Goal: Task Accomplishment & Management: Use online tool/utility

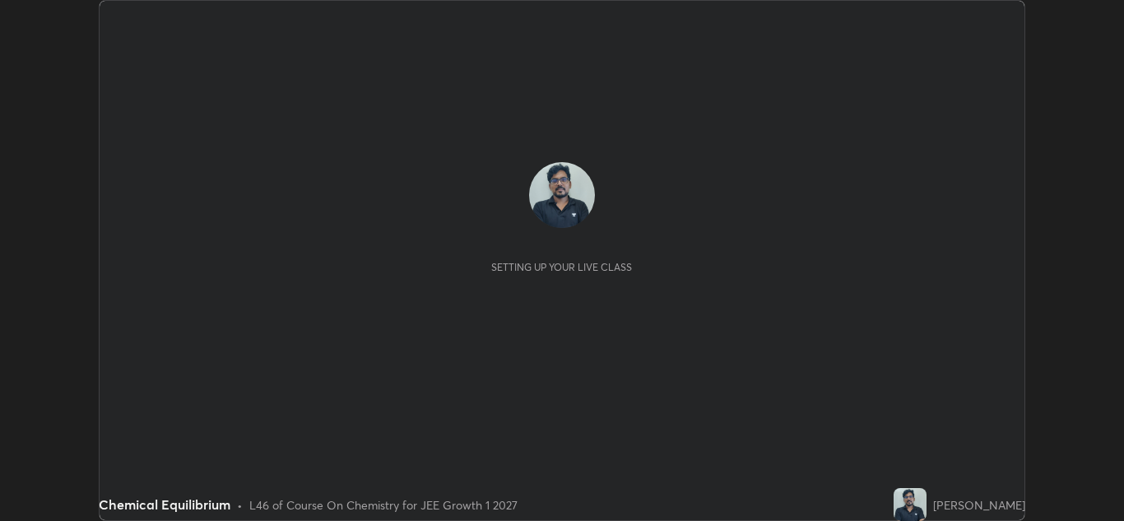
scroll to position [521, 1124]
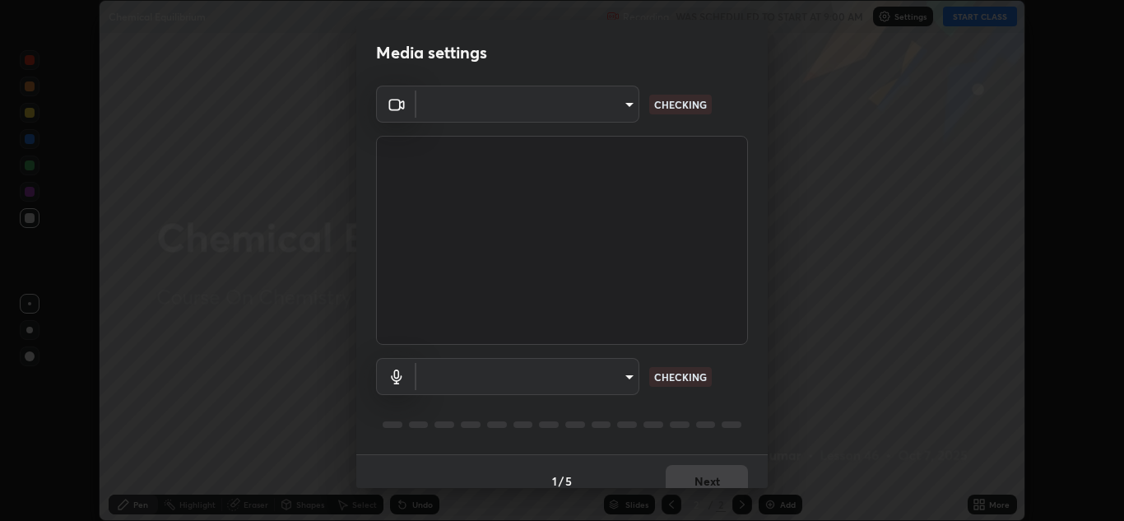
type input "a5fd4db2a2ff04be9e75800ceec395402009cfa99126b0c31c67d7c87717ec82"
type input "f462e9c8acfac9851cb8a805aba7c3f14d825ed15c488d6e9f3582508e60f972"
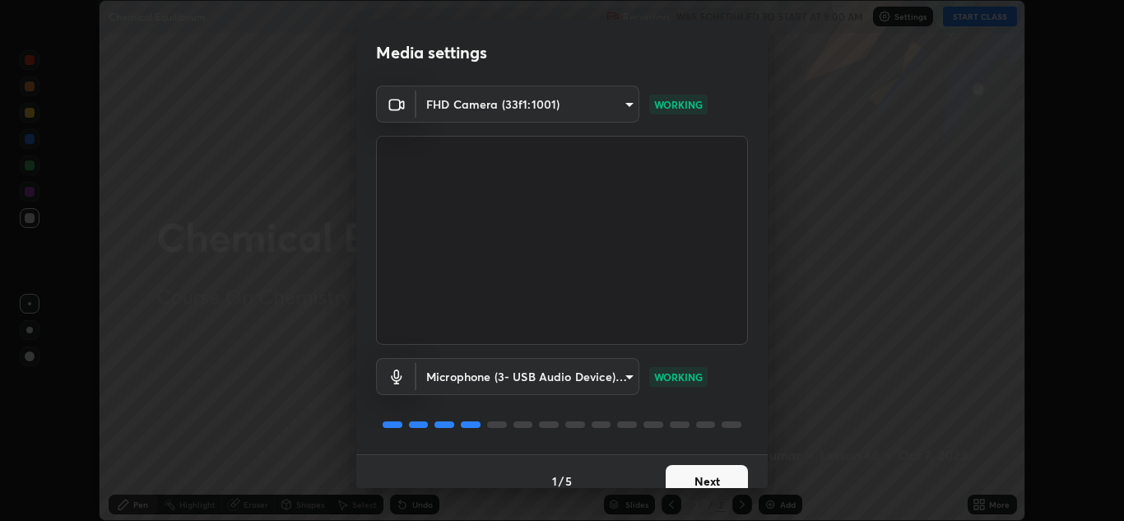
scroll to position [19, 0]
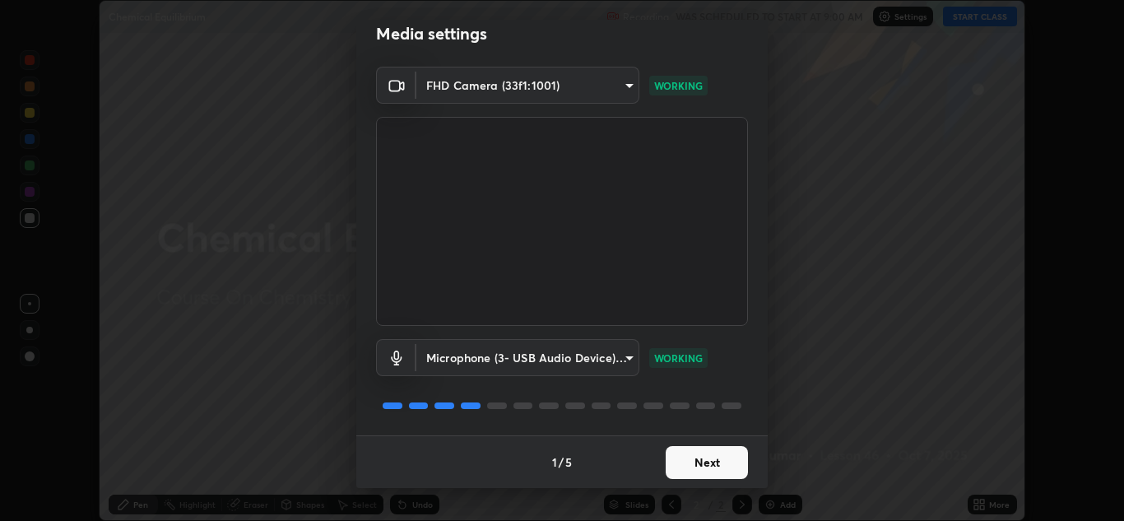
click at [724, 459] on button "Next" at bounding box center [707, 462] width 82 height 33
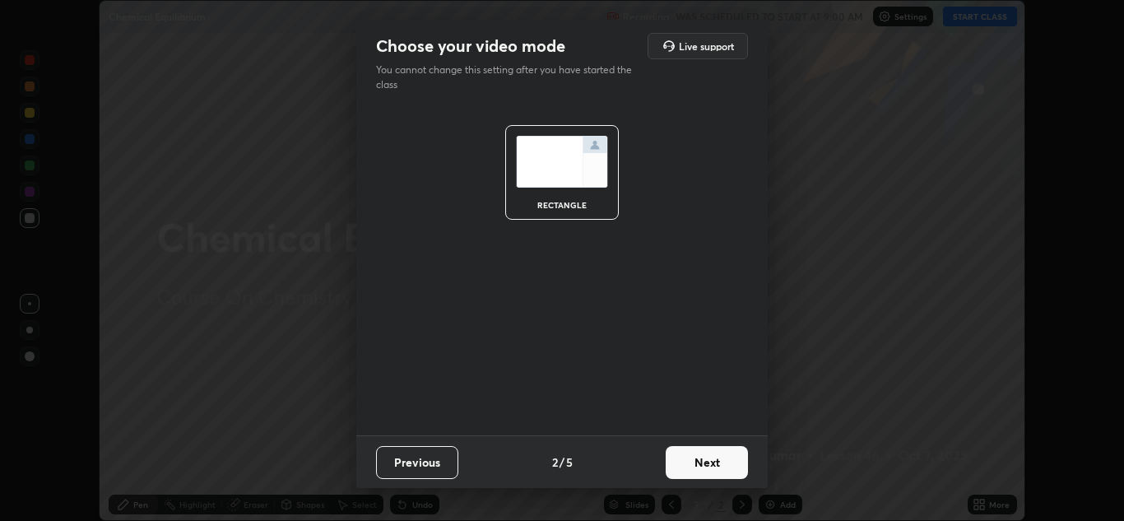
scroll to position [0, 0]
click at [722, 462] on button "Next" at bounding box center [707, 462] width 82 height 33
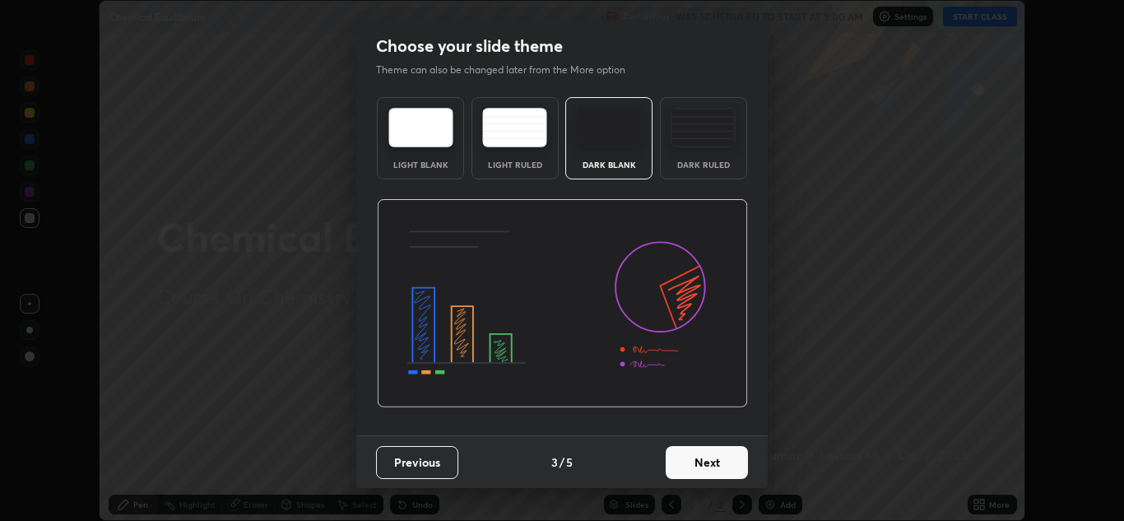
click at [727, 465] on button "Next" at bounding box center [707, 462] width 82 height 33
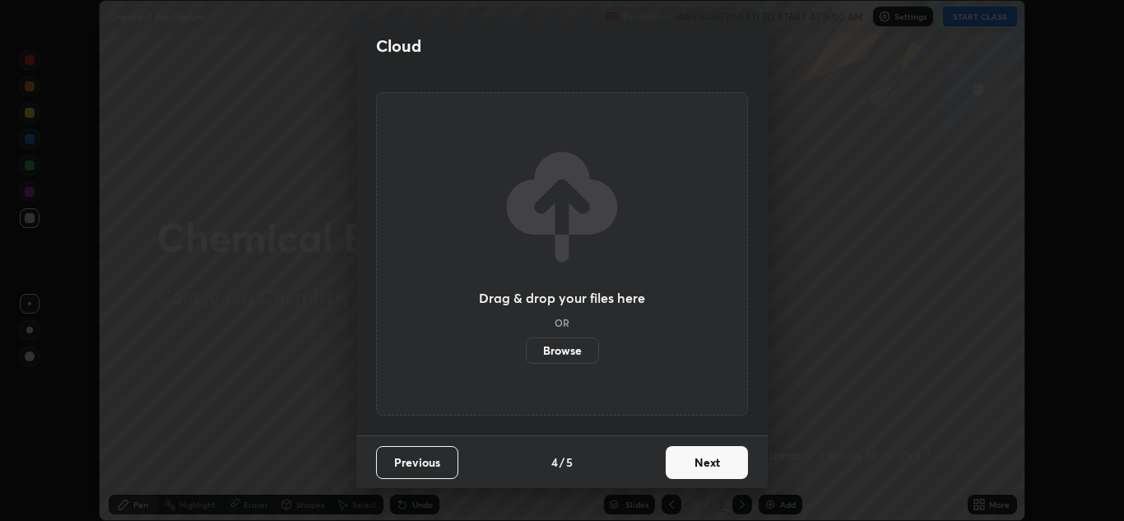
click at [724, 465] on button "Next" at bounding box center [707, 462] width 82 height 33
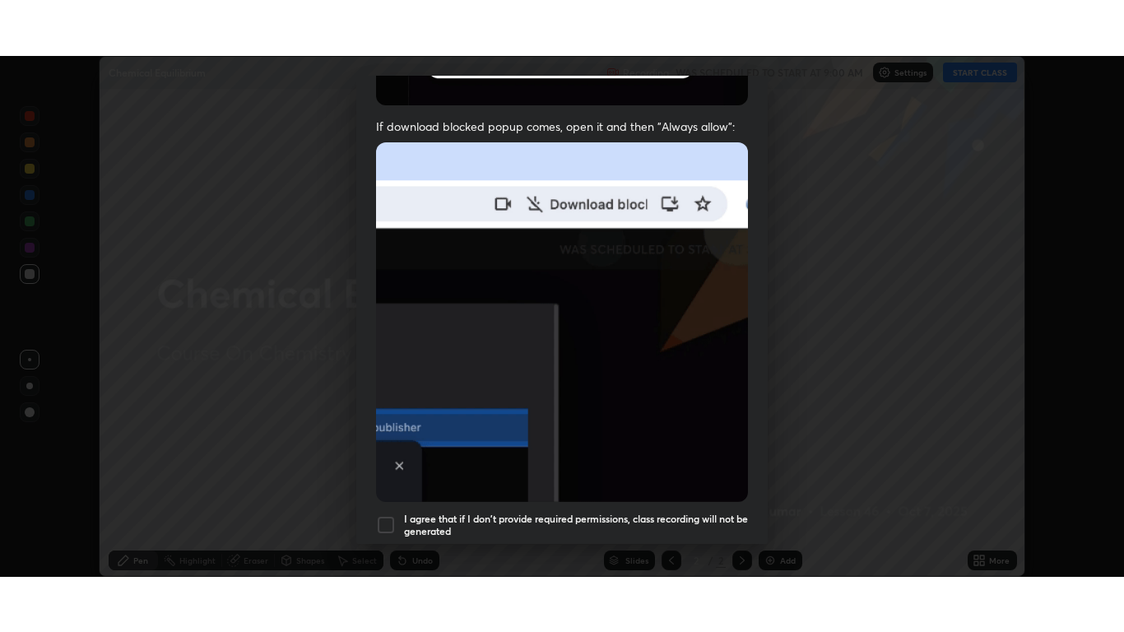
scroll to position [355, 0]
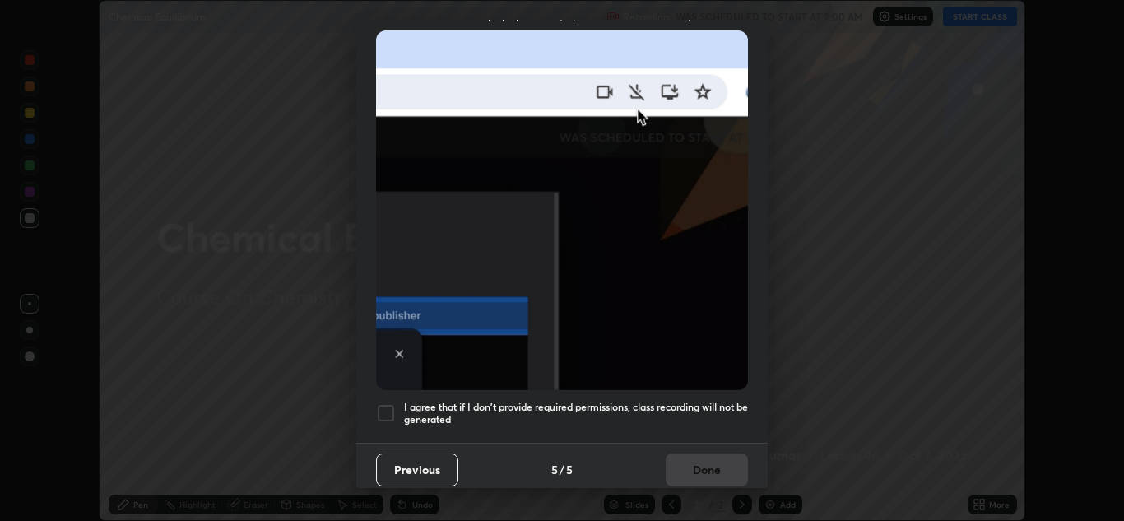
click at [443, 403] on h5 "I agree that if I don't provide required permissions, class recording will not …" at bounding box center [576, 414] width 344 height 26
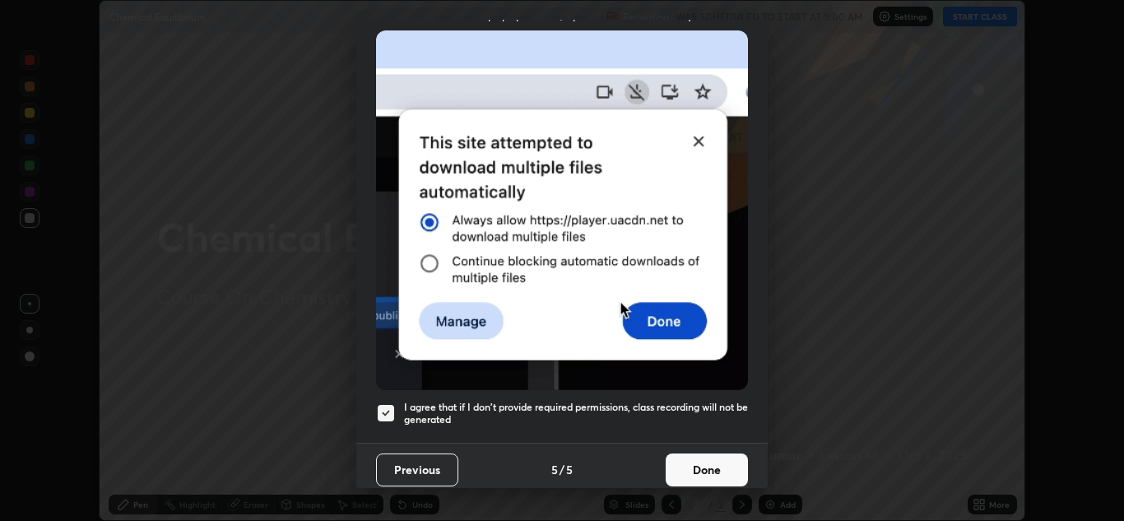
click at [712, 462] on button "Done" at bounding box center [707, 469] width 82 height 33
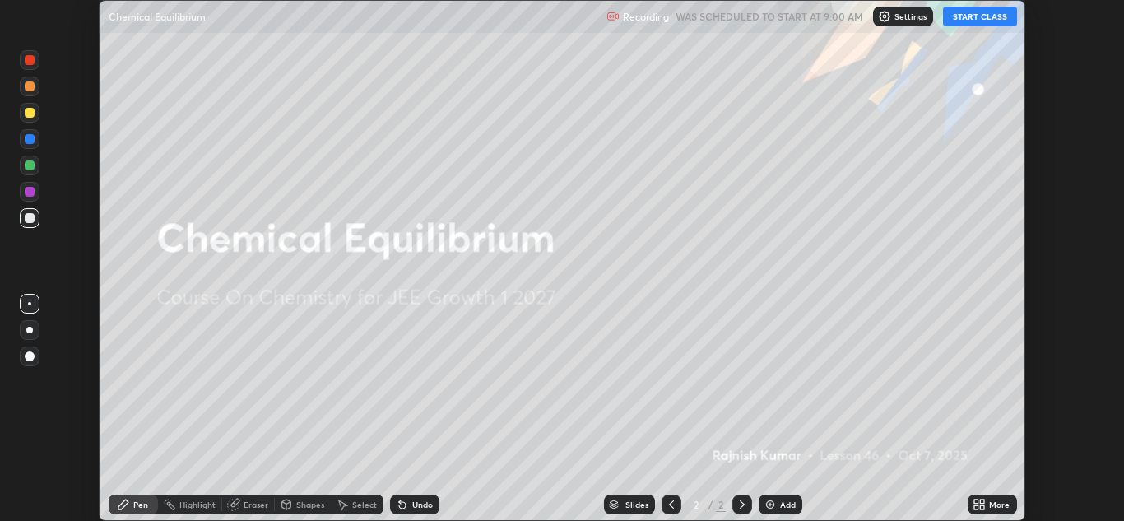
click at [997, 22] on button "START CLASS" at bounding box center [980, 17] width 74 height 20
click at [986, 506] on div "More" at bounding box center [992, 504] width 49 height 20
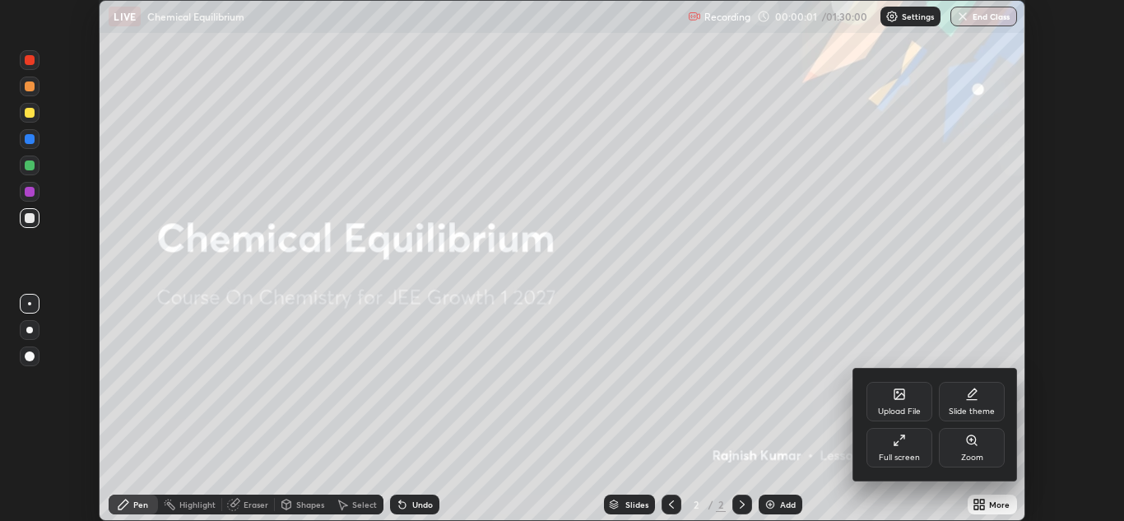
click at [960, 452] on div "Zoom" at bounding box center [972, 447] width 66 height 39
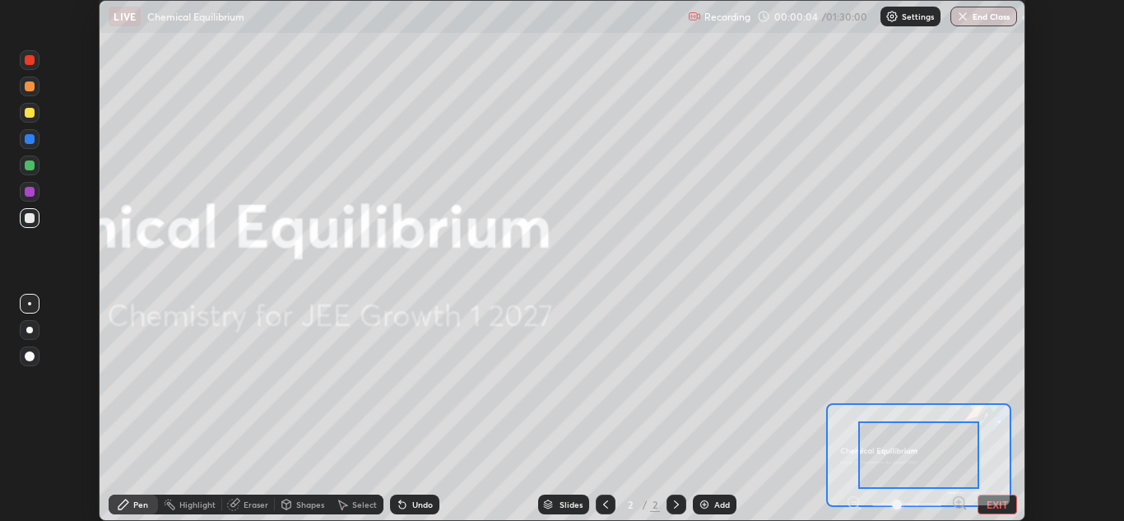
click at [991, 502] on button "EXIT" at bounding box center [996, 504] width 39 height 20
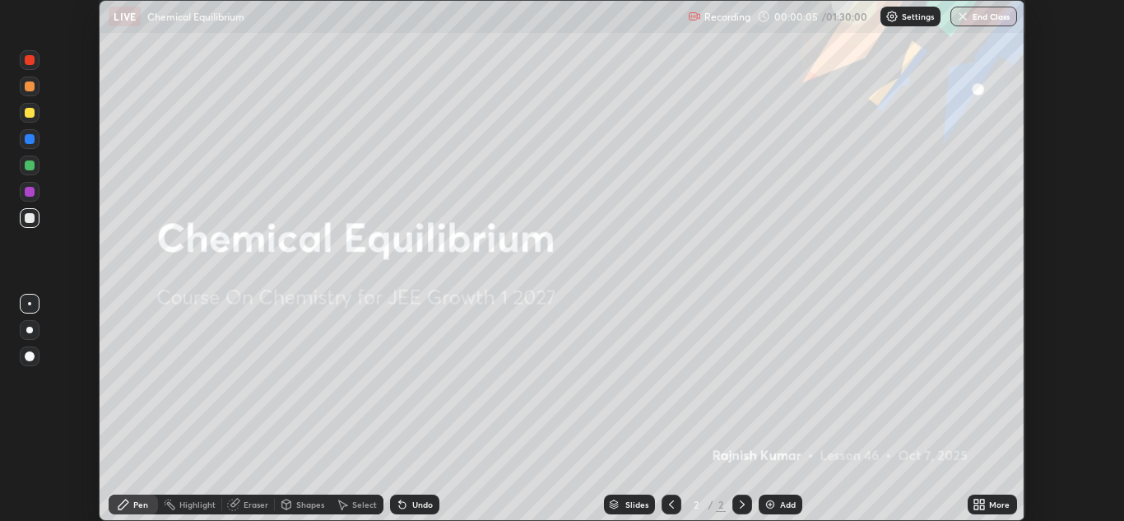
click at [976, 501] on icon at bounding box center [976, 501] width 4 height 4
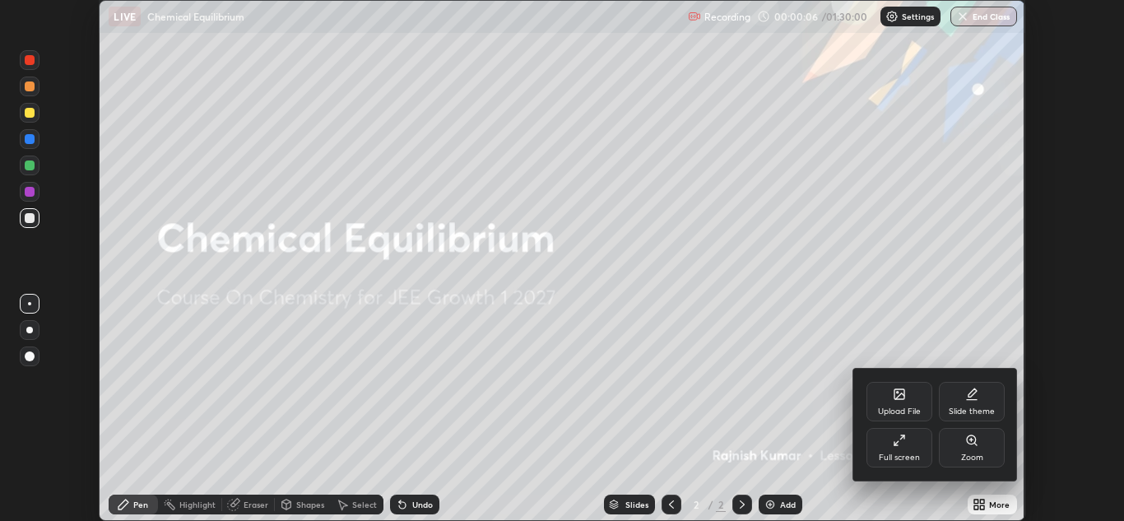
click at [906, 448] on div "Full screen" at bounding box center [899, 447] width 66 height 39
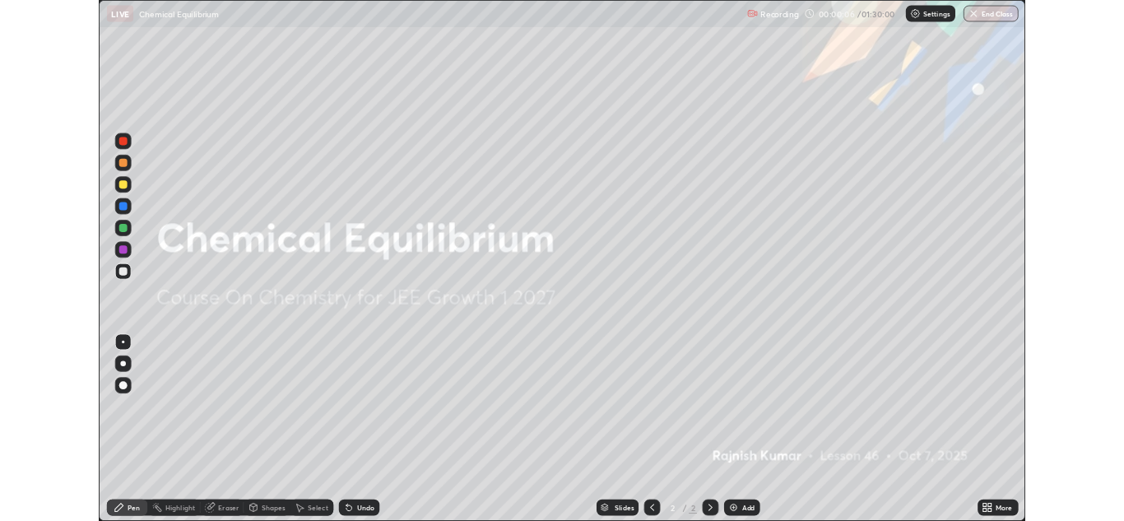
scroll to position [632, 1124]
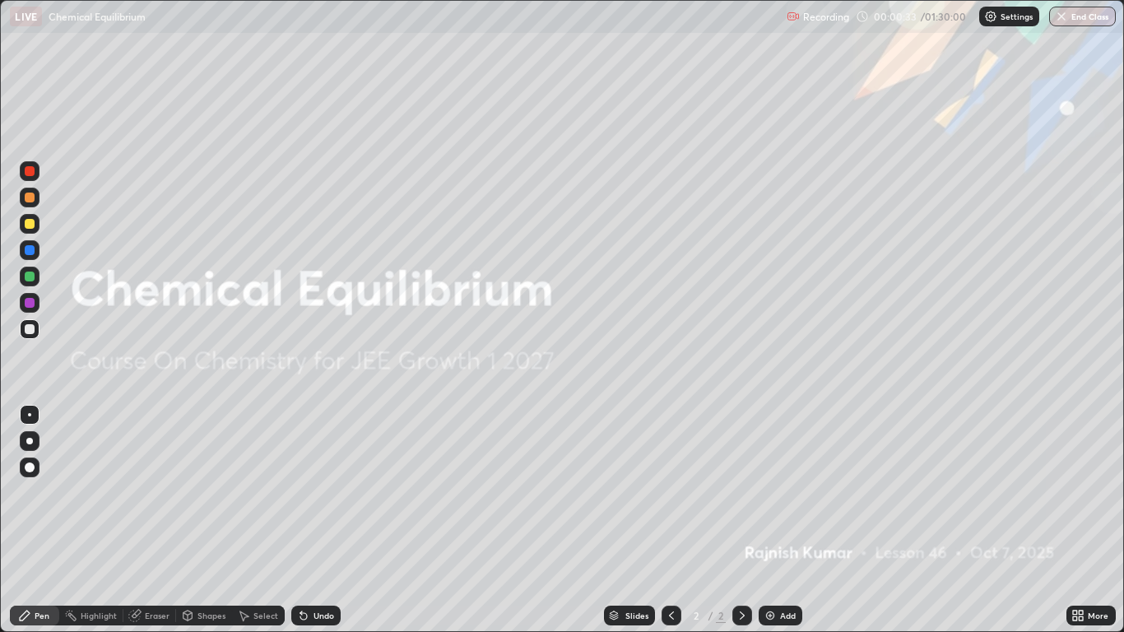
click at [783, 520] on div "Add" at bounding box center [788, 615] width 16 height 8
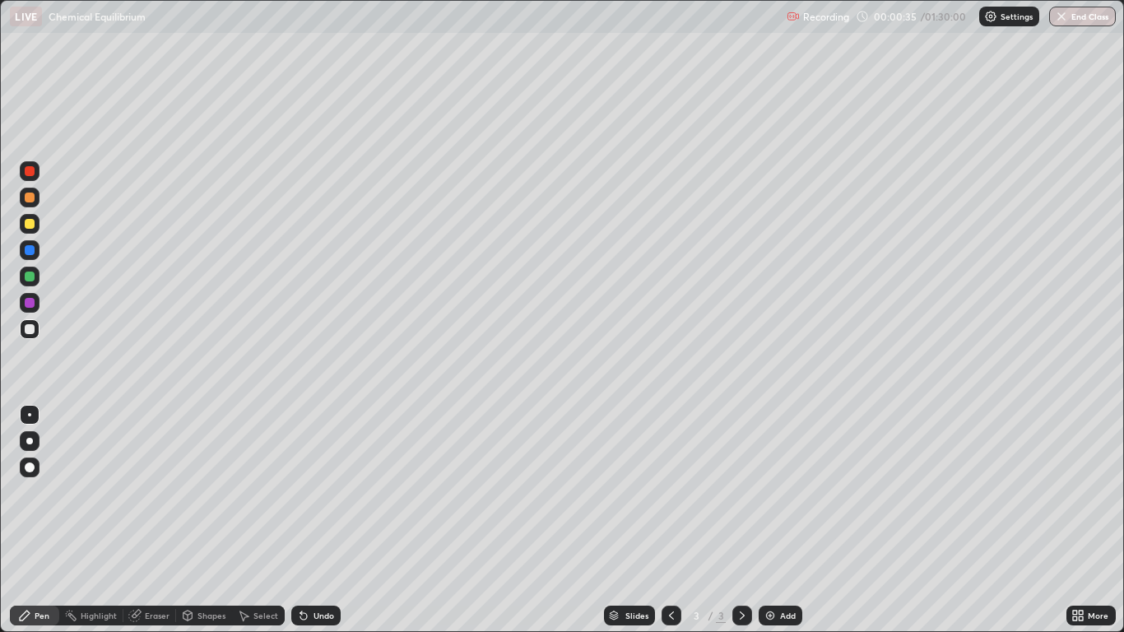
click at [30, 226] on div at bounding box center [30, 224] width 10 height 10
click at [27, 467] on div at bounding box center [30, 467] width 10 height 10
click at [29, 439] on div at bounding box center [29, 441] width 7 height 7
click at [33, 467] on div at bounding box center [30, 467] width 10 height 10
click at [30, 282] on div at bounding box center [30, 277] width 20 height 20
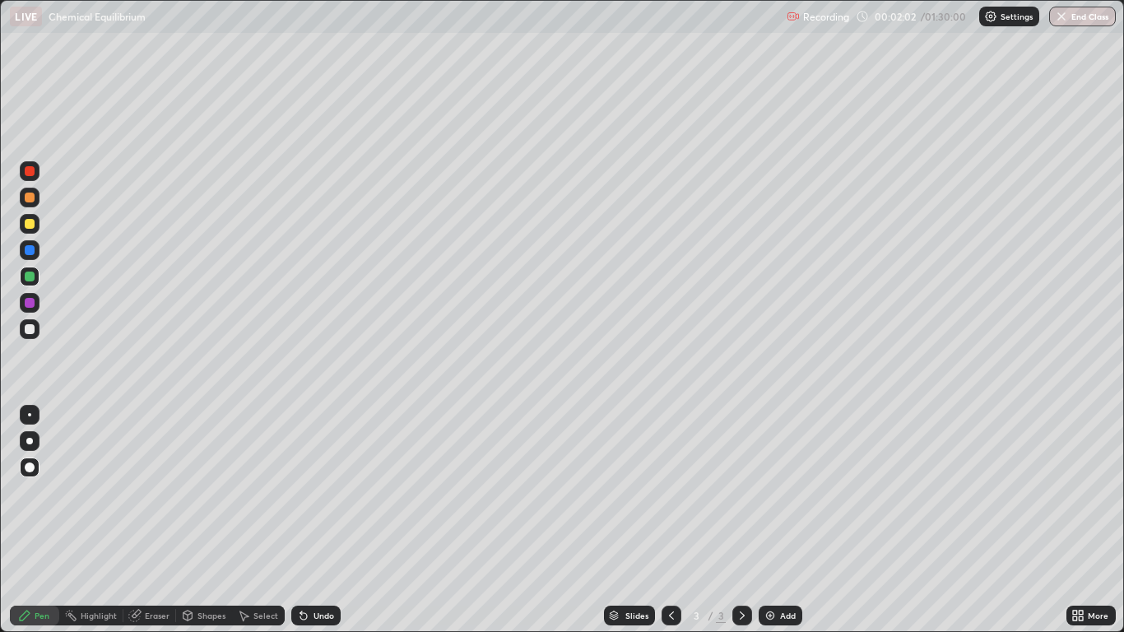
click at [209, 520] on div "Shapes" at bounding box center [211, 615] width 28 height 8
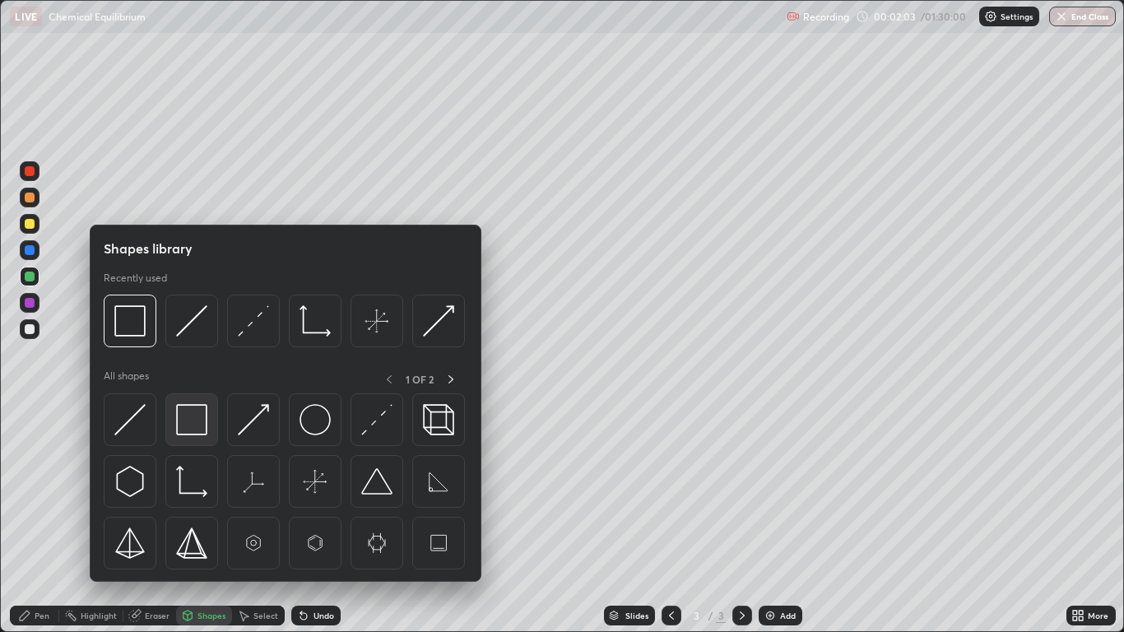
click at [196, 425] on img at bounding box center [191, 419] width 31 height 31
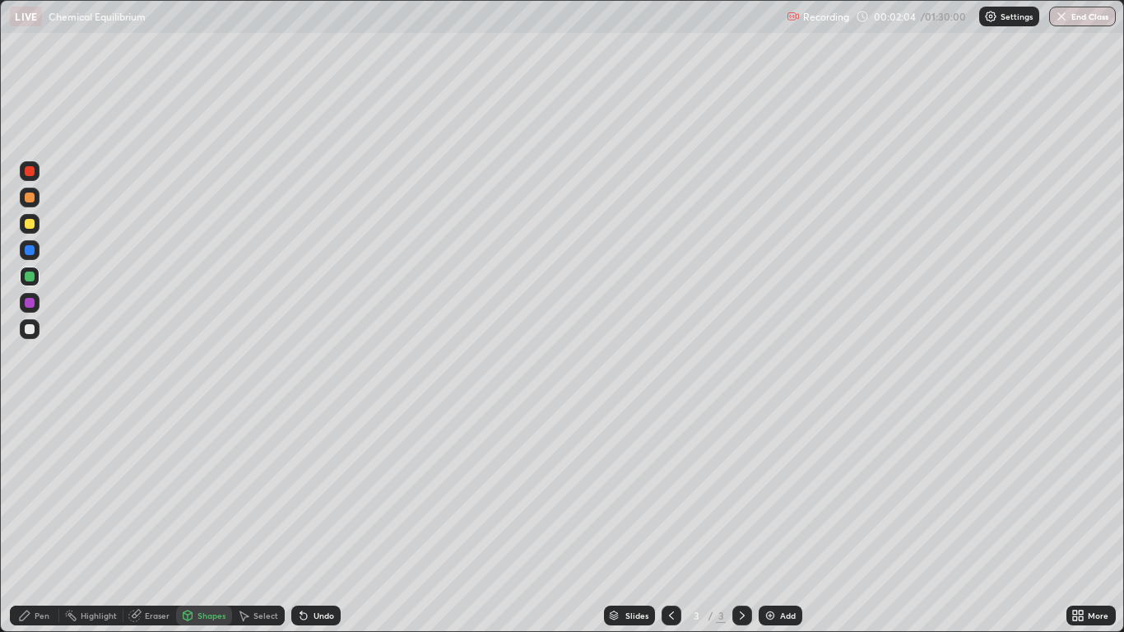
click at [38, 309] on div at bounding box center [30, 303] width 20 height 20
click at [34, 520] on div "Pen" at bounding box center [34, 616] width 49 height 20
click at [34, 330] on div at bounding box center [30, 329] width 10 height 10
click at [782, 520] on div "Add" at bounding box center [788, 615] width 16 height 8
click at [214, 520] on div "Shapes" at bounding box center [211, 615] width 28 height 8
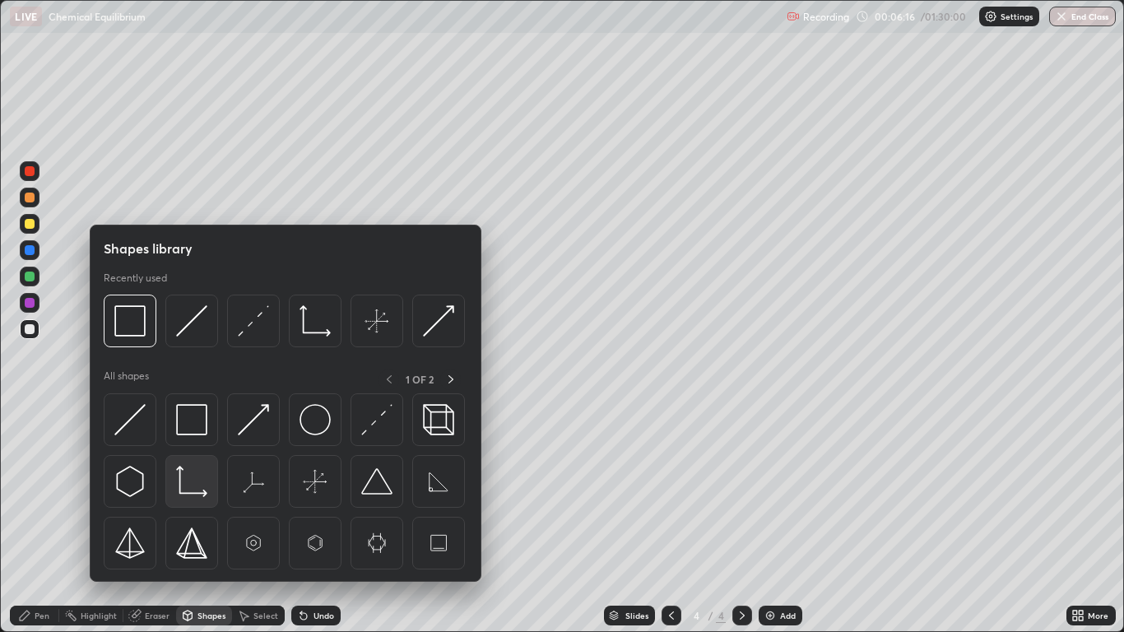
click at [197, 486] on img at bounding box center [191, 481] width 31 height 31
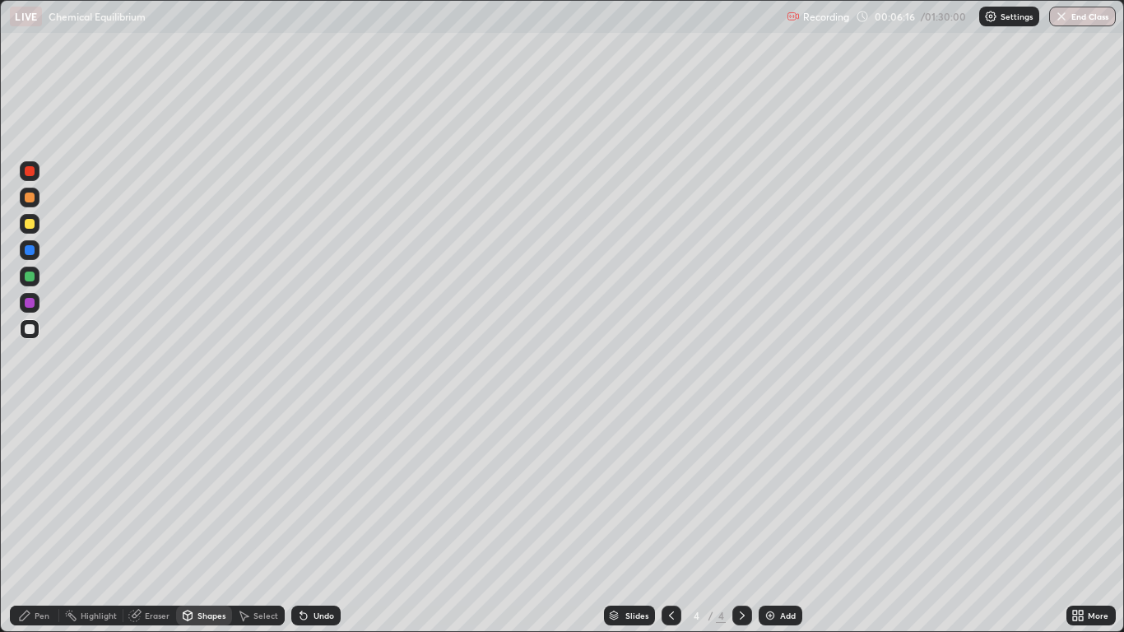
click at [39, 520] on div "Pen" at bounding box center [34, 616] width 49 height 20
click at [188, 520] on icon at bounding box center [187, 614] width 9 height 2
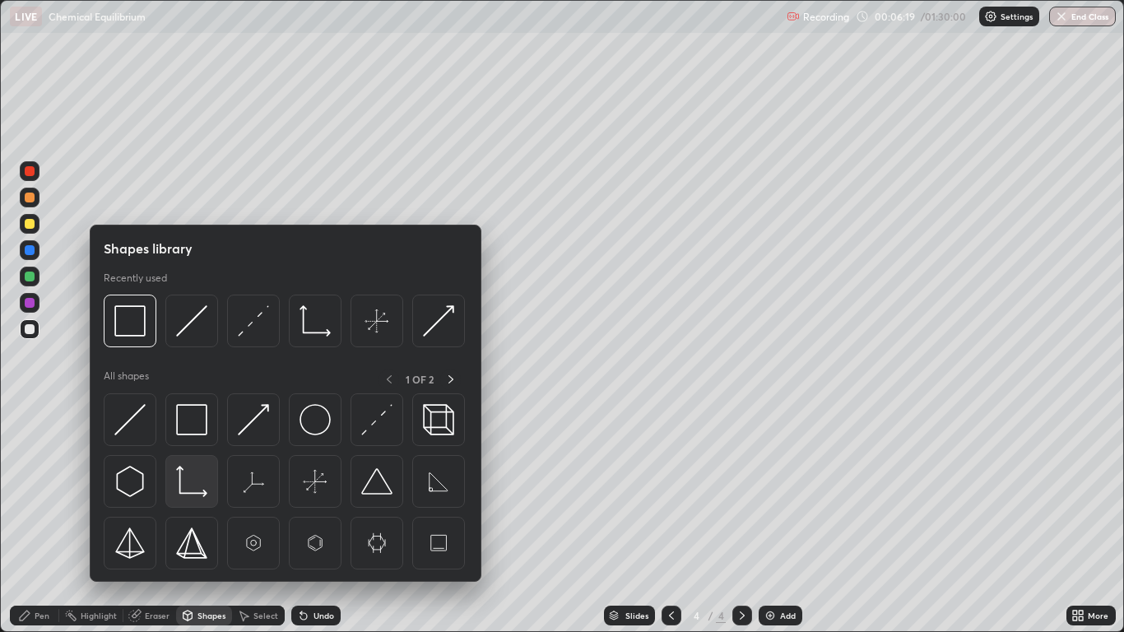
click at [190, 480] on img at bounding box center [191, 481] width 31 height 31
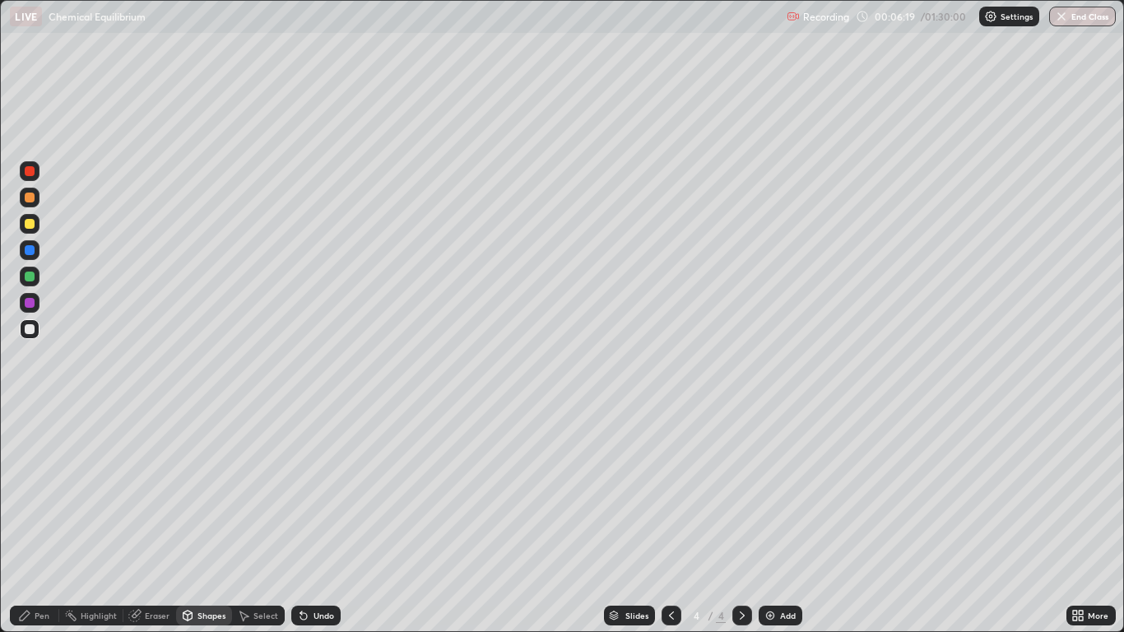
click at [34, 327] on div at bounding box center [30, 329] width 10 height 10
click at [38, 520] on div "Pen" at bounding box center [42, 615] width 15 height 8
click at [30, 225] on div at bounding box center [30, 224] width 10 height 10
click at [204, 520] on div "Shapes" at bounding box center [211, 615] width 28 height 8
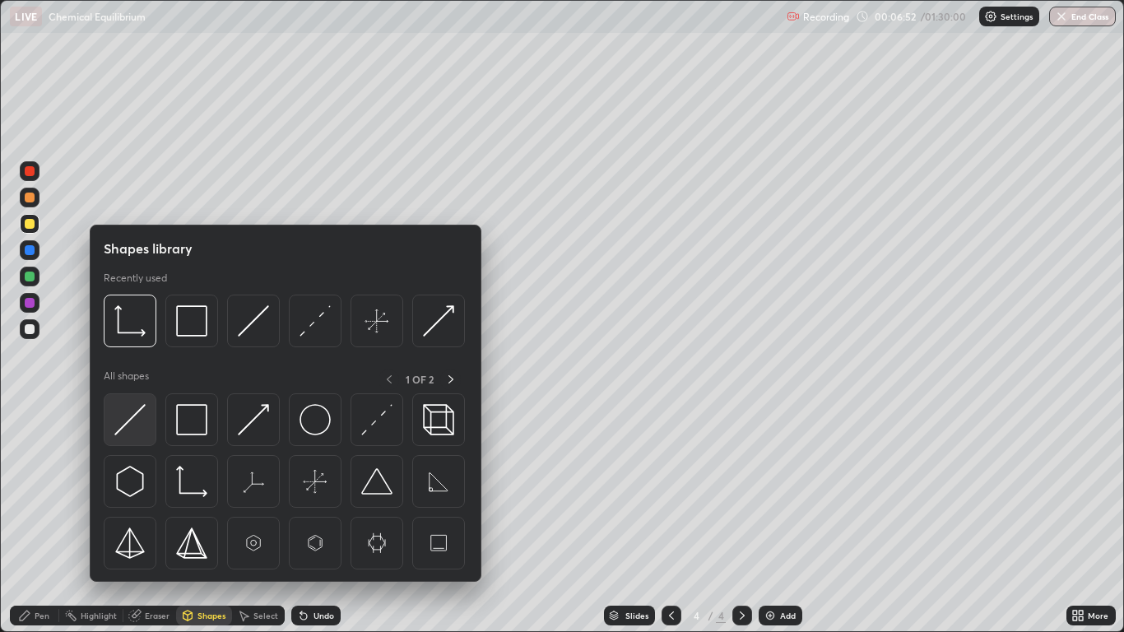
click at [132, 420] on img at bounding box center [129, 419] width 31 height 31
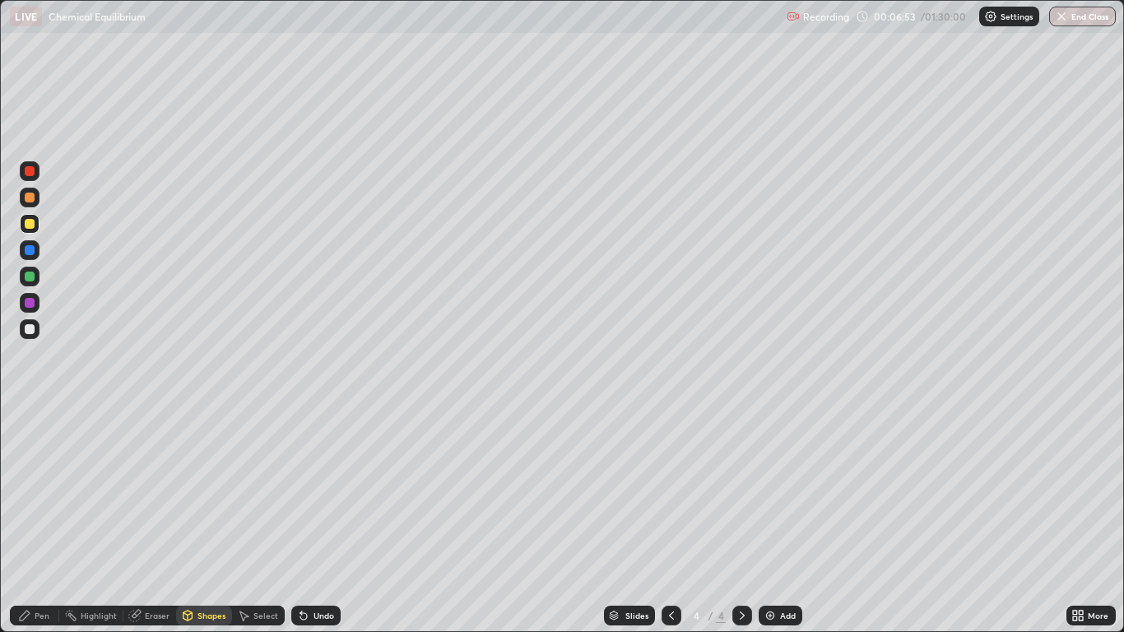
click at [34, 281] on div at bounding box center [30, 277] width 20 height 20
click at [318, 520] on div "Undo" at bounding box center [323, 615] width 21 height 8
click at [202, 520] on div "Shapes" at bounding box center [211, 615] width 28 height 8
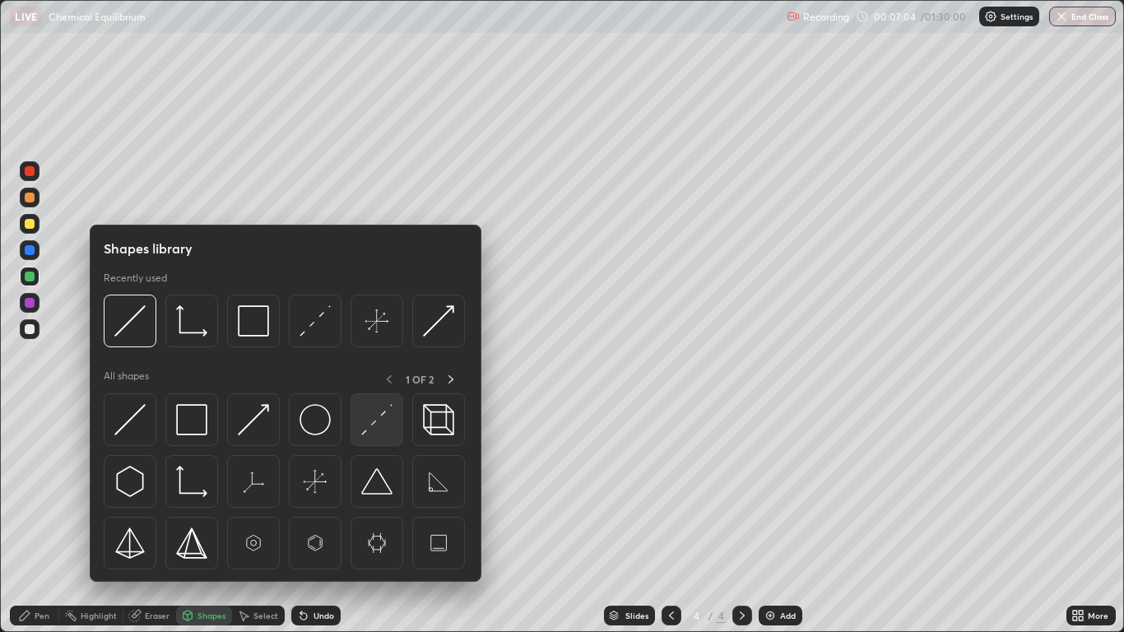
click at [374, 420] on img at bounding box center [376, 419] width 31 height 31
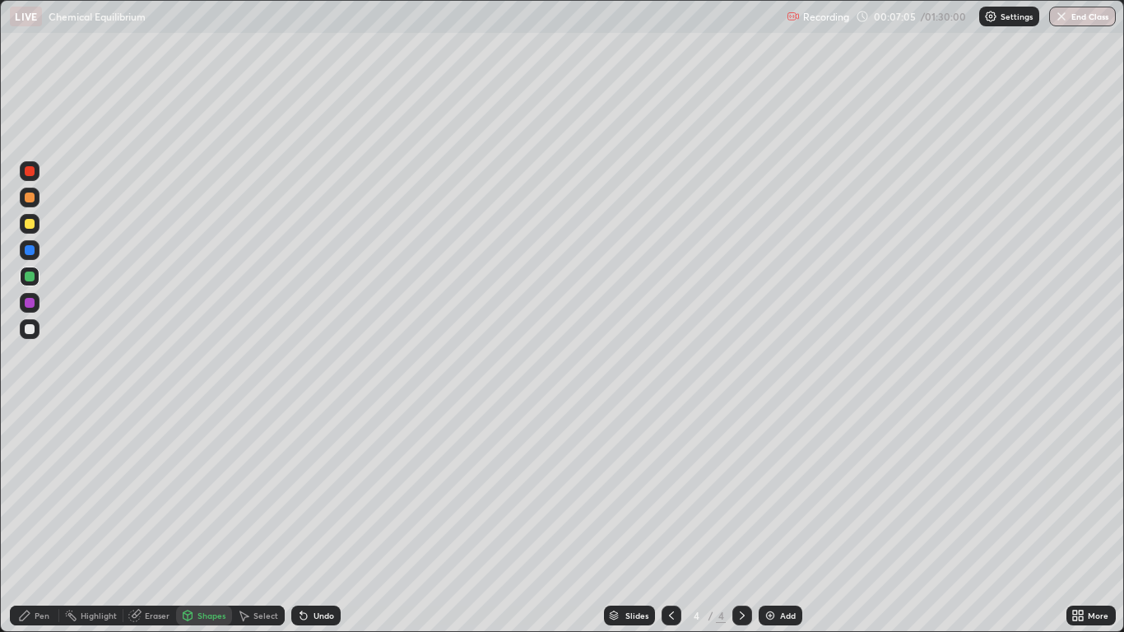
click at [37, 332] on div at bounding box center [30, 329] width 20 height 20
click at [322, 520] on div "Undo" at bounding box center [323, 615] width 21 height 8
click at [318, 520] on div "Undo" at bounding box center [323, 615] width 21 height 8
click at [188, 520] on icon at bounding box center [188, 618] width 0 height 6
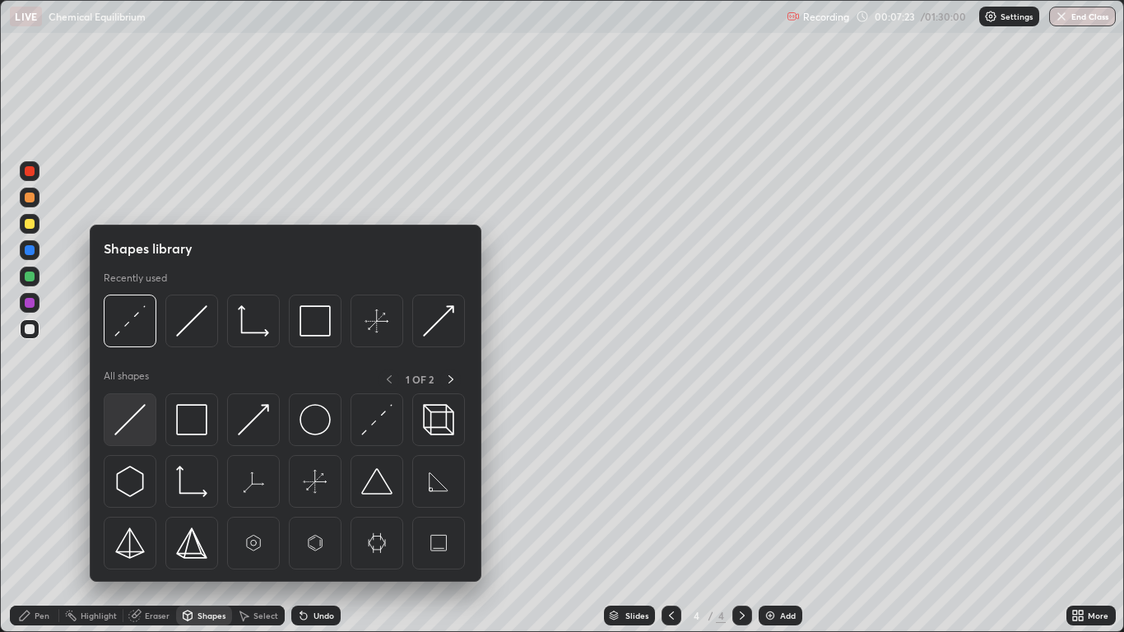
click at [142, 422] on img at bounding box center [129, 419] width 31 height 31
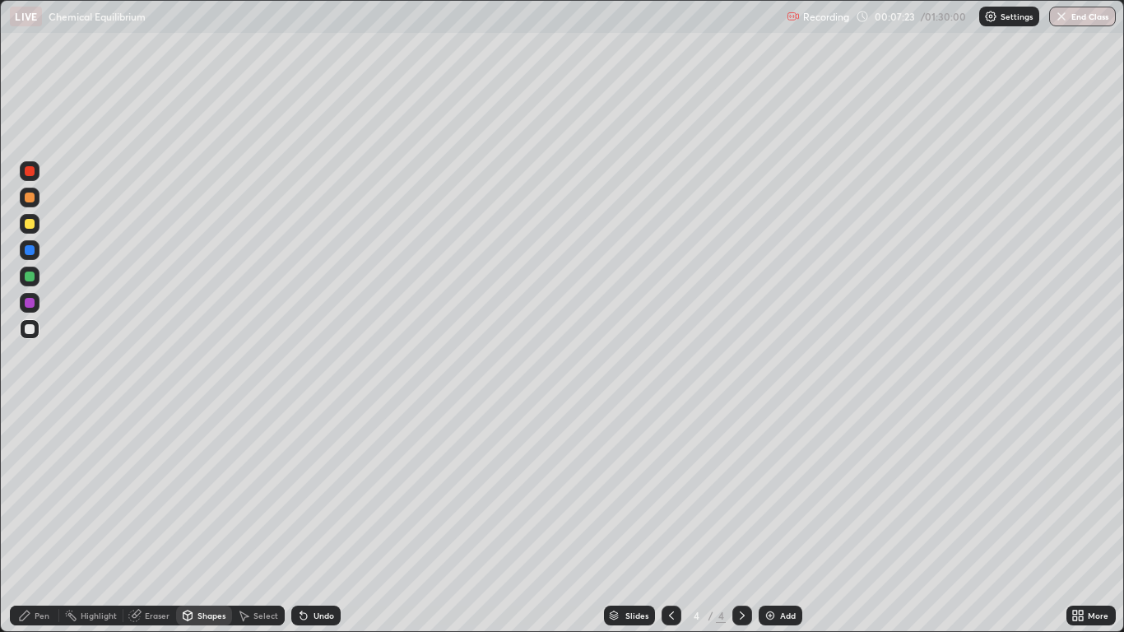
click at [33, 281] on div at bounding box center [30, 277] width 10 height 10
click at [313, 520] on div "Undo" at bounding box center [315, 616] width 49 height 20
click at [36, 305] on div at bounding box center [30, 303] width 20 height 20
click at [256, 520] on div "Select" at bounding box center [265, 615] width 25 height 8
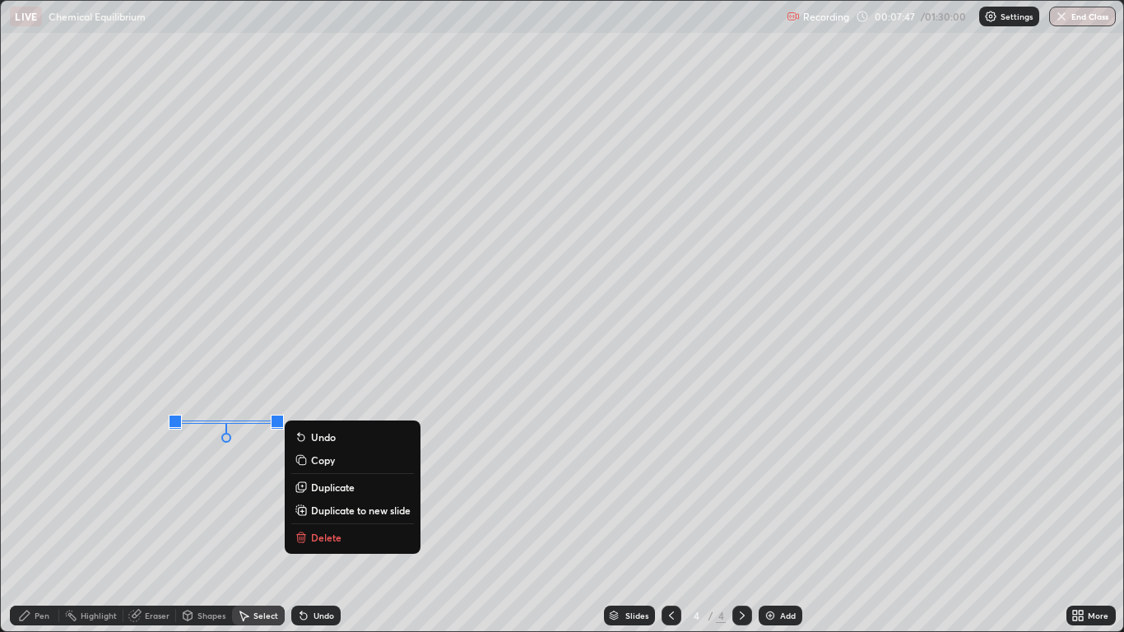
click at [953, 420] on div "0 ° Undo Copy Duplicate Duplicate to new slide Delete" at bounding box center [561, 316] width 1121 height 630
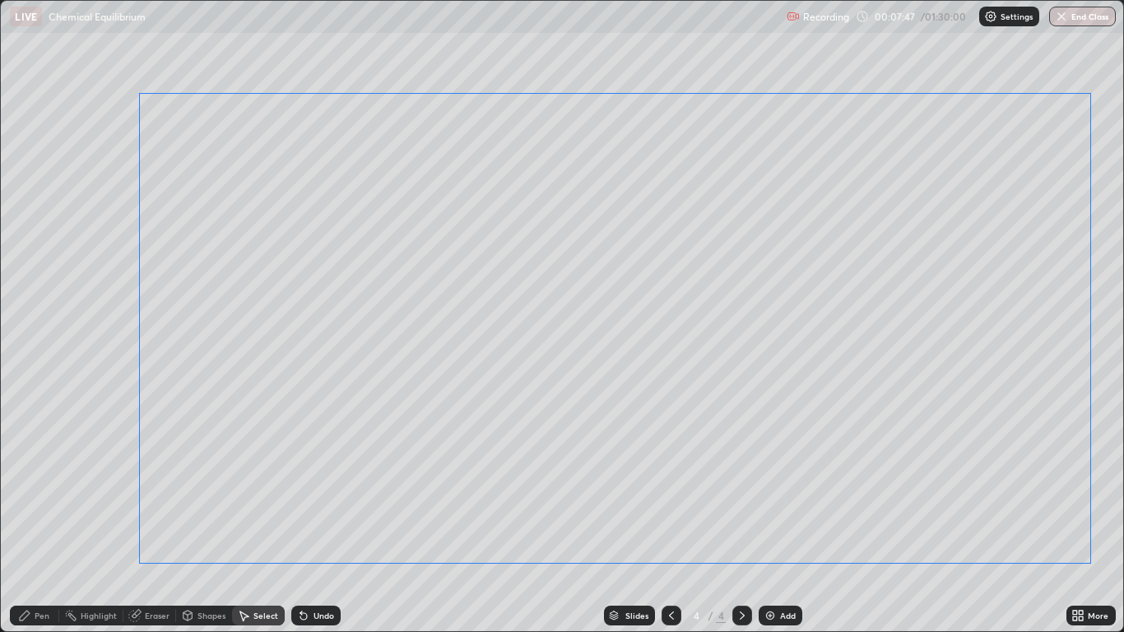
click at [230, 422] on div "0 ° Undo Copy Duplicate Duplicate to new slide Delete" at bounding box center [561, 316] width 1121 height 630
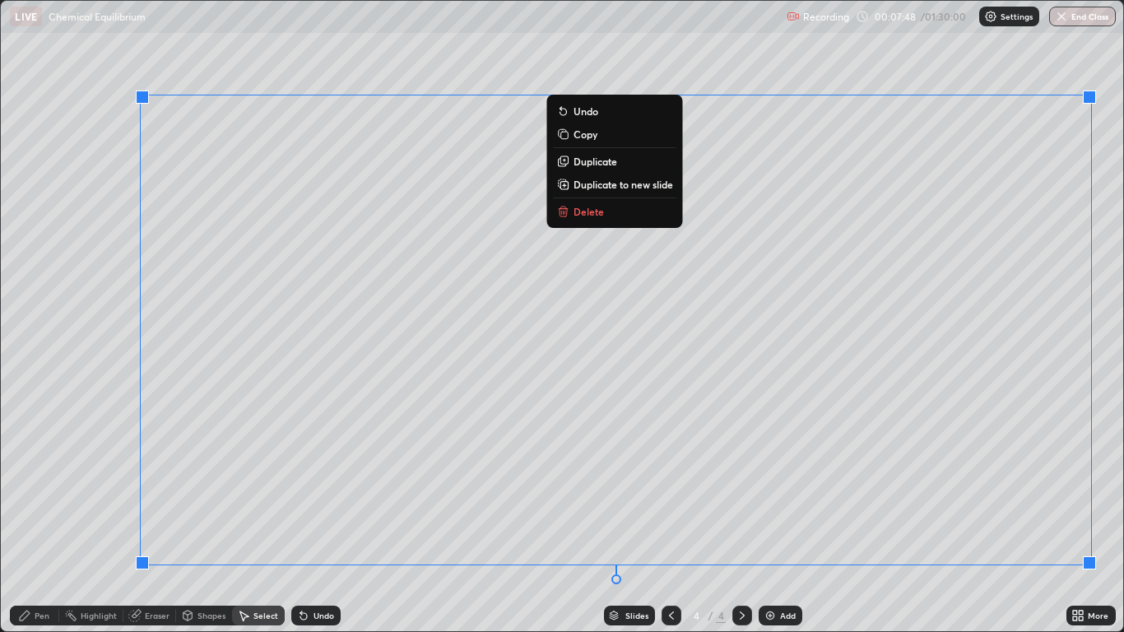
click at [319, 520] on div "Undo" at bounding box center [323, 615] width 21 height 8
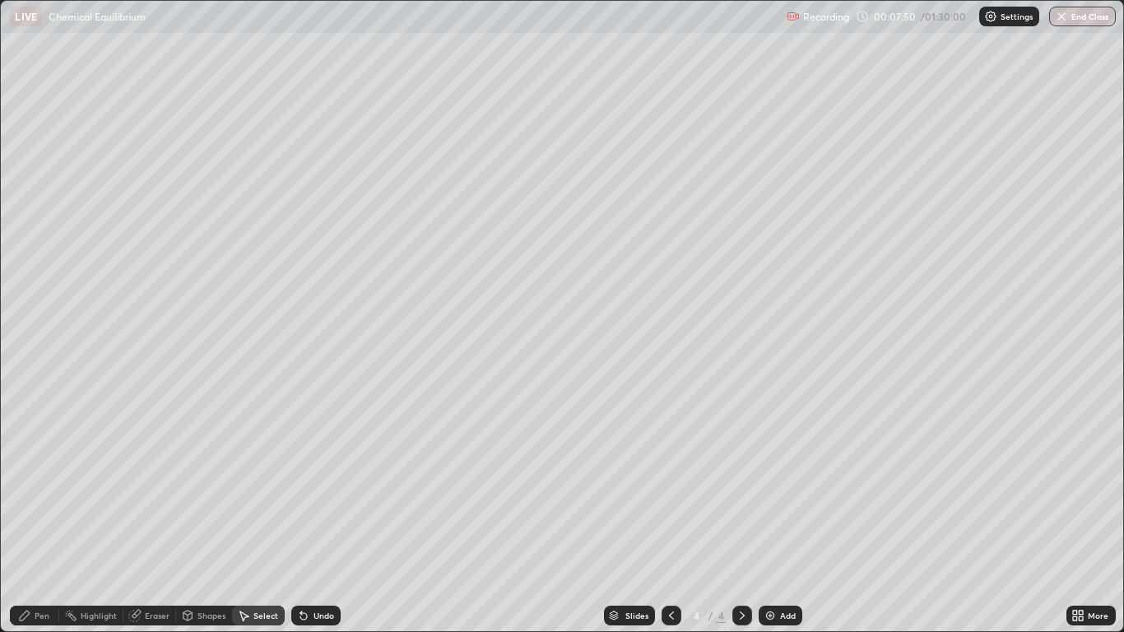
click at [313, 520] on div "Undo" at bounding box center [323, 615] width 21 height 8
click at [313, 520] on div "Undo" at bounding box center [315, 616] width 49 height 20
click at [195, 520] on div "Shapes" at bounding box center [204, 616] width 56 height 20
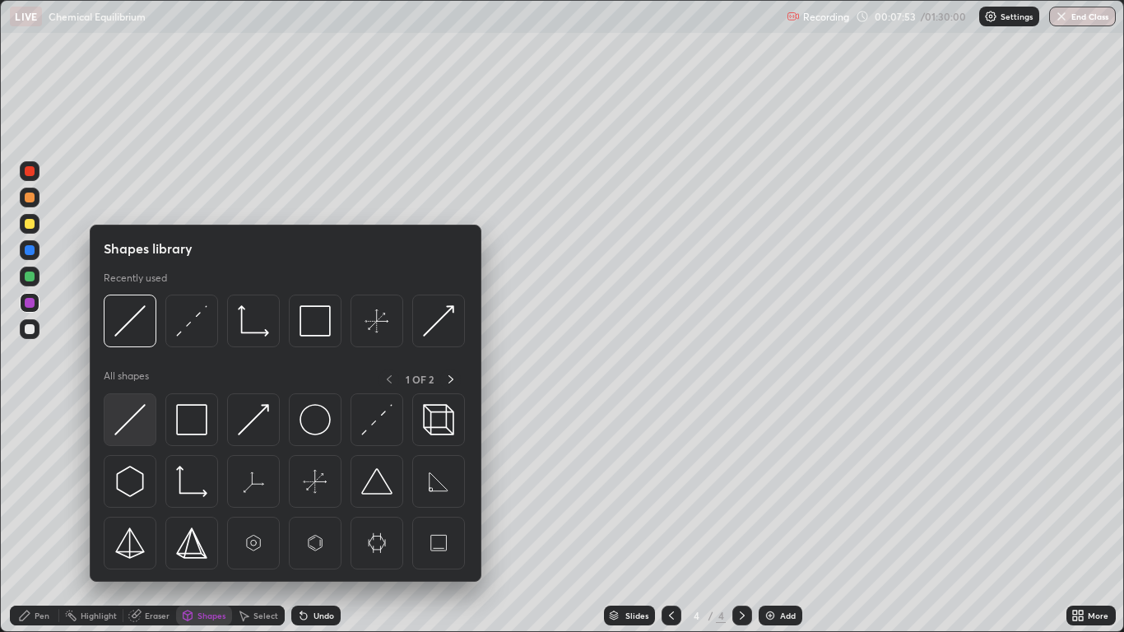
click at [133, 429] on img at bounding box center [129, 419] width 31 height 31
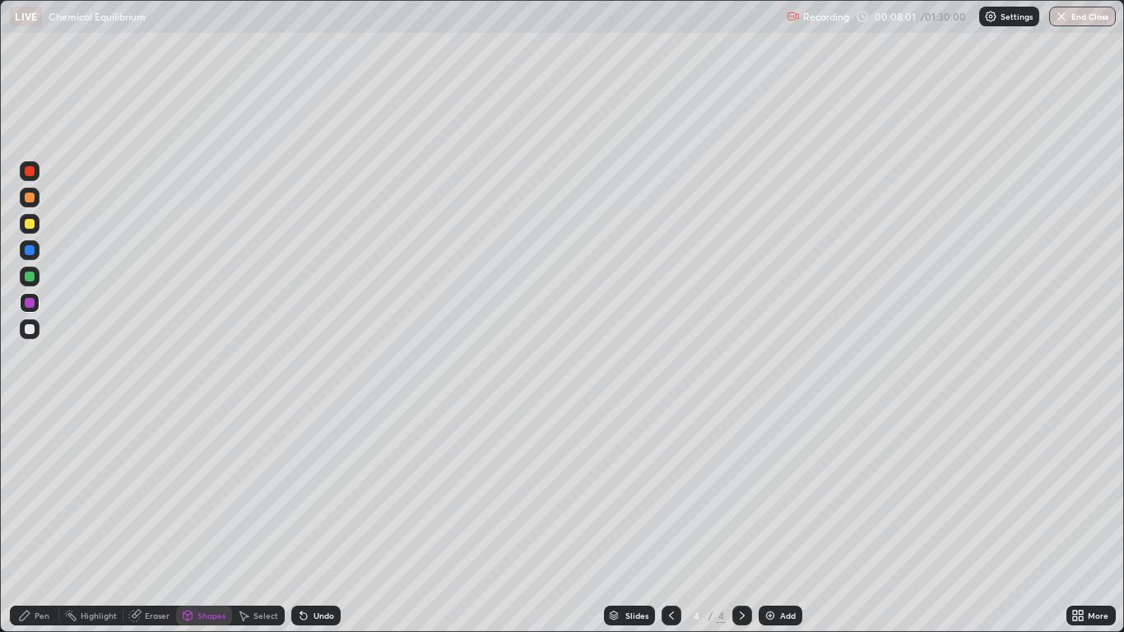
click at [199, 520] on div "Shapes" at bounding box center [211, 615] width 28 height 8
click at [313, 520] on div "Undo" at bounding box center [315, 616] width 49 height 20
click at [31, 275] on div at bounding box center [30, 277] width 10 height 10
click at [34, 520] on div "Pen" at bounding box center [34, 616] width 49 height 20
click at [33, 281] on div at bounding box center [30, 277] width 10 height 10
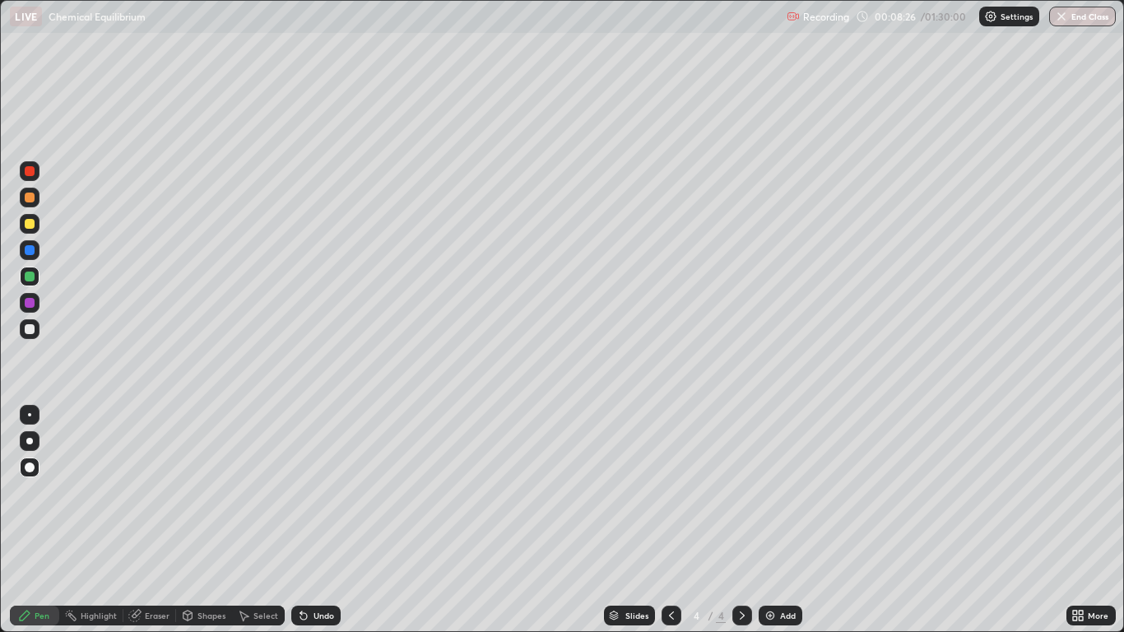
click at [39, 307] on div at bounding box center [30, 303] width 20 height 20
click at [323, 520] on div "Undo" at bounding box center [323, 615] width 21 height 8
click at [317, 520] on div "Undo" at bounding box center [315, 616] width 49 height 20
click at [324, 520] on div "Undo" at bounding box center [323, 615] width 21 height 8
click at [30, 276] on div at bounding box center [30, 277] width 10 height 10
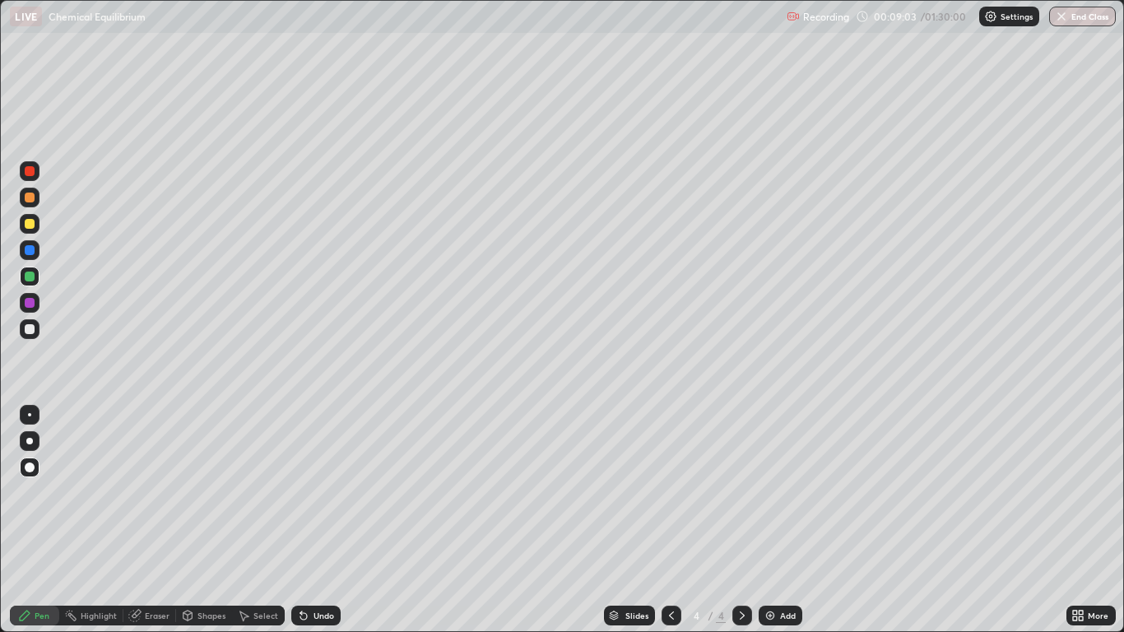
click at [313, 520] on div "Undo" at bounding box center [315, 616] width 49 height 20
click at [325, 520] on div "Undo" at bounding box center [315, 616] width 49 height 20
click at [35, 300] on div at bounding box center [30, 303] width 20 height 20
click at [30, 277] on div at bounding box center [30, 277] width 10 height 10
click at [30, 305] on div at bounding box center [30, 303] width 10 height 10
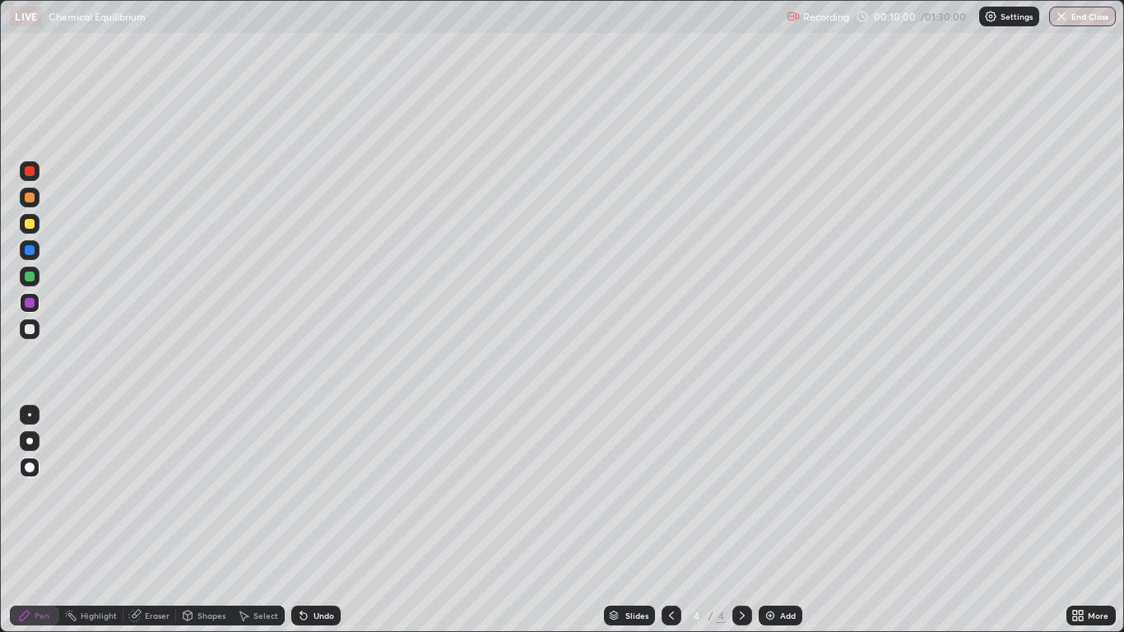
click at [314, 520] on div "Undo" at bounding box center [323, 615] width 21 height 8
click at [30, 225] on div at bounding box center [30, 224] width 10 height 10
click at [787, 520] on div "Add" at bounding box center [788, 615] width 16 height 8
click at [29, 227] on div at bounding box center [30, 224] width 10 height 10
click at [318, 520] on div "Undo" at bounding box center [323, 615] width 21 height 8
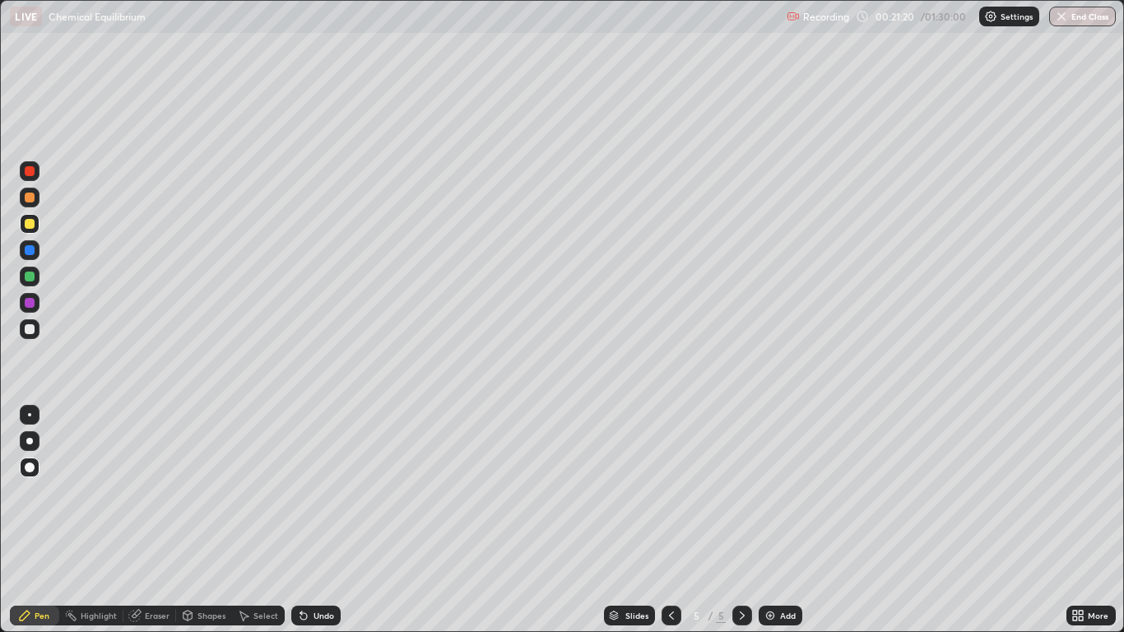
click at [151, 520] on div "Eraser" at bounding box center [157, 615] width 25 height 8
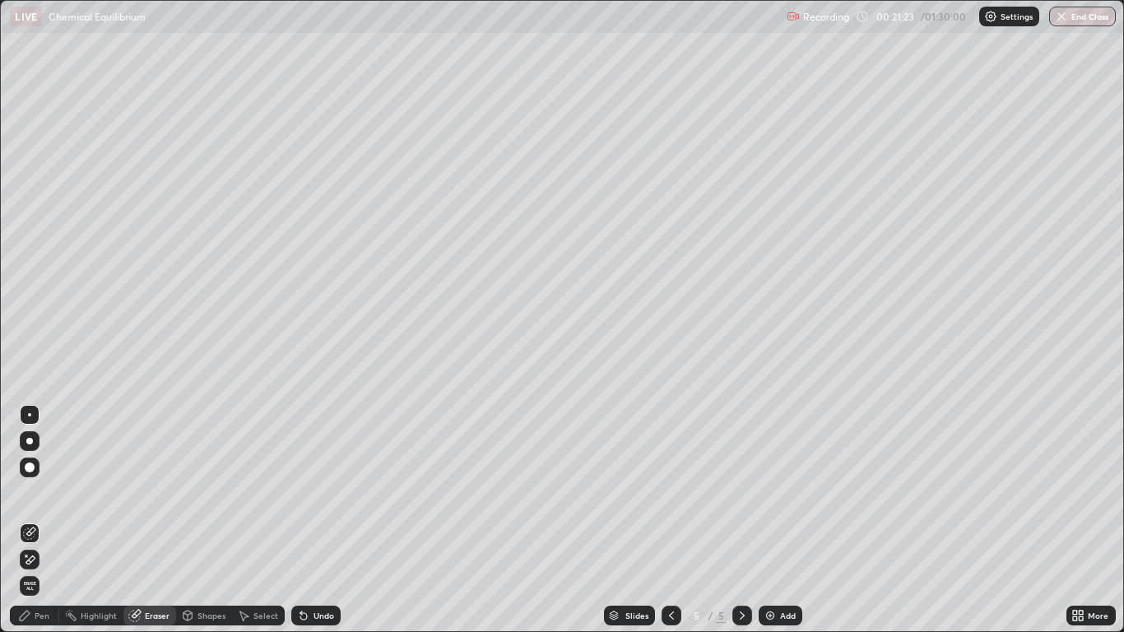
click at [34, 520] on div "Pen" at bounding box center [34, 616] width 49 height 20
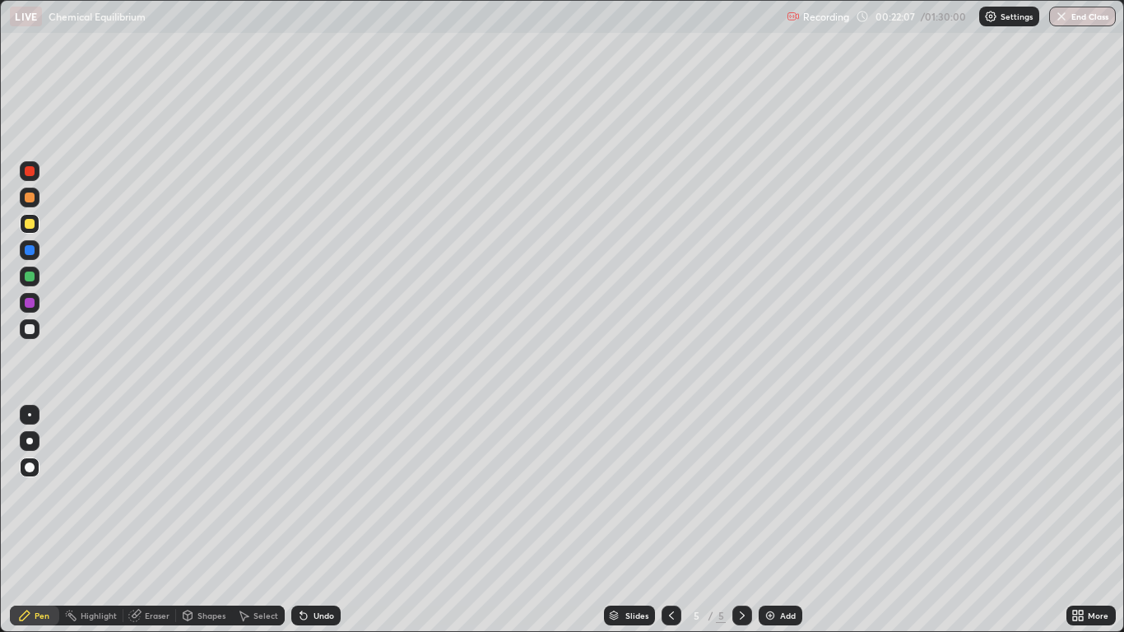
click at [319, 520] on div "Undo" at bounding box center [323, 615] width 21 height 8
click at [771, 520] on img at bounding box center [770, 615] width 13 height 13
click at [193, 520] on icon at bounding box center [187, 615] width 13 height 13
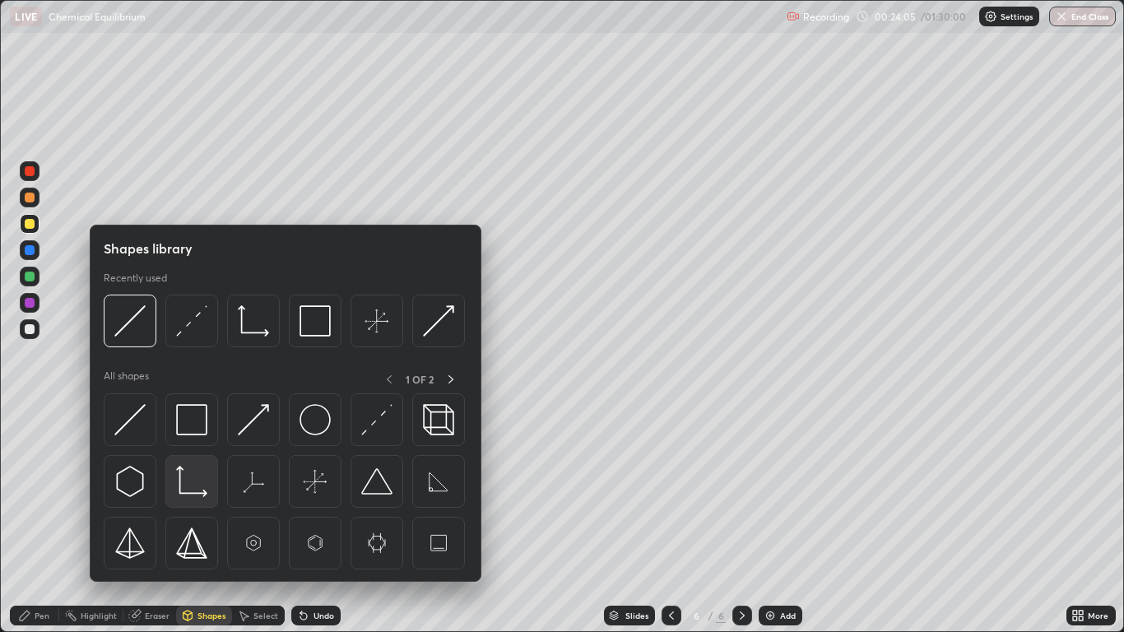
click at [195, 495] on img at bounding box center [191, 481] width 31 height 31
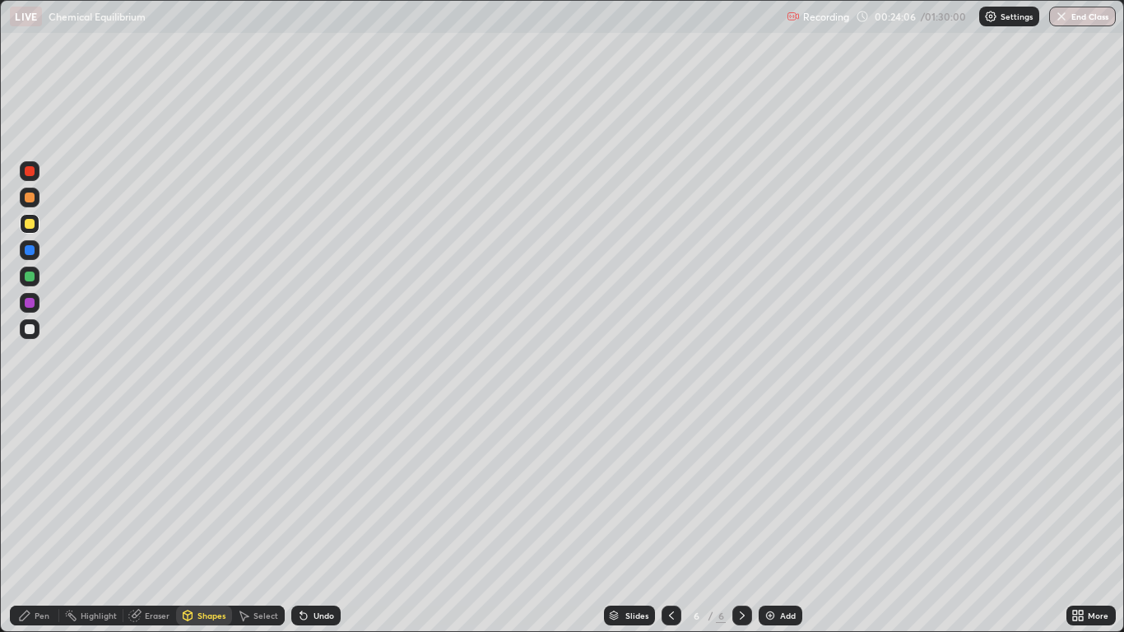
click at [33, 328] on div at bounding box center [30, 329] width 10 height 10
click at [53, 520] on div "Pen" at bounding box center [34, 616] width 49 height 20
click at [267, 520] on div "Select" at bounding box center [265, 615] width 25 height 8
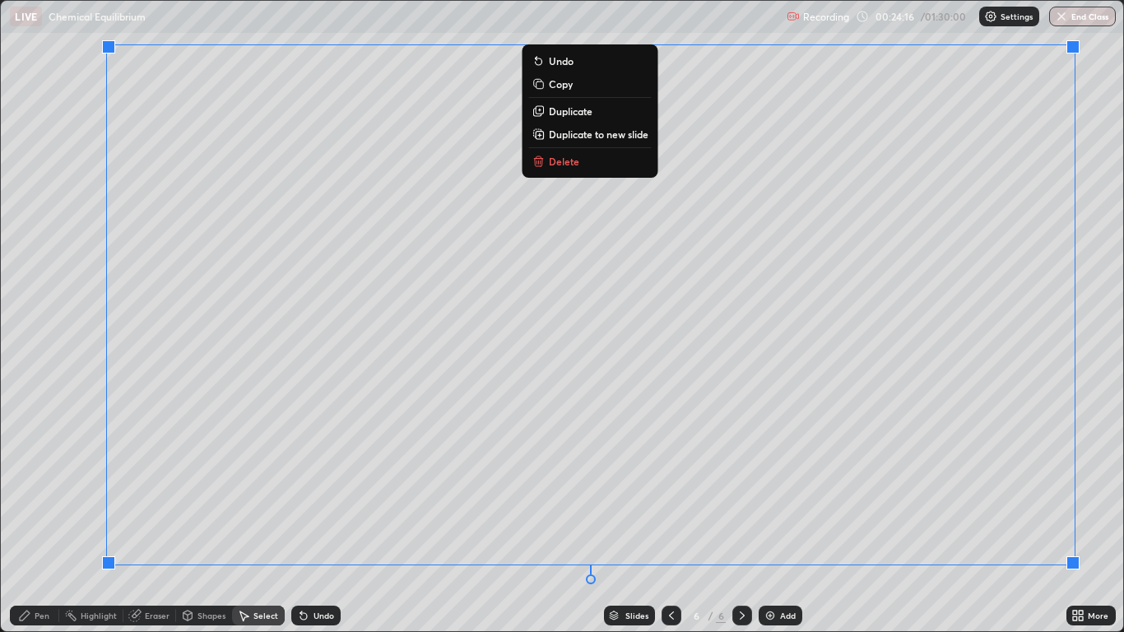
click at [67, 417] on div "0 ° Undo Copy Duplicate Duplicate to new slide Delete" at bounding box center [561, 316] width 1121 height 630
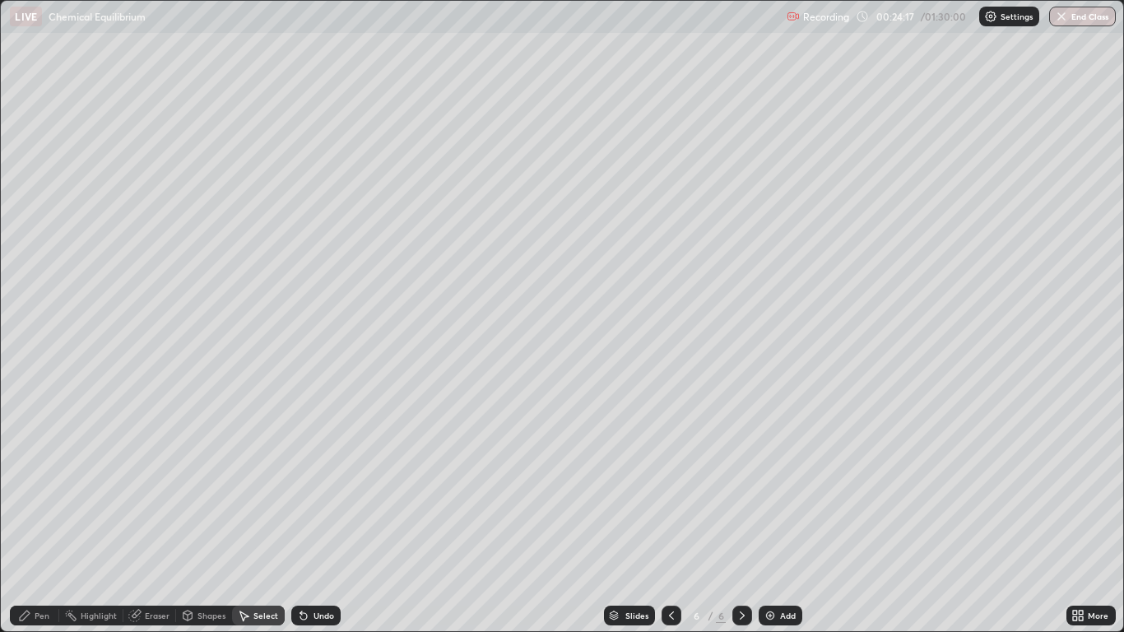
click at [30, 520] on icon at bounding box center [24, 615] width 13 height 13
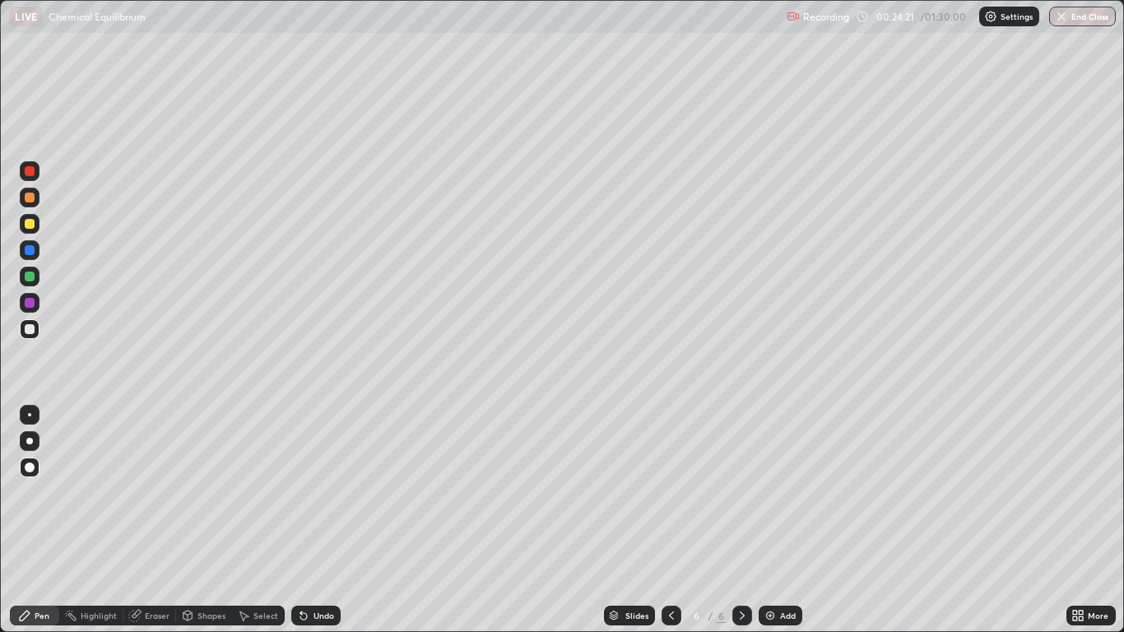
click at [33, 225] on div at bounding box center [30, 224] width 10 height 10
click at [201, 520] on div "Shapes" at bounding box center [204, 616] width 56 height 20
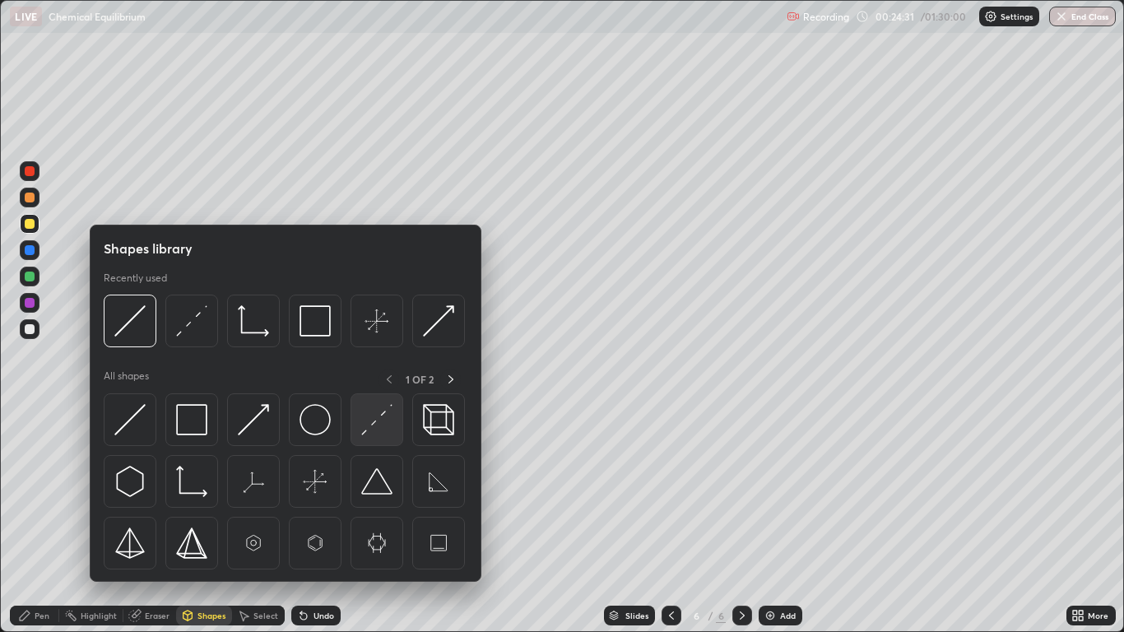
click at [375, 420] on img at bounding box center [376, 419] width 31 height 31
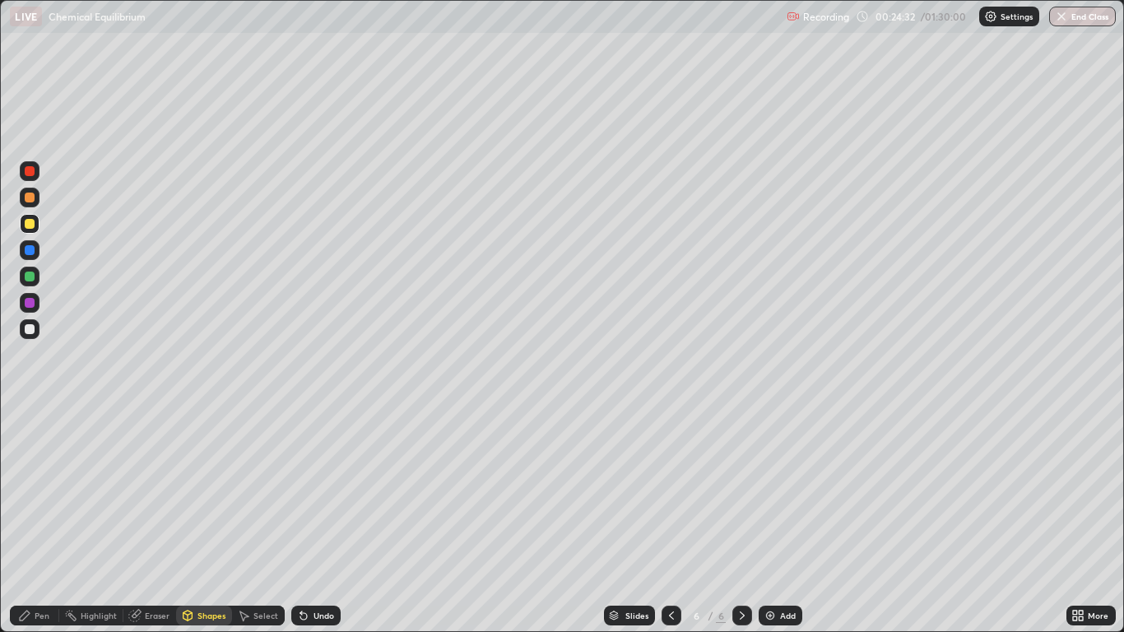
click at [31, 275] on div at bounding box center [30, 277] width 10 height 10
click at [33, 228] on div at bounding box center [30, 224] width 10 height 10
click at [42, 520] on div "Pen" at bounding box center [34, 616] width 49 height 20
click at [211, 520] on div "Shapes" at bounding box center [211, 615] width 28 height 8
click at [32, 281] on div at bounding box center [30, 277] width 10 height 10
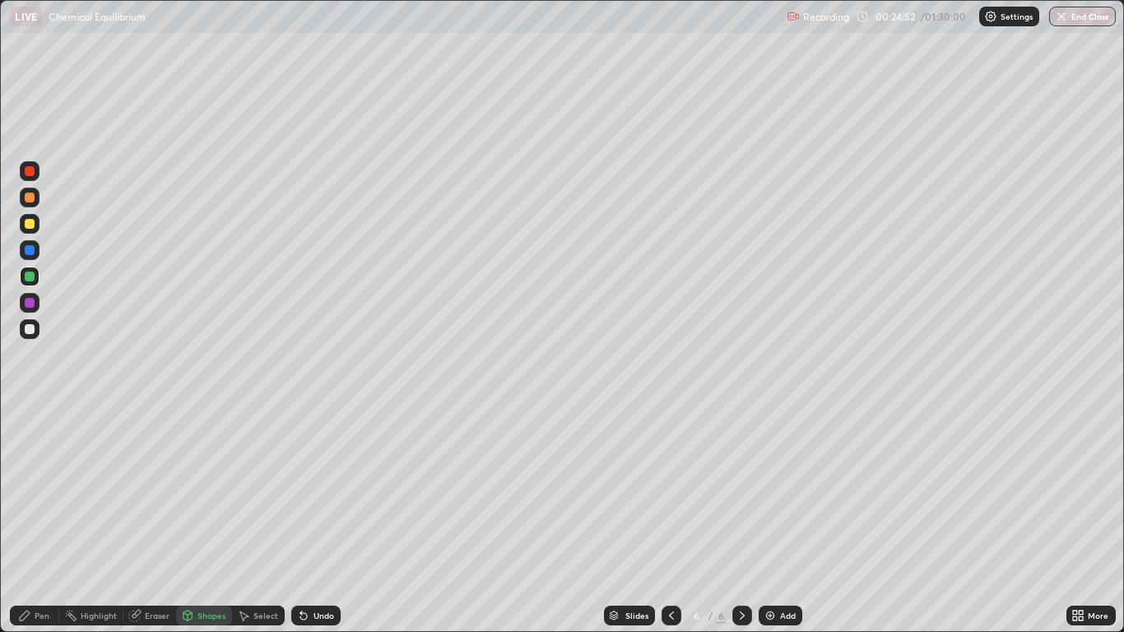
click at [211, 520] on div "Shapes" at bounding box center [211, 615] width 28 height 8
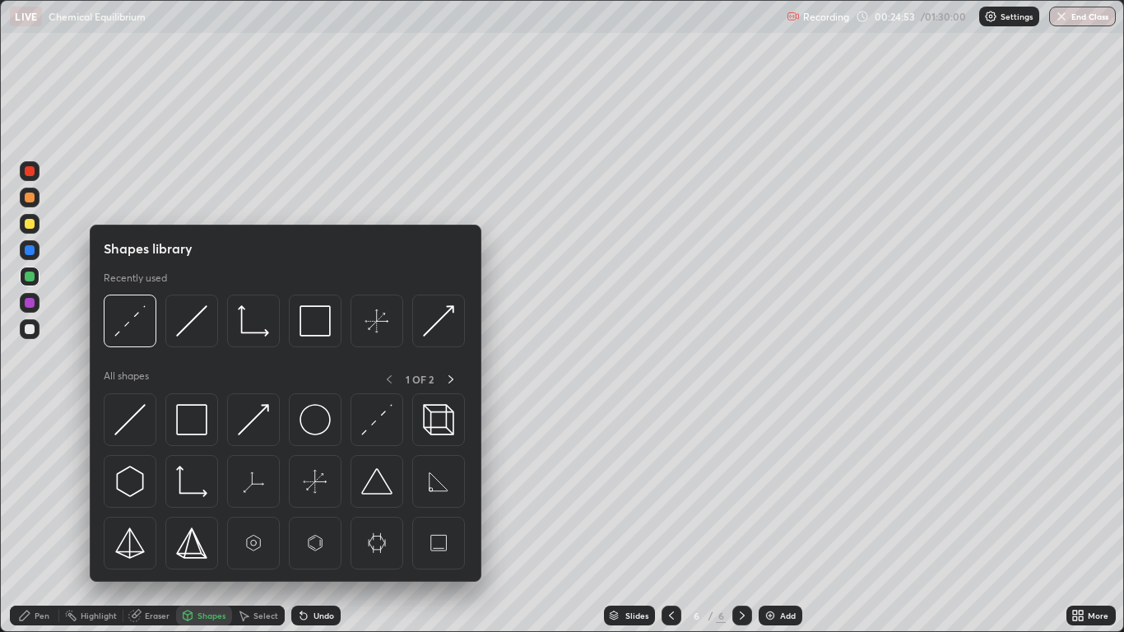
click at [134, 421] on img at bounding box center [129, 419] width 31 height 31
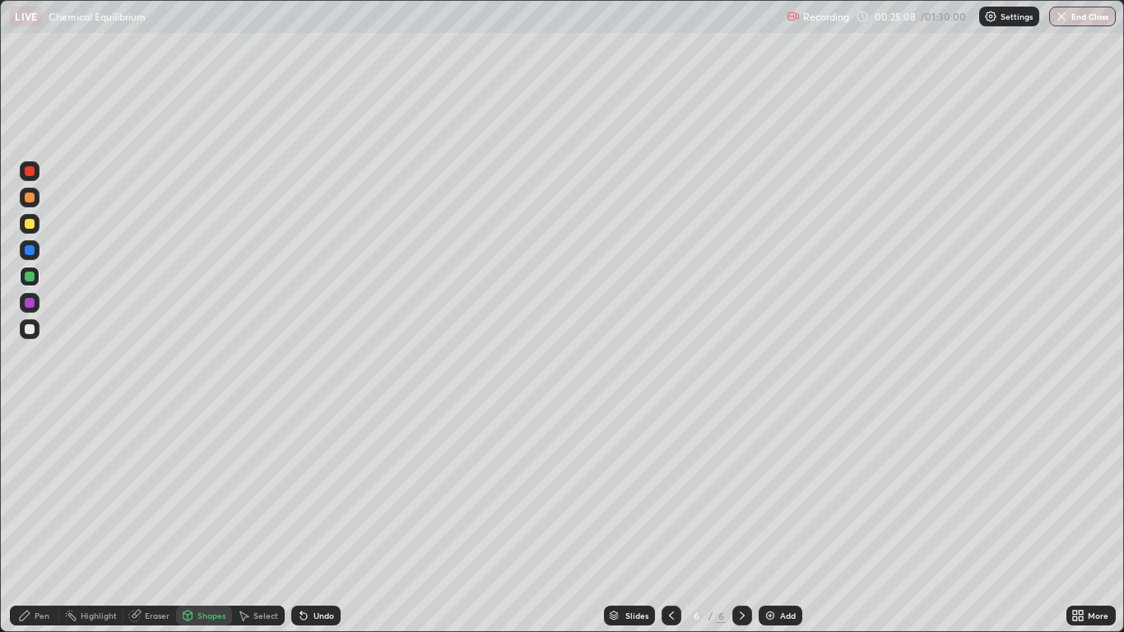
click at [37, 520] on div "Pen" at bounding box center [42, 615] width 15 height 8
click at [202, 520] on div "Shapes" at bounding box center [204, 616] width 56 height 20
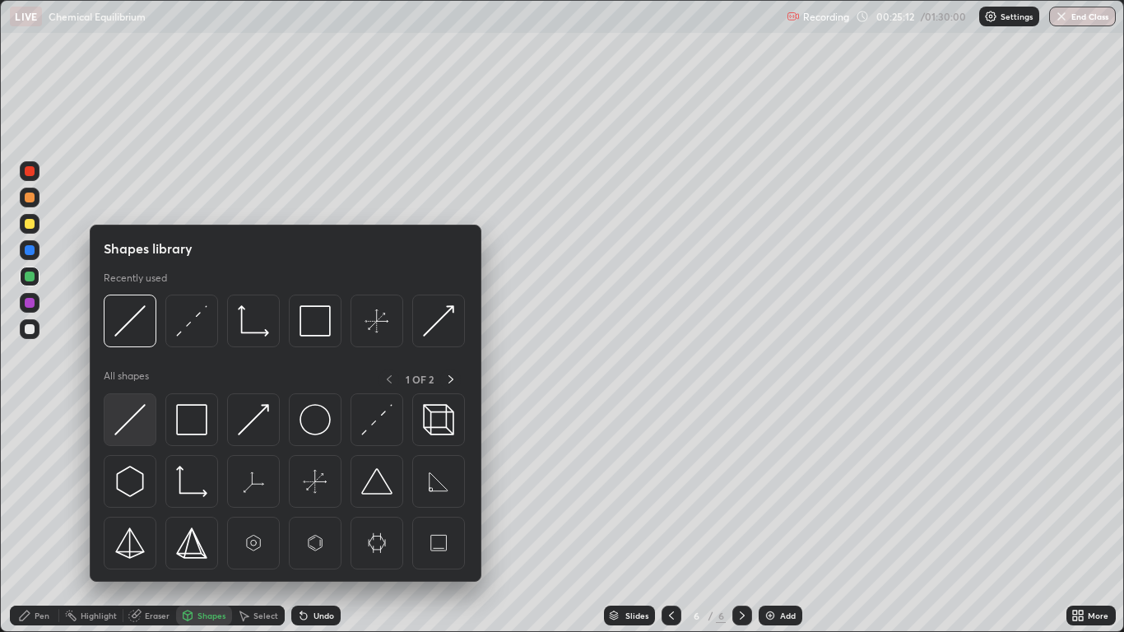
click at [129, 424] on img at bounding box center [129, 419] width 31 height 31
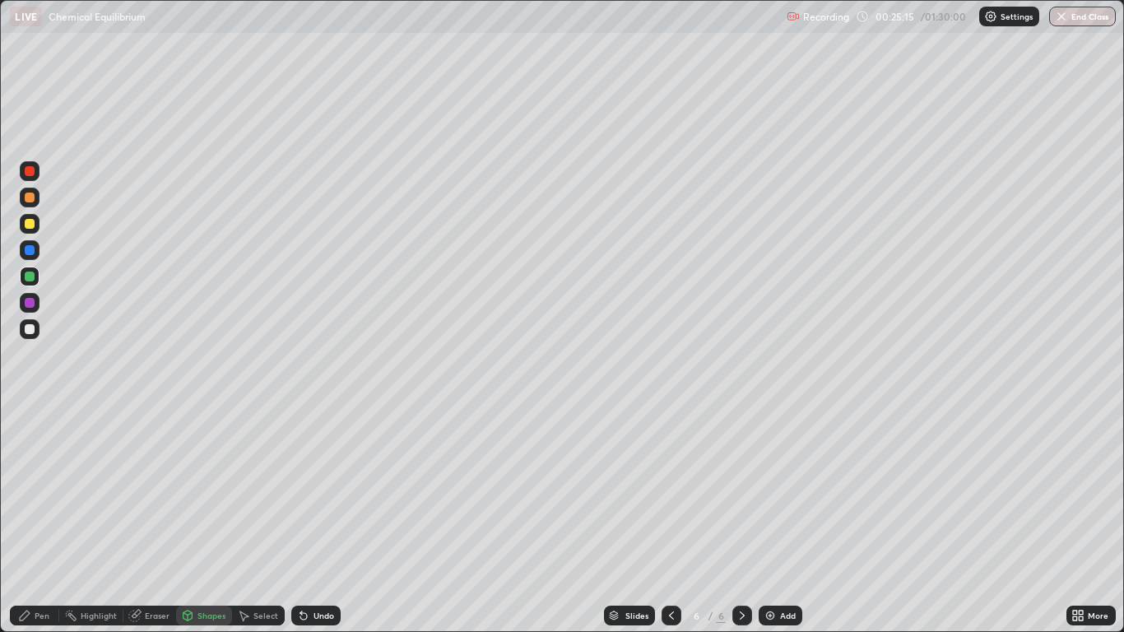
click at [320, 520] on div "Undo" at bounding box center [323, 615] width 21 height 8
click at [43, 520] on div "Pen" at bounding box center [42, 615] width 15 height 8
click at [308, 520] on icon at bounding box center [303, 615] width 13 height 13
click at [315, 520] on div "Undo" at bounding box center [323, 615] width 21 height 8
click at [200, 520] on div "Shapes" at bounding box center [211, 615] width 28 height 8
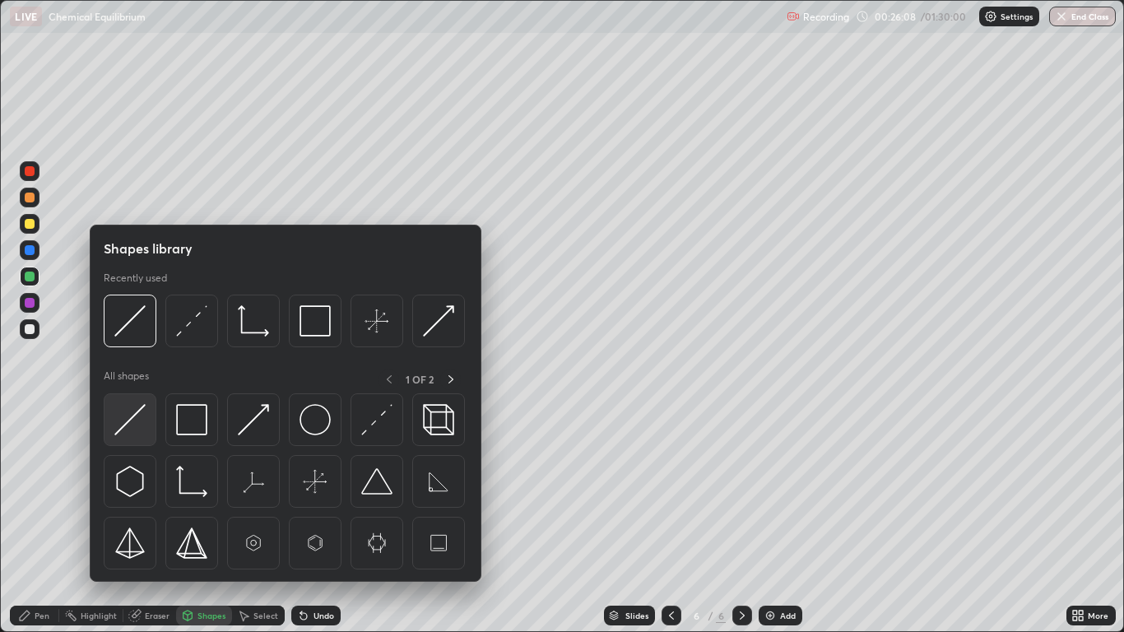
click at [137, 422] on img at bounding box center [129, 419] width 31 height 31
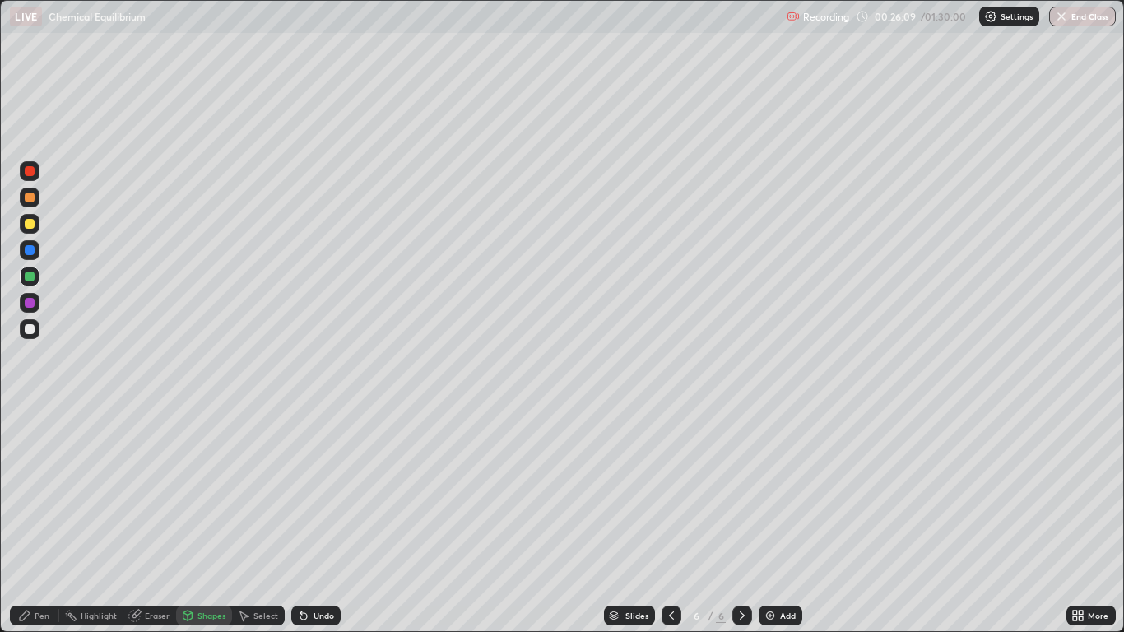
click at [31, 280] on div at bounding box center [30, 277] width 10 height 10
click at [47, 520] on div "Pen" at bounding box center [42, 615] width 15 height 8
click at [162, 520] on div "Eraser" at bounding box center [157, 615] width 25 height 8
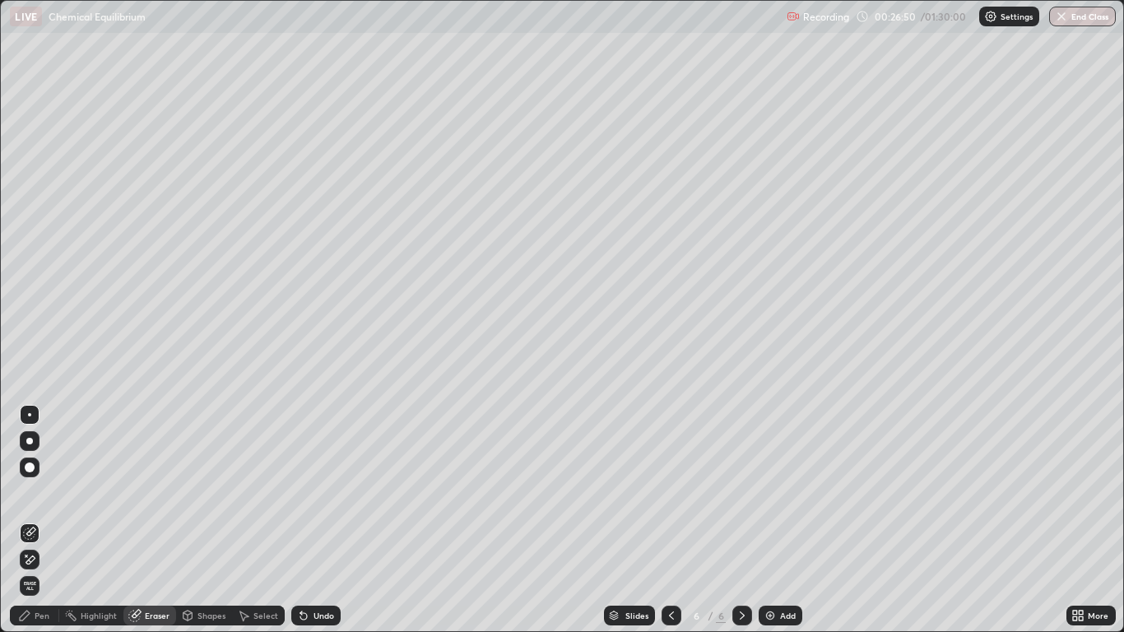
click at [44, 520] on div "Pen" at bounding box center [42, 615] width 15 height 8
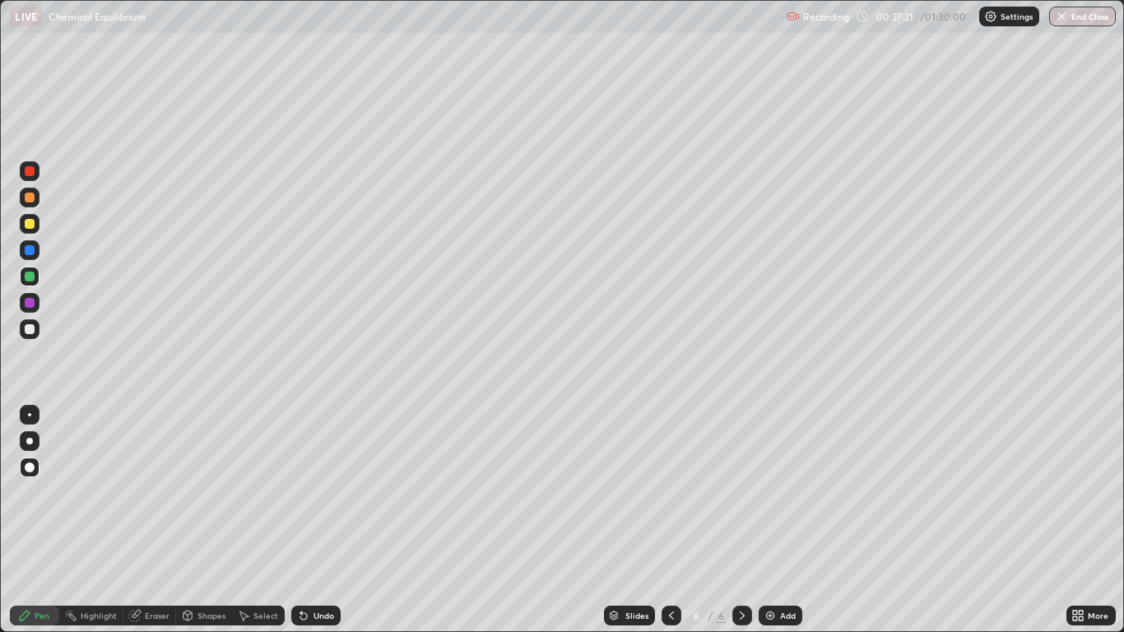
click at [313, 520] on div "Undo" at bounding box center [315, 616] width 49 height 20
click at [324, 520] on div "Undo" at bounding box center [323, 615] width 21 height 8
click at [323, 520] on div "Undo" at bounding box center [323, 615] width 21 height 8
click at [786, 520] on div "Add" at bounding box center [788, 615] width 16 height 8
click at [30, 224] on div at bounding box center [30, 224] width 10 height 10
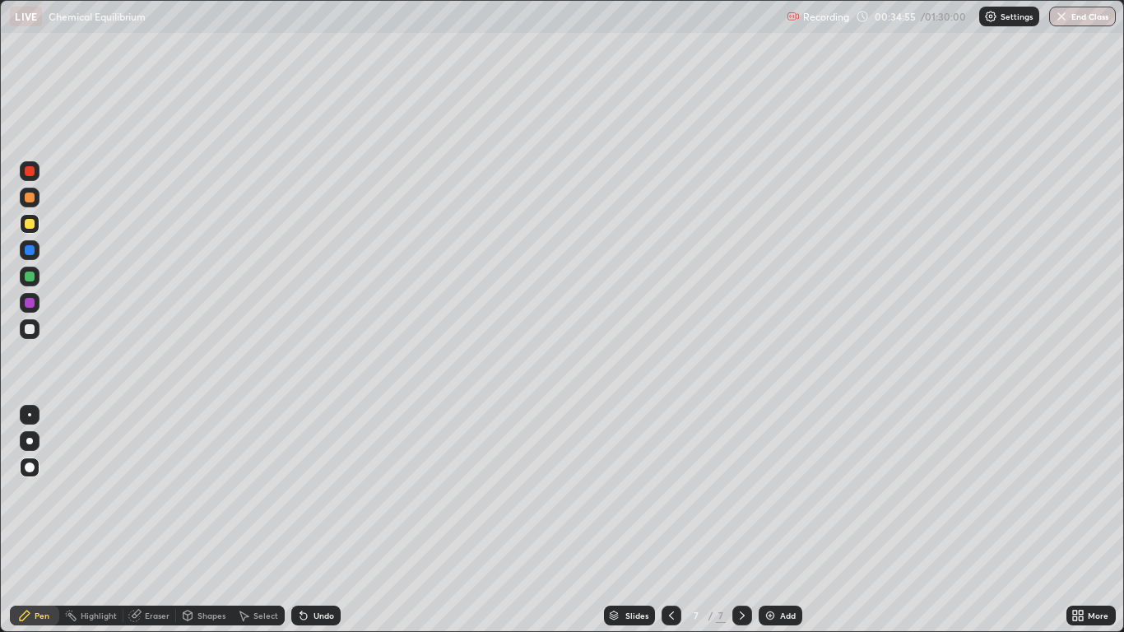
click at [201, 520] on div "Shapes" at bounding box center [204, 616] width 56 height 20
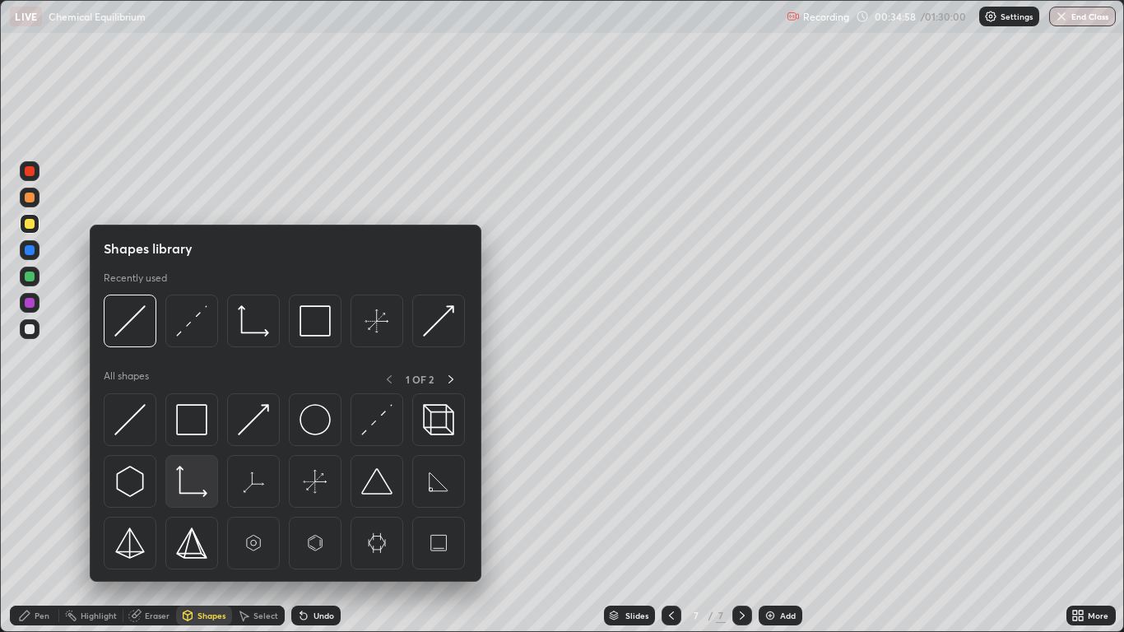
click at [191, 489] on img at bounding box center [191, 481] width 31 height 31
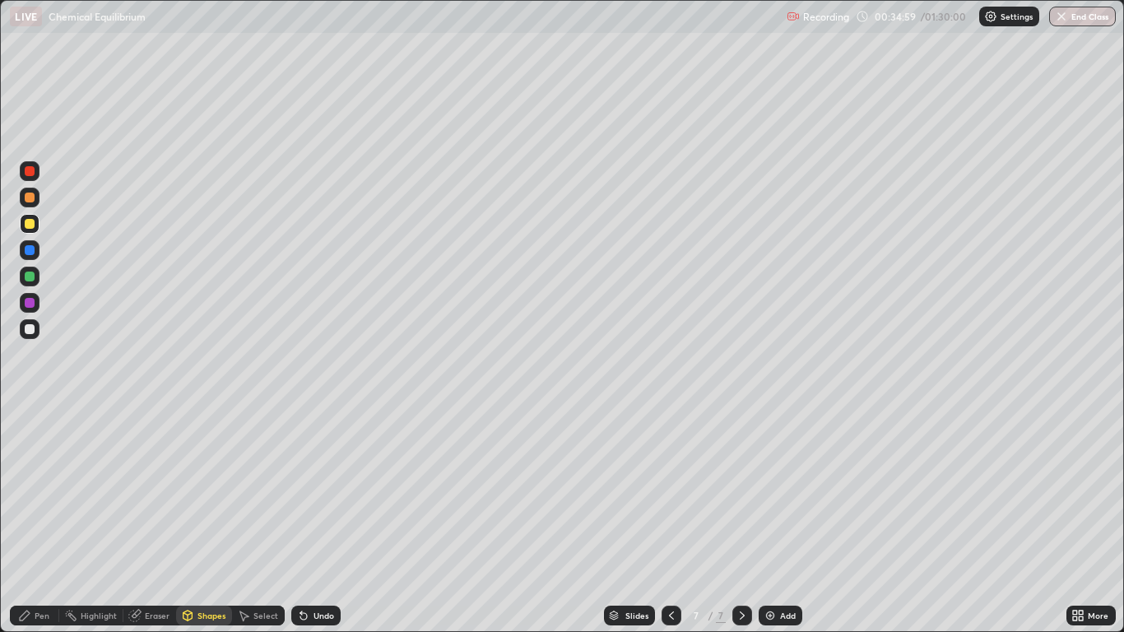
click at [43, 520] on div "Pen" at bounding box center [34, 616] width 49 height 20
click at [195, 520] on div "Shapes" at bounding box center [204, 616] width 56 height 20
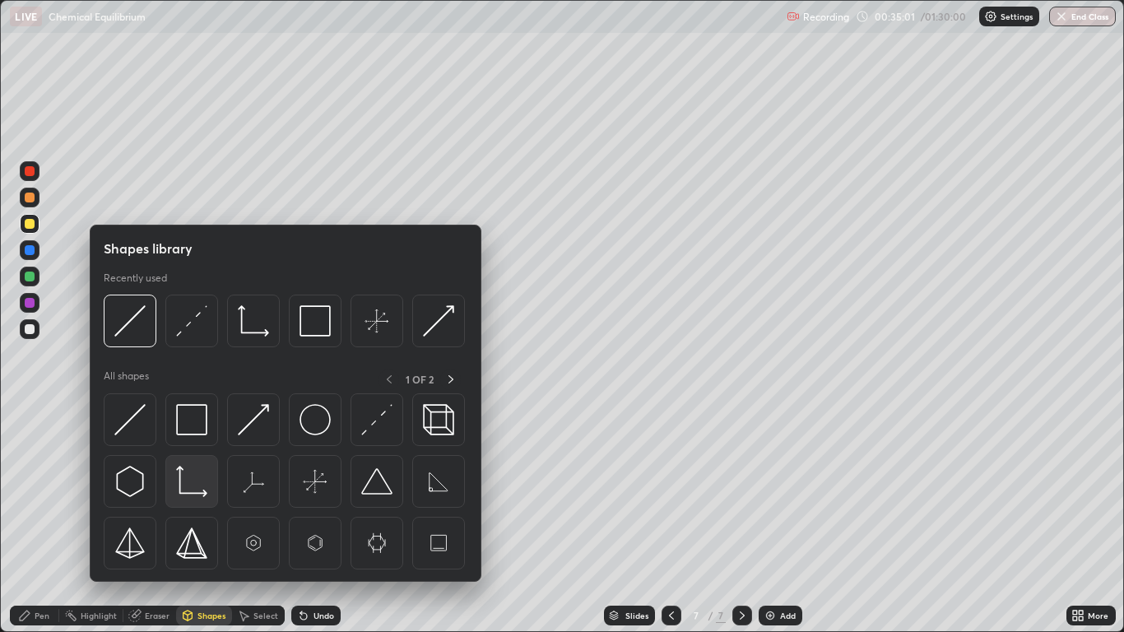
click at [197, 490] on img at bounding box center [191, 481] width 31 height 31
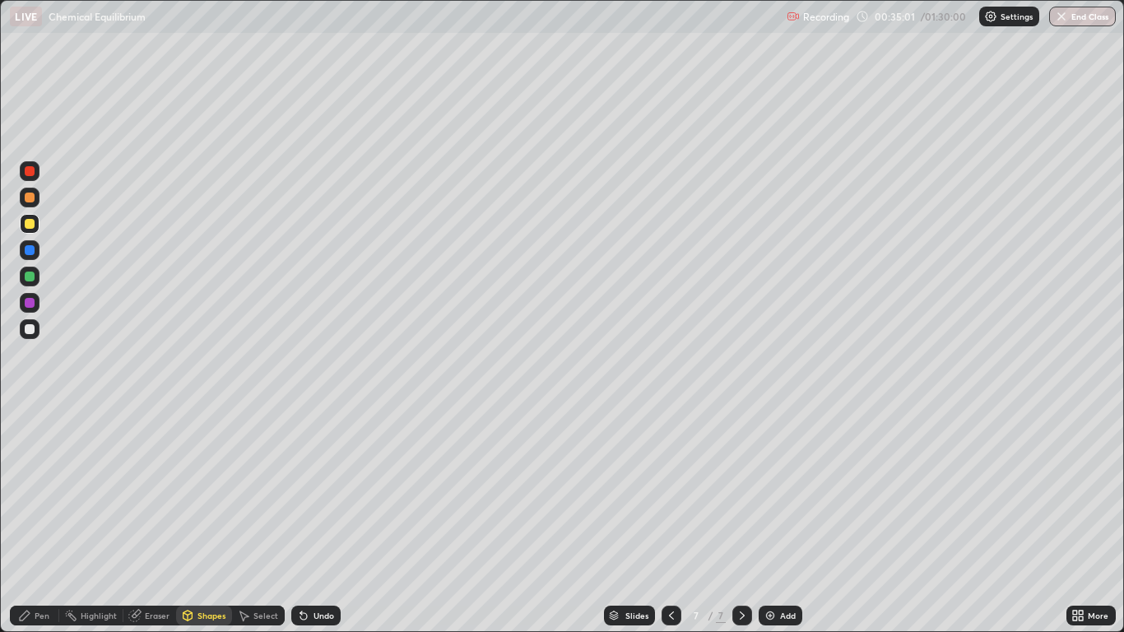
click at [28, 330] on div at bounding box center [30, 329] width 10 height 10
click at [313, 520] on div "Undo" at bounding box center [323, 615] width 21 height 8
click at [53, 520] on div "Pen" at bounding box center [34, 616] width 49 height 20
click at [322, 520] on div "Undo" at bounding box center [323, 615] width 21 height 8
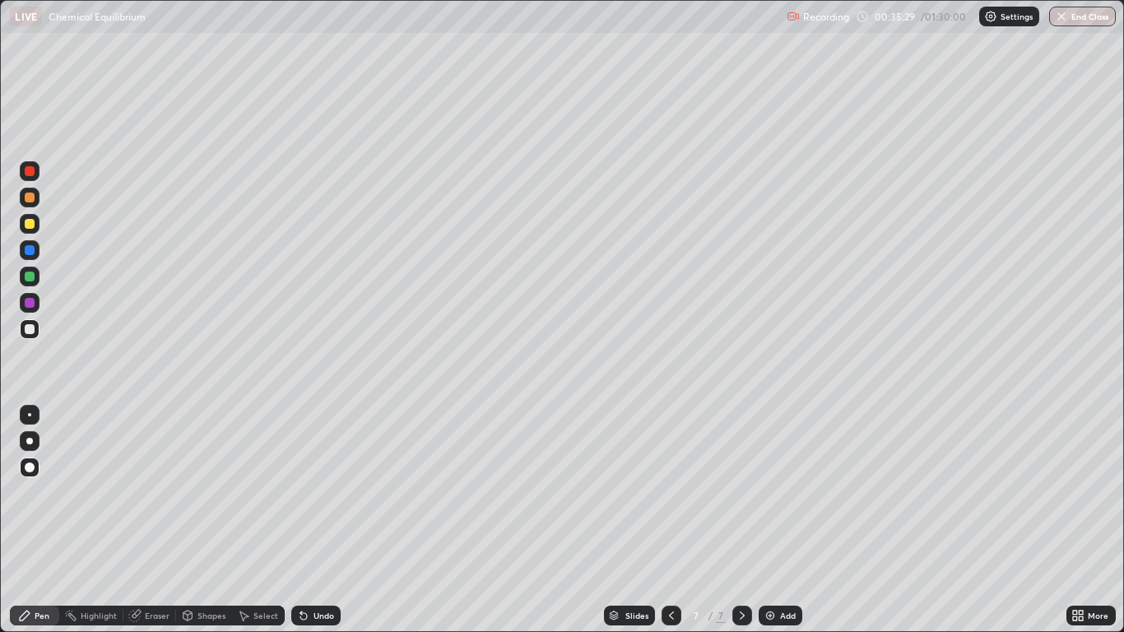
click at [40, 520] on div "Pen" at bounding box center [42, 615] width 15 height 8
click at [35, 226] on div at bounding box center [30, 224] width 20 height 20
click at [204, 520] on div "Shapes" at bounding box center [211, 615] width 28 height 8
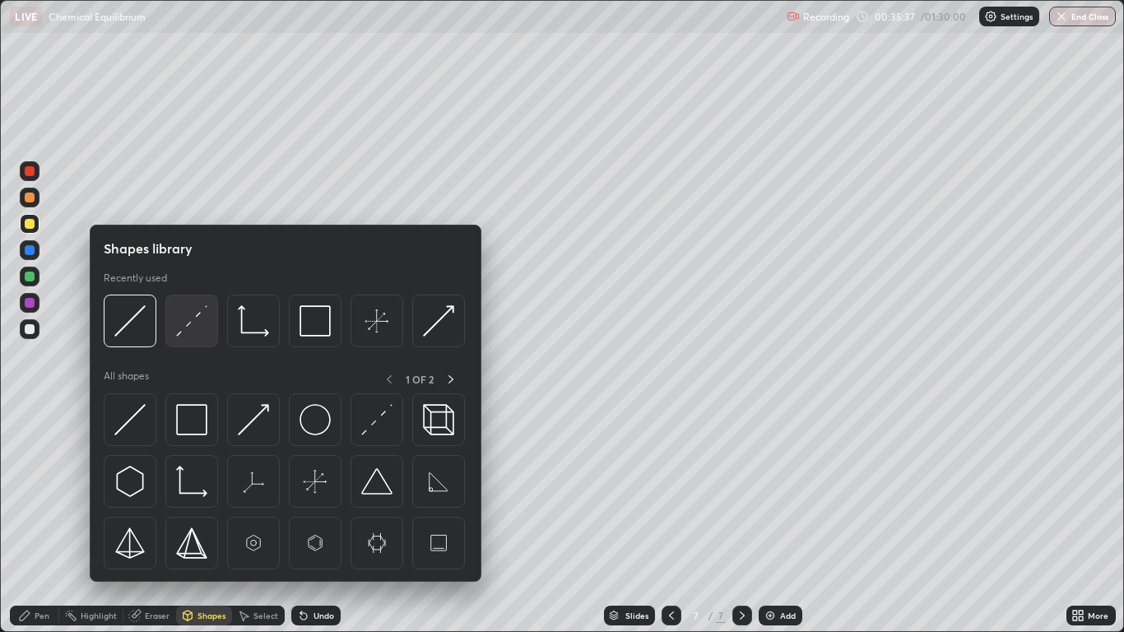
click at [202, 327] on img at bounding box center [191, 320] width 31 height 31
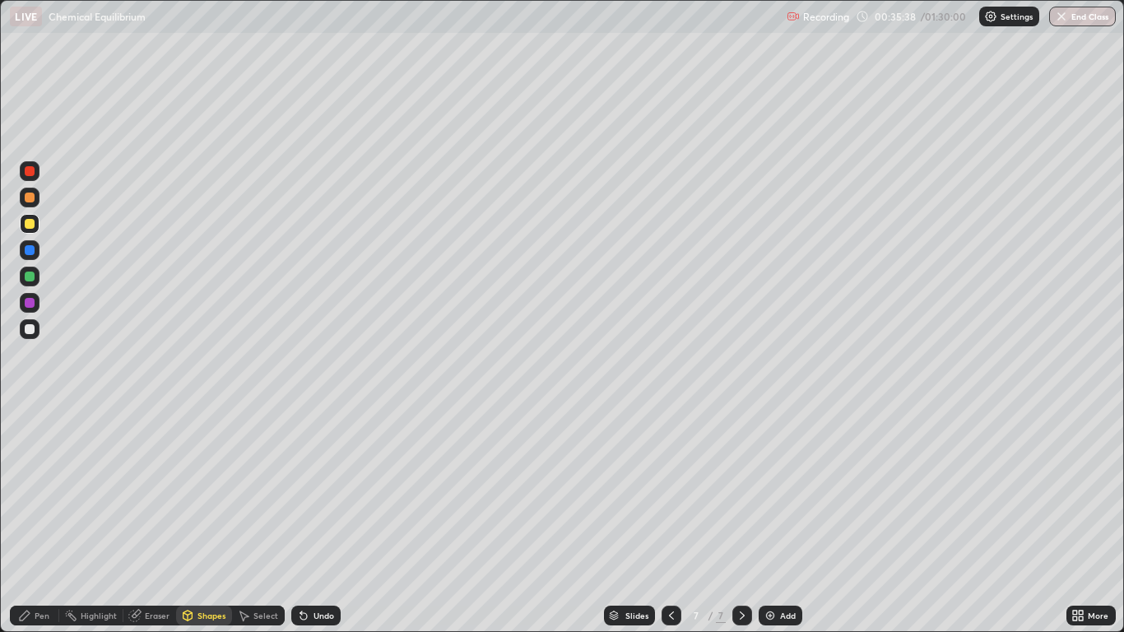
click at [32, 283] on div at bounding box center [30, 277] width 20 height 20
click at [28, 520] on icon at bounding box center [25, 615] width 10 height 10
click at [32, 219] on div at bounding box center [30, 224] width 10 height 10
click at [30, 328] on div at bounding box center [30, 329] width 10 height 10
click at [35, 232] on div at bounding box center [30, 224] width 20 height 20
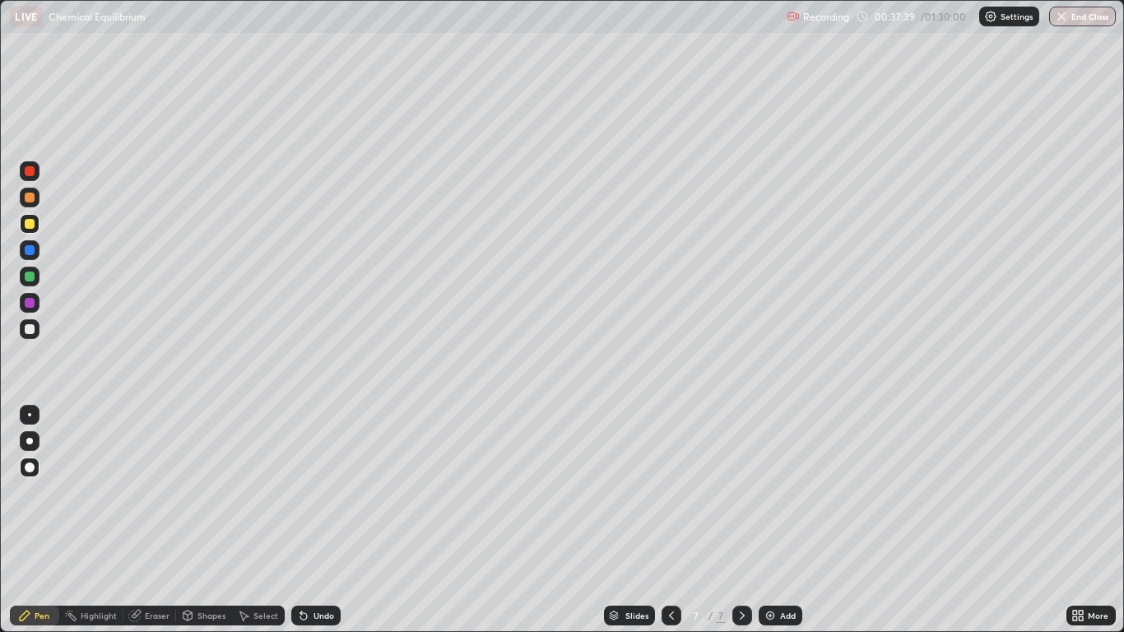
click at [330, 520] on div "Undo" at bounding box center [315, 616] width 49 height 20
click at [323, 520] on div "Undo" at bounding box center [323, 615] width 21 height 8
click at [322, 520] on div "Undo" at bounding box center [315, 616] width 49 height 20
click at [333, 520] on div "Undo" at bounding box center [315, 616] width 49 height 20
click at [329, 520] on div "Undo" at bounding box center [323, 615] width 21 height 8
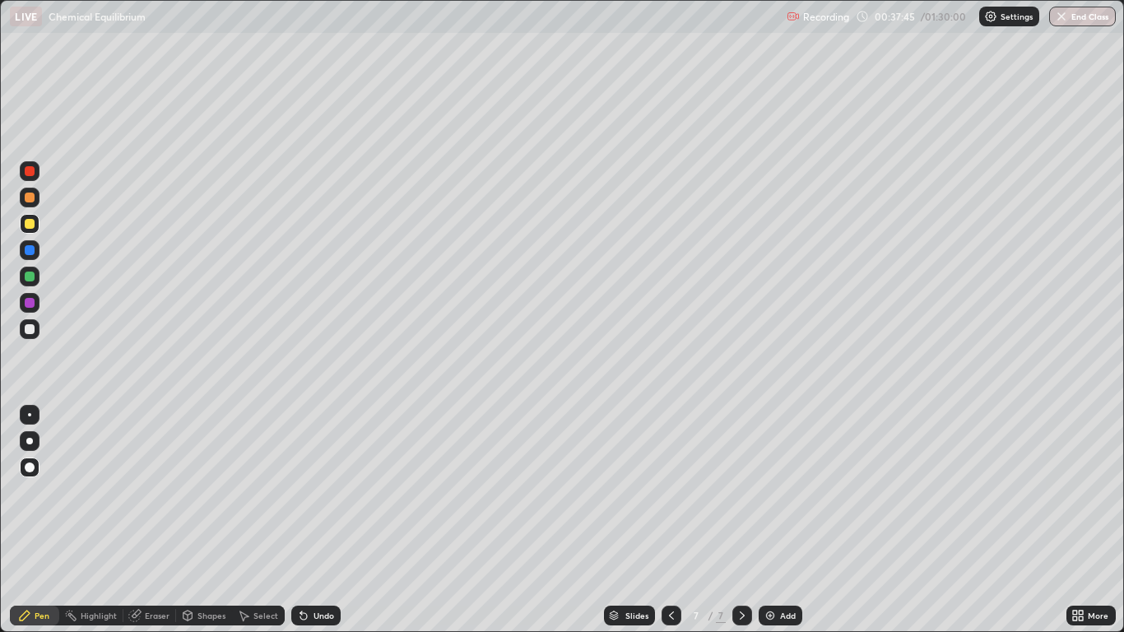
click at [328, 520] on div "Undo" at bounding box center [315, 616] width 49 height 20
click at [329, 520] on div "Undo" at bounding box center [315, 616] width 49 height 20
click at [332, 520] on div "Undo" at bounding box center [323, 615] width 21 height 8
click at [30, 305] on div at bounding box center [30, 303] width 10 height 10
click at [34, 280] on div at bounding box center [30, 277] width 10 height 10
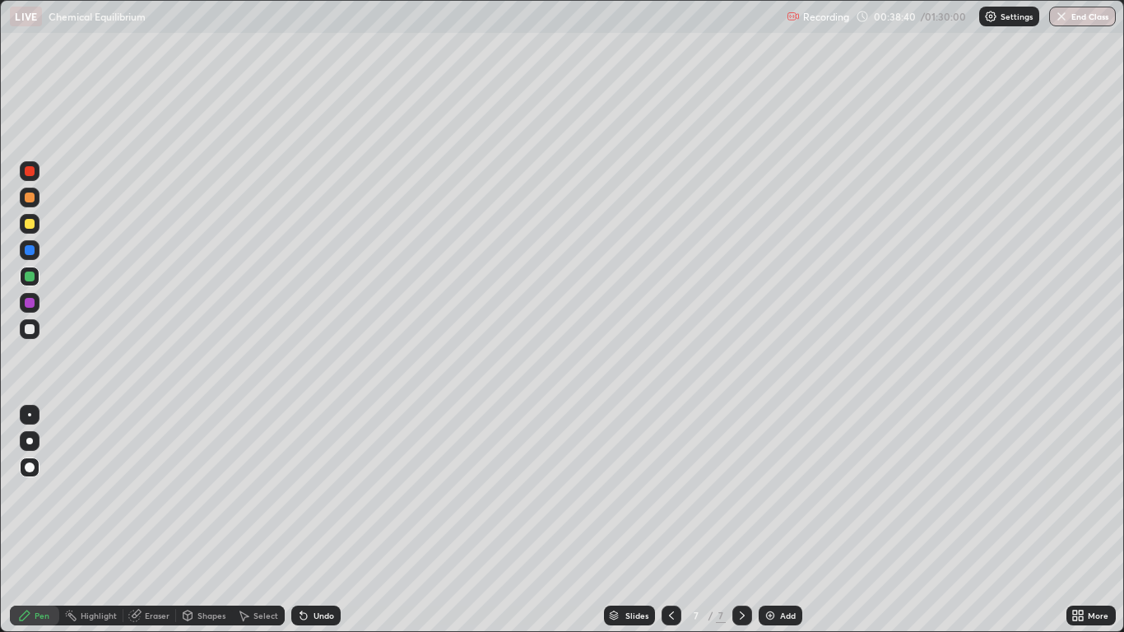
click at [321, 520] on div "Undo" at bounding box center [315, 616] width 49 height 20
click at [323, 520] on div "Undo" at bounding box center [315, 616] width 49 height 20
click at [322, 520] on div "Undo" at bounding box center [323, 615] width 21 height 8
click at [323, 520] on div "Undo" at bounding box center [323, 615] width 21 height 8
click at [324, 520] on div "Undo" at bounding box center [323, 615] width 21 height 8
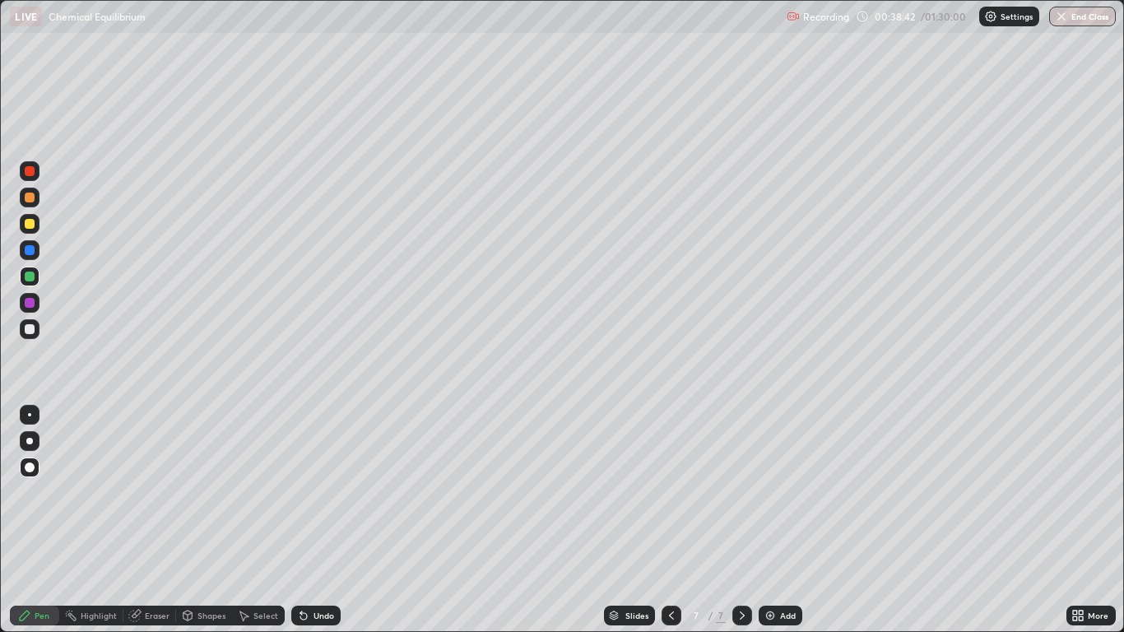
click at [325, 520] on div "Undo" at bounding box center [315, 616] width 49 height 20
click at [156, 520] on div "Eraser" at bounding box center [157, 615] width 25 height 8
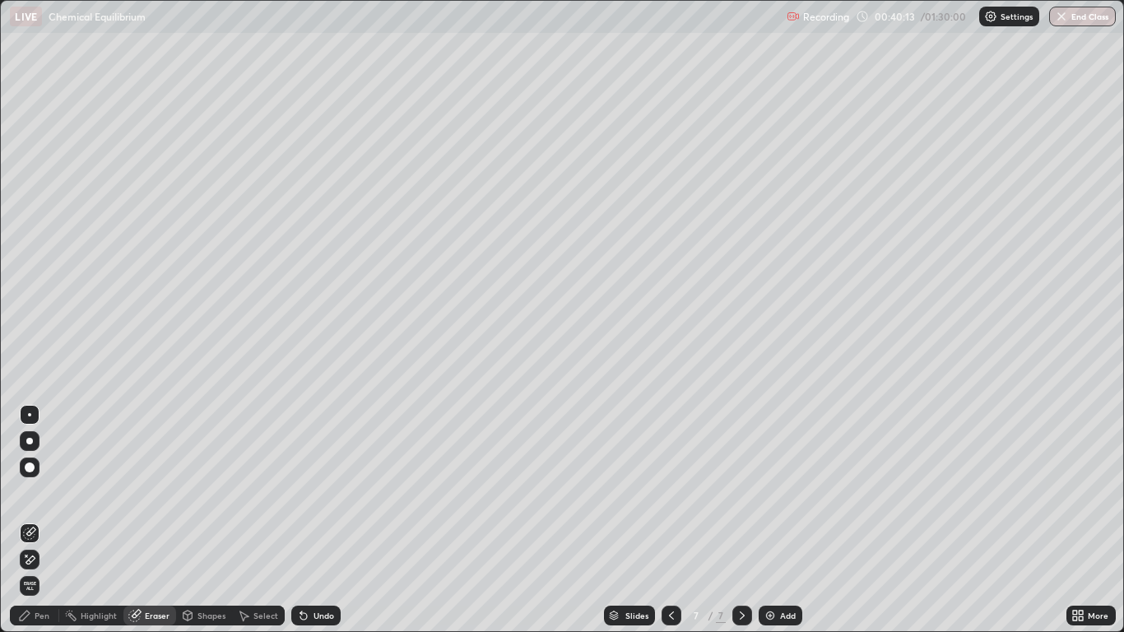
click at [32, 520] on div "Pen" at bounding box center [34, 616] width 49 height 20
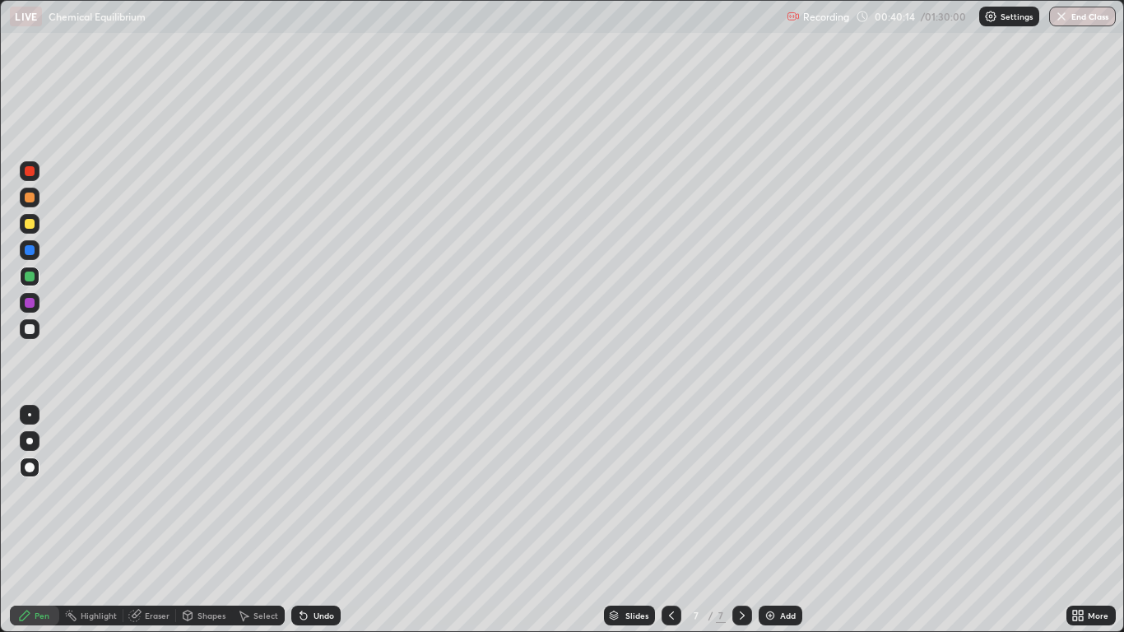
click at [30, 331] on div at bounding box center [30, 329] width 10 height 10
click at [29, 280] on div at bounding box center [30, 277] width 10 height 10
click at [28, 304] on div at bounding box center [30, 303] width 10 height 10
click at [30, 332] on div at bounding box center [30, 329] width 10 height 10
click at [309, 520] on div "Undo" at bounding box center [315, 616] width 49 height 20
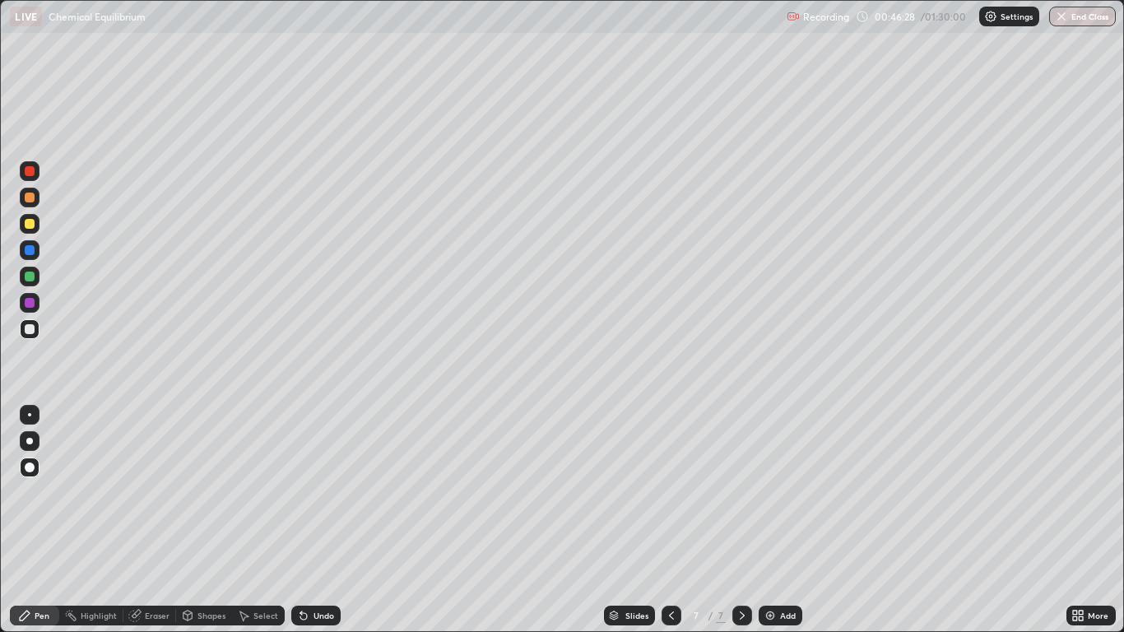
click at [794, 520] on div "Add" at bounding box center [788, 615] width 16 height 8
click at [29, 280] on div at bounding box center [30, 277] width 10 height 10
click at [313, 520] on div "Undo" at bounding box center [323, 615] width 21 height 8
click at [318, 520] on div "Undo" at bounding box center [323, 615] width 21 height 8
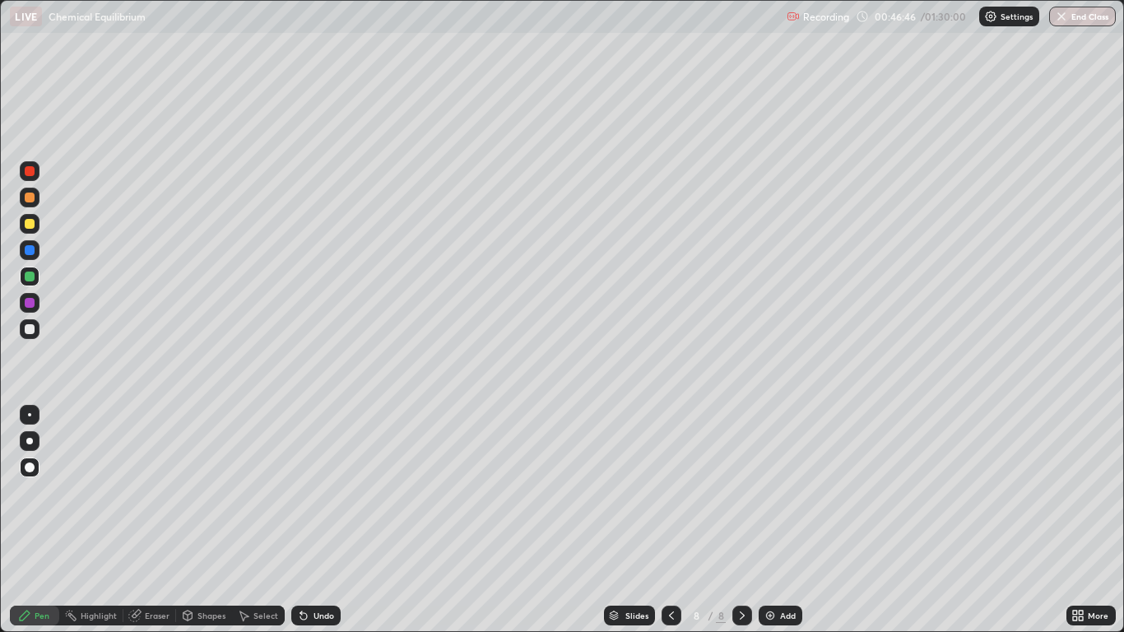
click at [319, 520] on div "Undo" at bounding box center [323, 615] width 21 height 8
click at [309, 520] on div "Undo" at bounding box center [315, 616] width 49 height 20
click at [316, 520] on div "Undo" at bounding box center [323, 615] width 21 height 8
click at [317, 520] on div "Undo" at bounding box center [323, 615] width 21 height 8
click at [166, 520] on div "Eraser" at bounding box center [149, 616] width 53 height 20
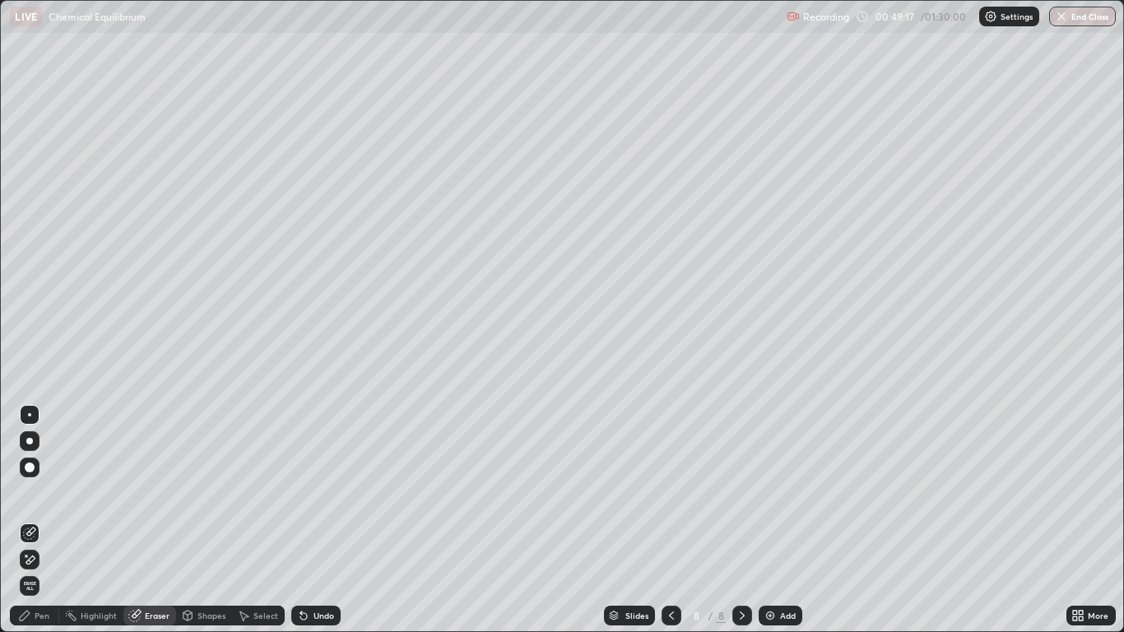
click at [48, 520] on div "Pen" at bounding box center [42, 615] width 15 height 8
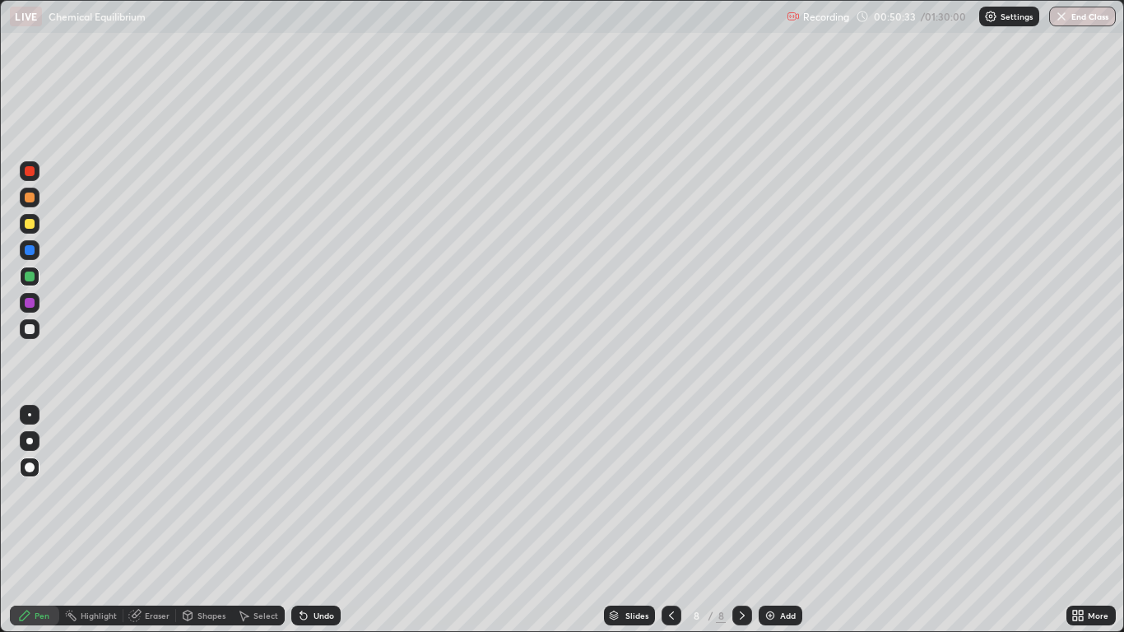
click at [679, 520] on div at bounding box center [672, 616] width 20 height 20
click at [216, 520] on div "Shapes" at bounding box center [211, 615] width 28 height 8
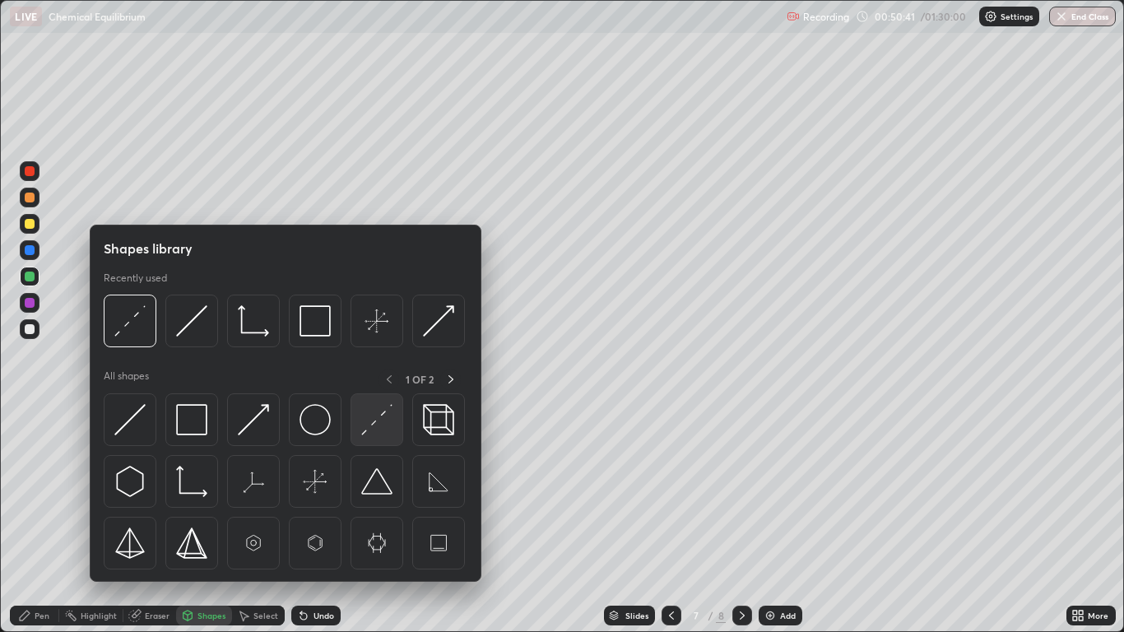
click at [384, 423] on img at bounding box center [376, 419] width 31 height 31
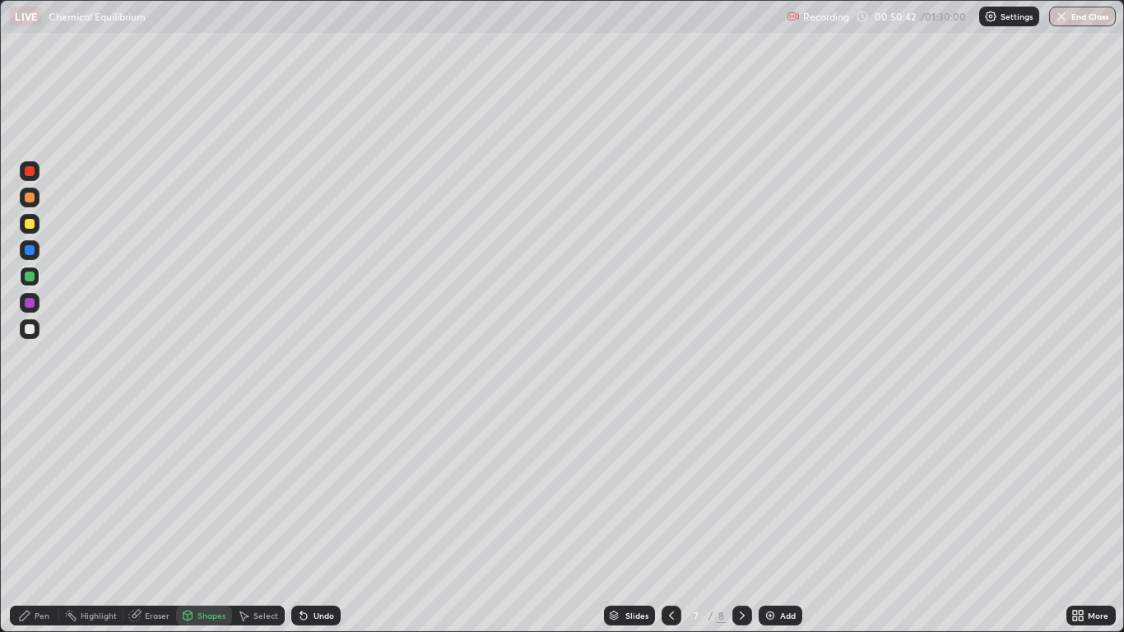
click at [37, 299] on div at bounding box center [30, 303] width 20 height 20
click at [26, 520] on icon at bounding box center [25, 615] width 10 height 10
click at [31, 222] on div at bounding box center [30, 224] width 10 height 10
click at [323, 520] on div "Undo" at bounding box center [315, 616] width 49 height 20
click at [324, 520] on div "Undo" at bounding box center [323, 615] width 21 height 8
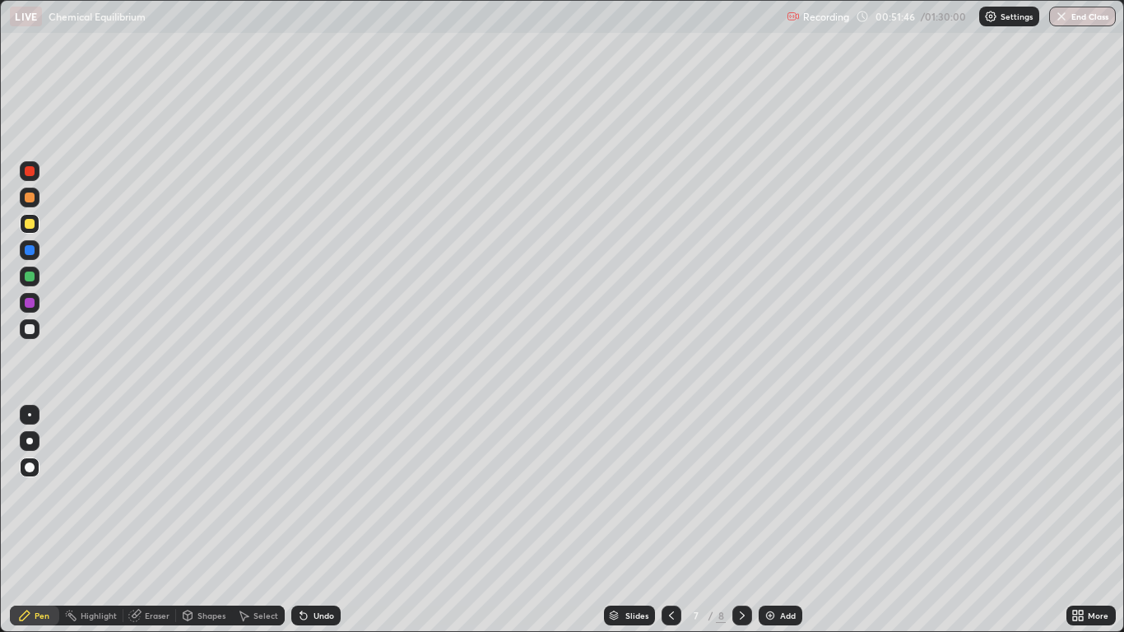
click at [322, 520] on div "Undo" at bounding box center [323, 615] width 21 height 8
click at [324, 520] on div "Undo" at bounding box center [323, 615] width 21 height 8
click at [320, 520] on div "Undo" at bounding box center [323, 615] width 21 height 8
click at [318, 520] on div "Undo" at bounding box center [323, 615] width 21 height 8
click at [321, 520] on div "Undo" at bounding box center [323, 615] width 21 height 8
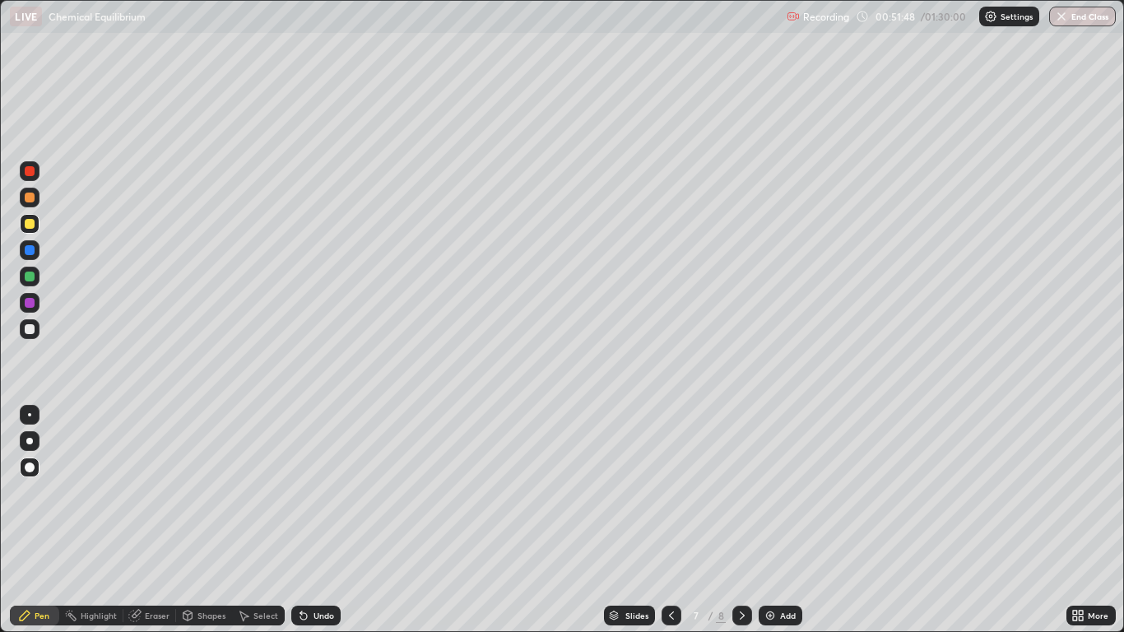
click at [313, 520] on div "Undo" at bounding box center [323, 615] width 21 height 8
click at [317, 520] on div "Undo" at bounding box center [323, 615] width 21 height 8
click at [318, 520] on div "Undo" at bounding box center [315, 616] width 49 height 20
click at [318, 520] on div "Undo" at bounding box center [323, 615] width 21 height 8
click at [318, 520] on div "Undo" at bounding box center [315, 616] width 49 height 20
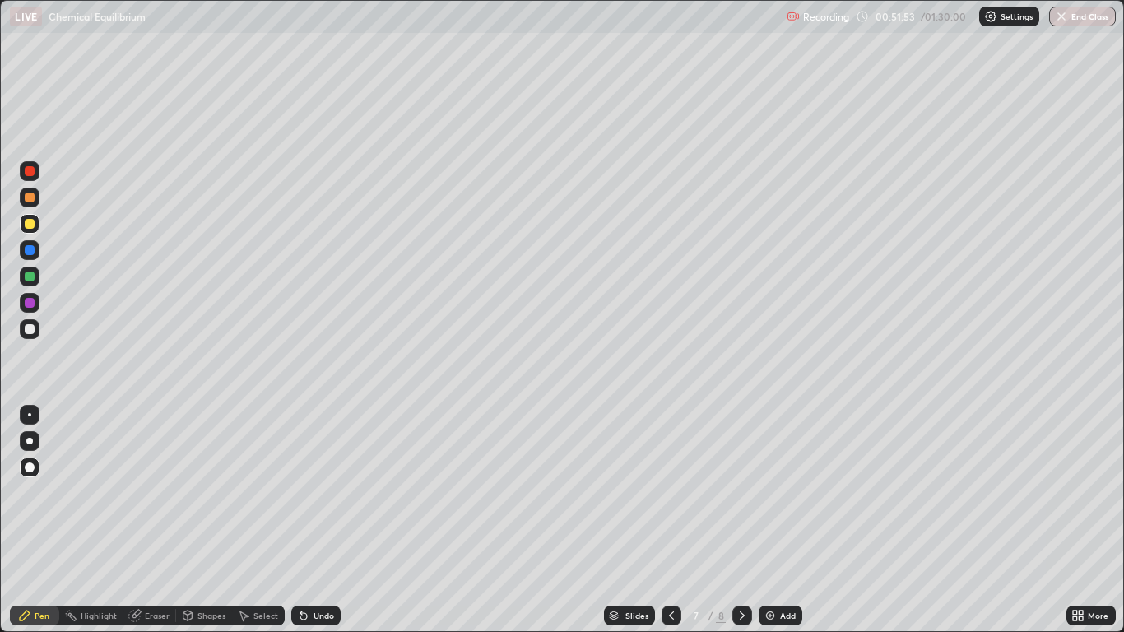
click at [743, 520] on icon at bounding box center [742, 615] width 13 height 13
click at [782, 520] on div "Add" at bounding box center [788, 615] width 16 height 8
click at [313, 520] on div "Undo" at bounding box center [323, 615] width 21 height 8
click at [314, 520] on div "Undo" at bounding box center [323, 615] width 21 height 8
click at [317, 520] on div "Undo" at bounding box center [323, 615] width 21 height 8
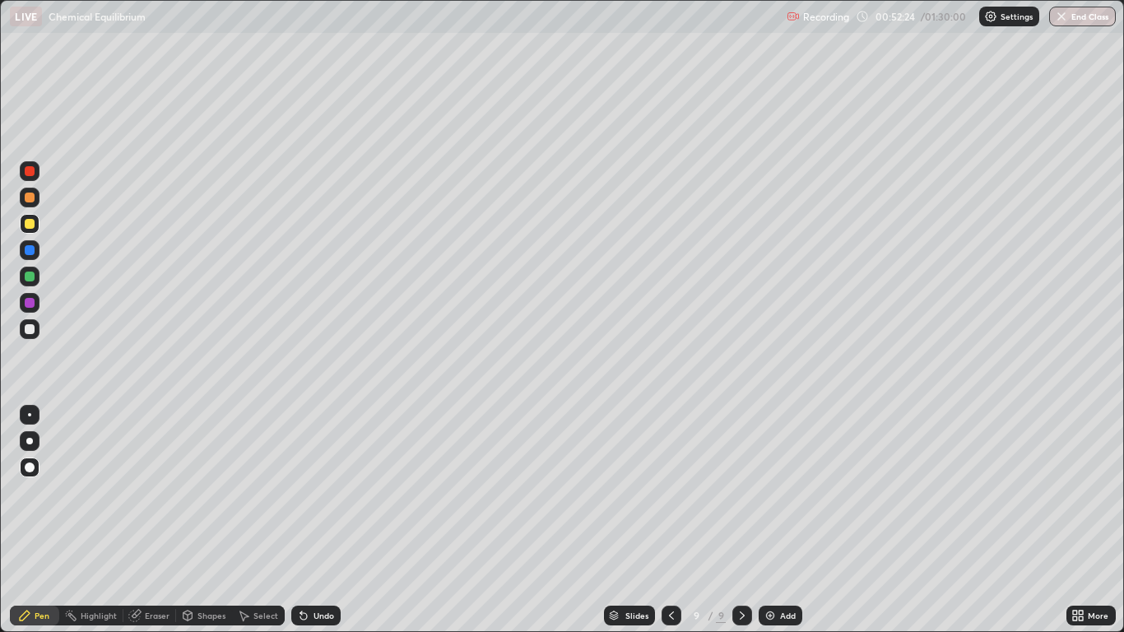
click at [33, 280] on div at bounding box center [30, 277] width 10 height 10
click at [332, 520] on div "Undo" at bounding box center [315, 616] width 49 height 20
click at [162, 520] on div "Eraser" at bounding box center [157, 615] width 25 height 8
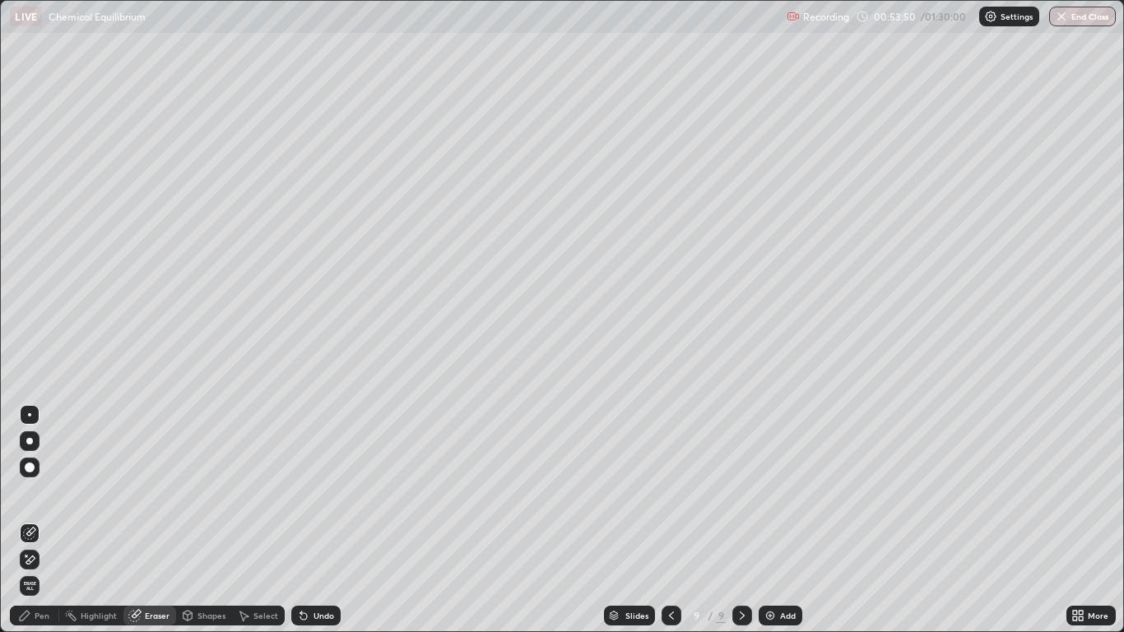
click at [48, 520] on div "Pen" at bounding box center [42, 615] width 15 height 8
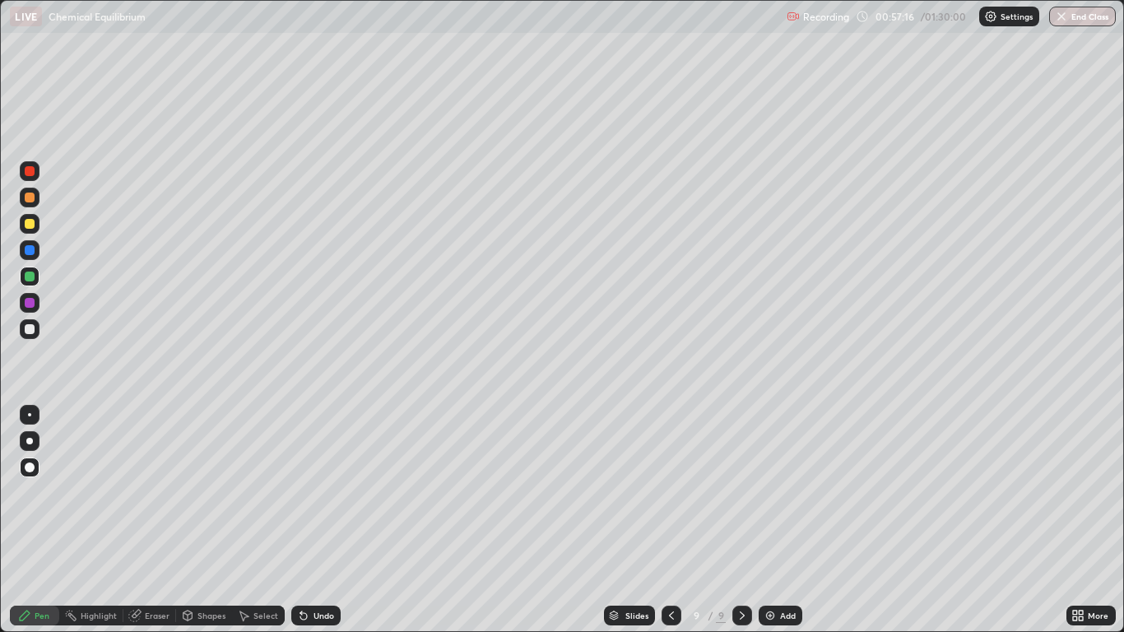
click at [258, 520] on div "Select" at bounding box center [265, 615] width 25 height 8
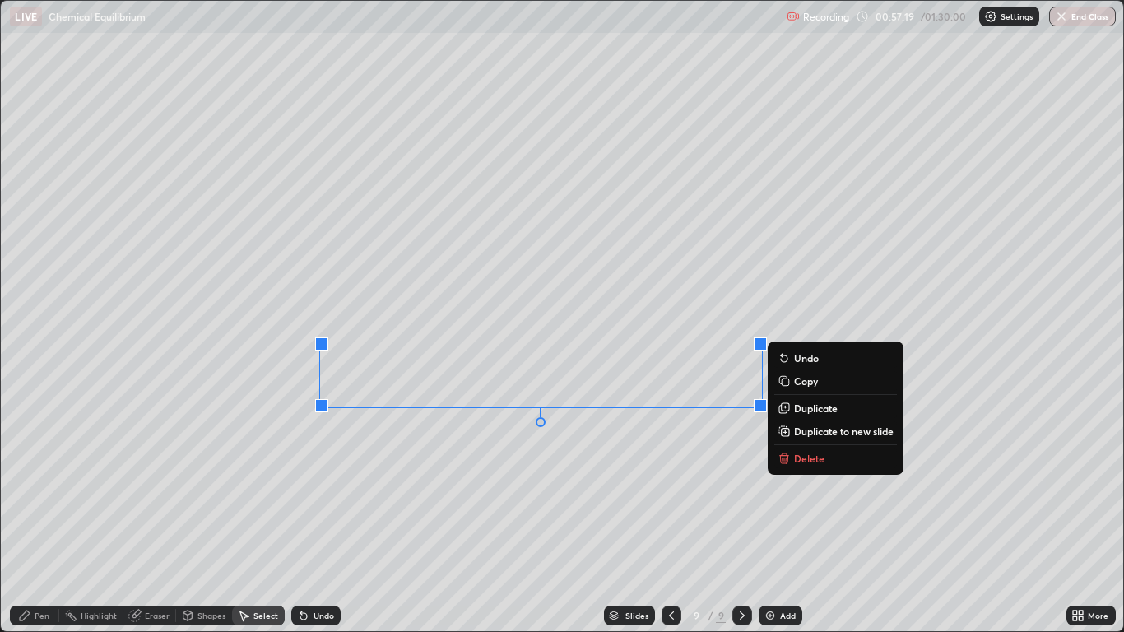
click at [698, 519] on div "0 ° Undo Copy Duplicate Duplicate to new slide Delete" at bounding box center [561, 316] width 1121 height 630
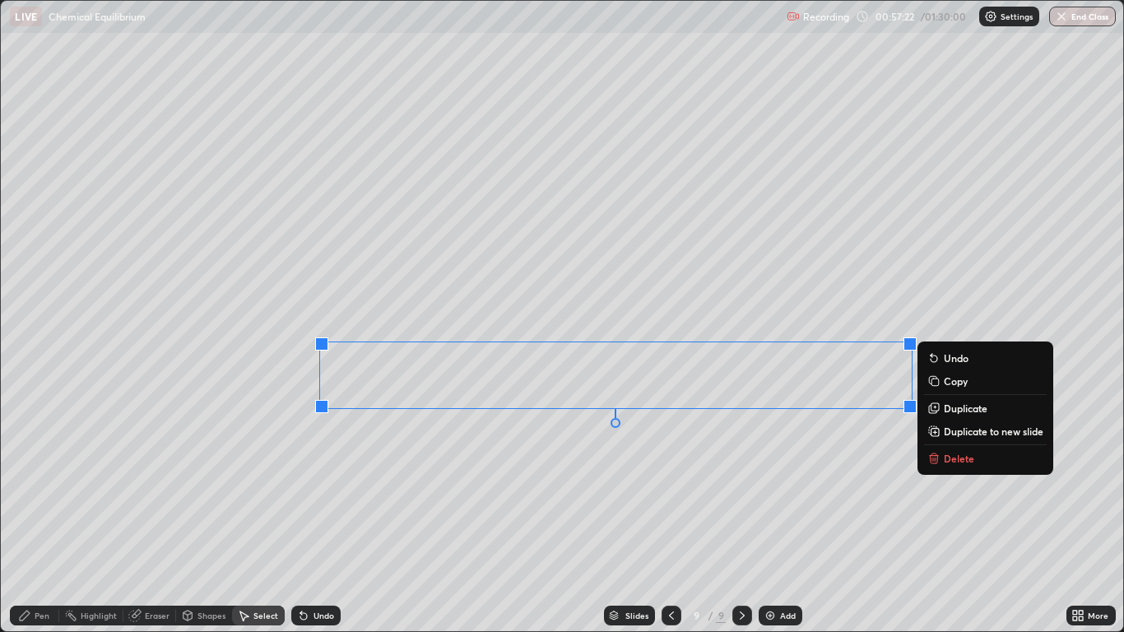
click at [968, 384] on button "Copy" at bounding box center [985, 381] width 123 height 20
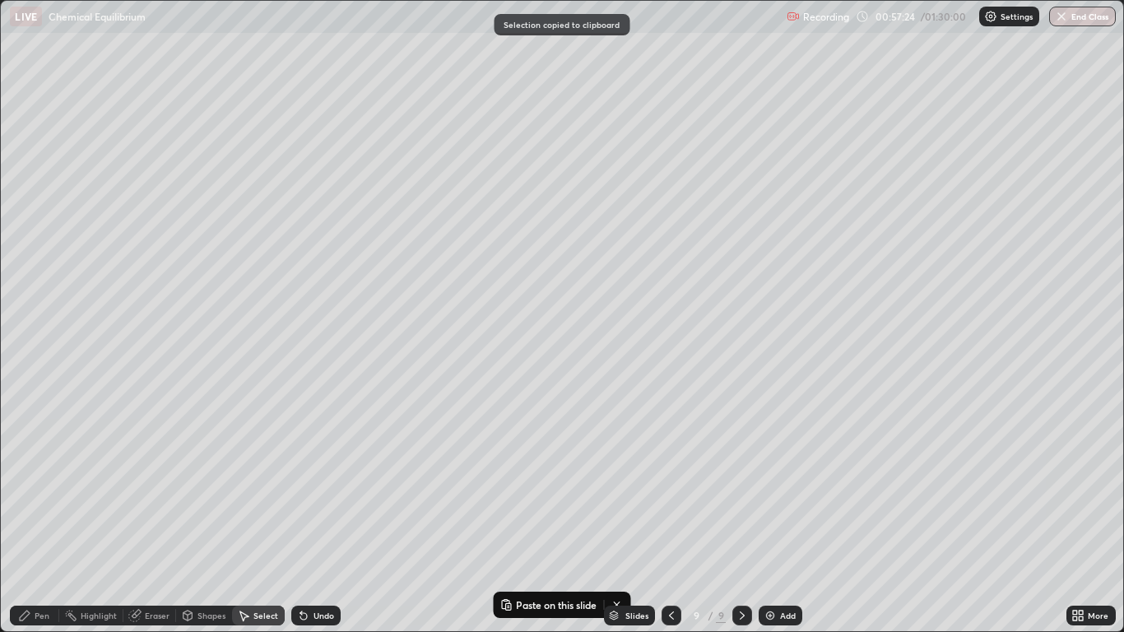
click at [772, 520] on img at bounding box center [770, 615] width 13 height 13
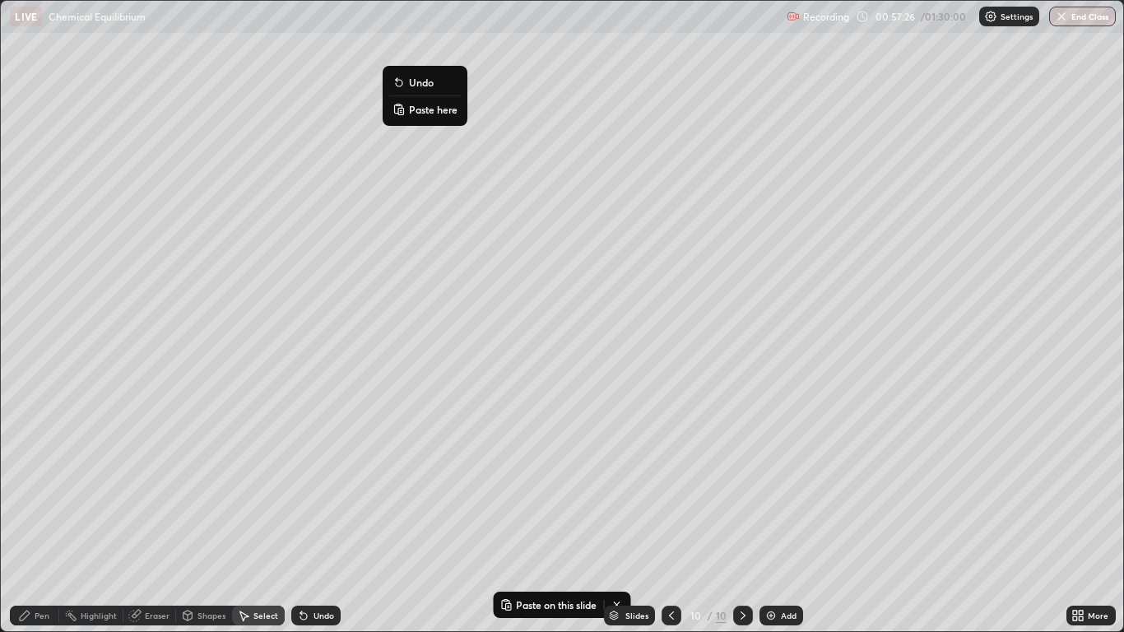
click at [428, 112] on p "Paste here" at bounding box center [433, 109] width 49 height 13
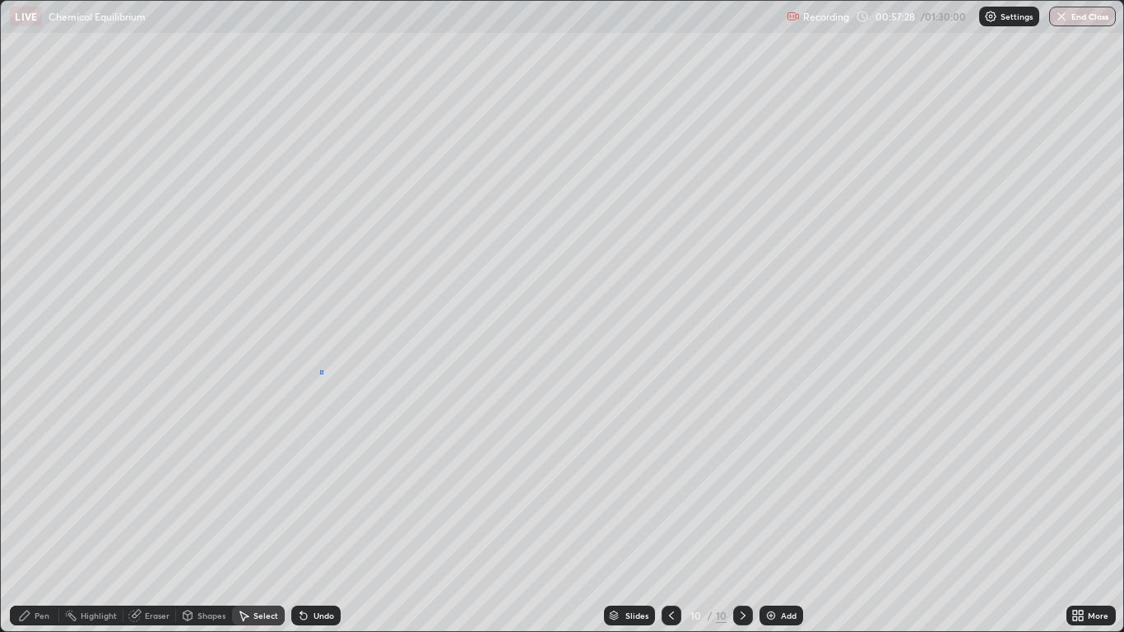
click at [321, 371] on div "0 ° Undo Copy Paste here Duplicate Duplicate to new slide Delete" at bounding box center [561, 316] width 1121 height 630
click at [45, 520] on div "Pen" at bounding box center [42, 615] width 15 height 8
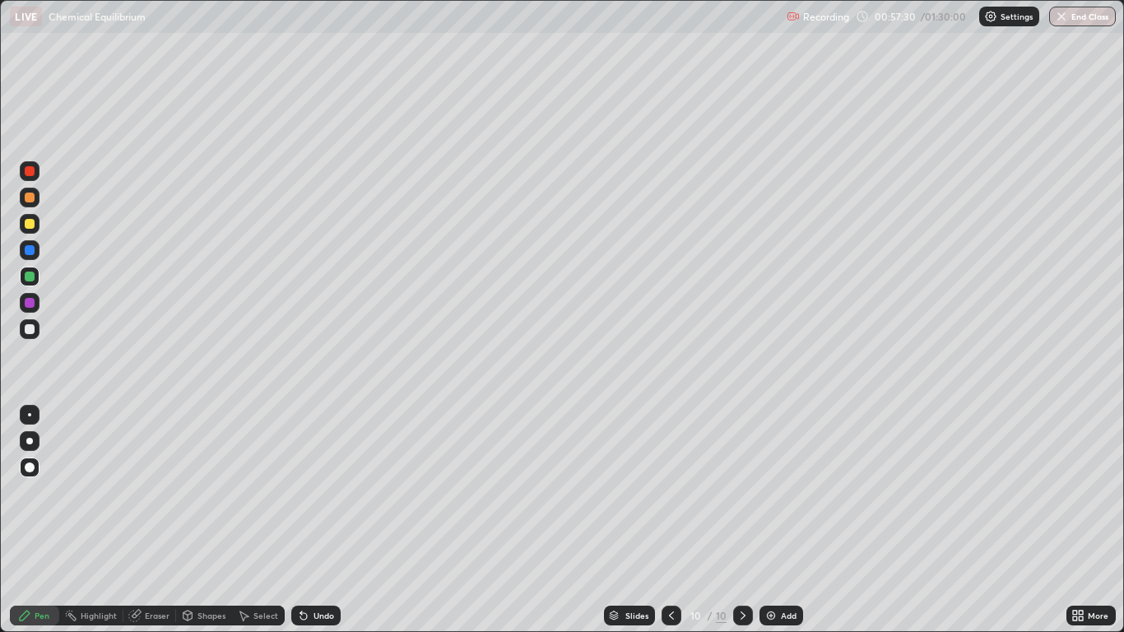
click at [670, 520] on icon at bounding box center [671, 615] width 13 height 13
click at [740, 520] on icon at bounding box center [742, 615] width 13 height 13
click at [21, 520] on icon at bounding box center [24, 615] width 13 height 13
click at [318, 520] on div "Undo" at bounding box center [315, 616] width 49 height 20
click at [321, 520] on div "Undo" at bounding box center [323, 615] width 21 height 8
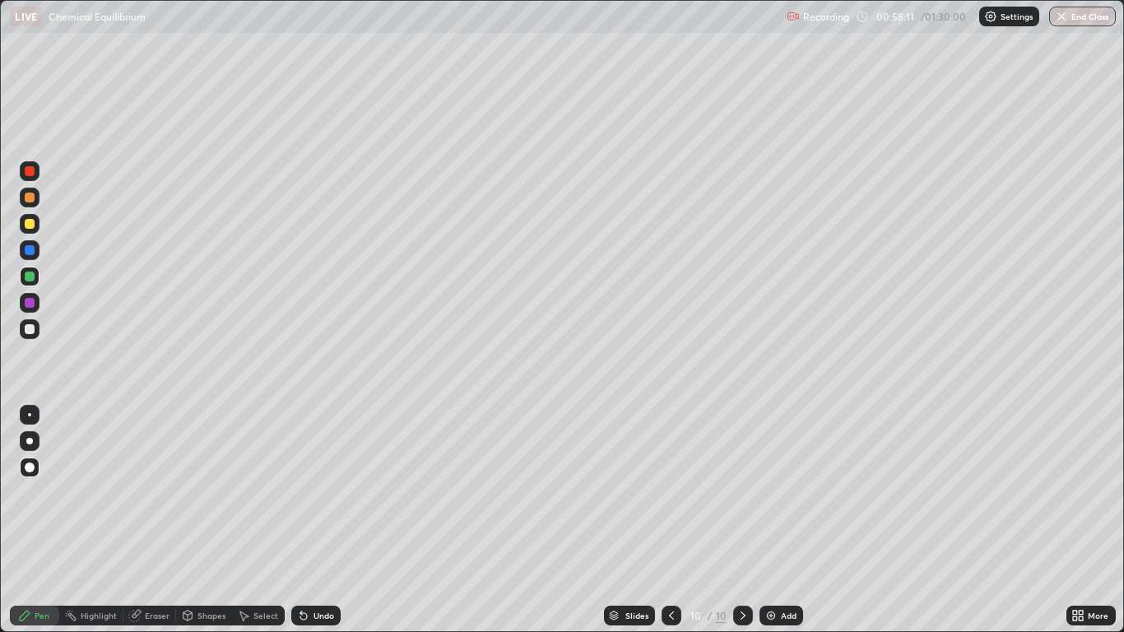
click at [670, 520] on icon at bounding box center [671, 615] width 13 height 13
click at [741, 520] on icon at bounding box center [742, 615] width 13 height 13
click at [27, 300] on div at bounding box center [30, 303] width 10 height 10
click at [490, 520] on div "Slides 10 / 10 Add" at bounding box center [703, 615] width 725 height 33
click at [670, 520] on icon at bounding box center [671, 615] width 5 height 8
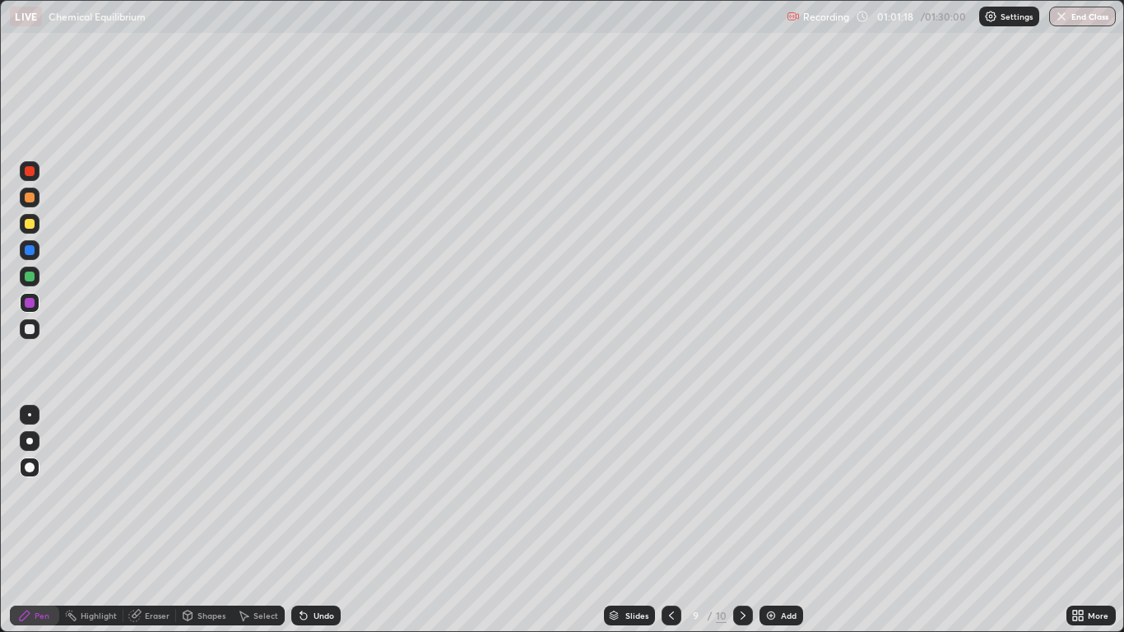
click at [741, 520] on icon at bounding box center [742, 615] width 13 height 13
click at [781, 520] on div "Add" at bounding box center [789, 615] width 16 height 8
click at [30, 273] on div at bounding box center [30, 277] width 10 height 10
click at [30, 230] on div at bounding box center [30, 224] width 20 height 20
click at [318, 520] on div "Undo" at bounding box center [323, 615] width 21 height 8
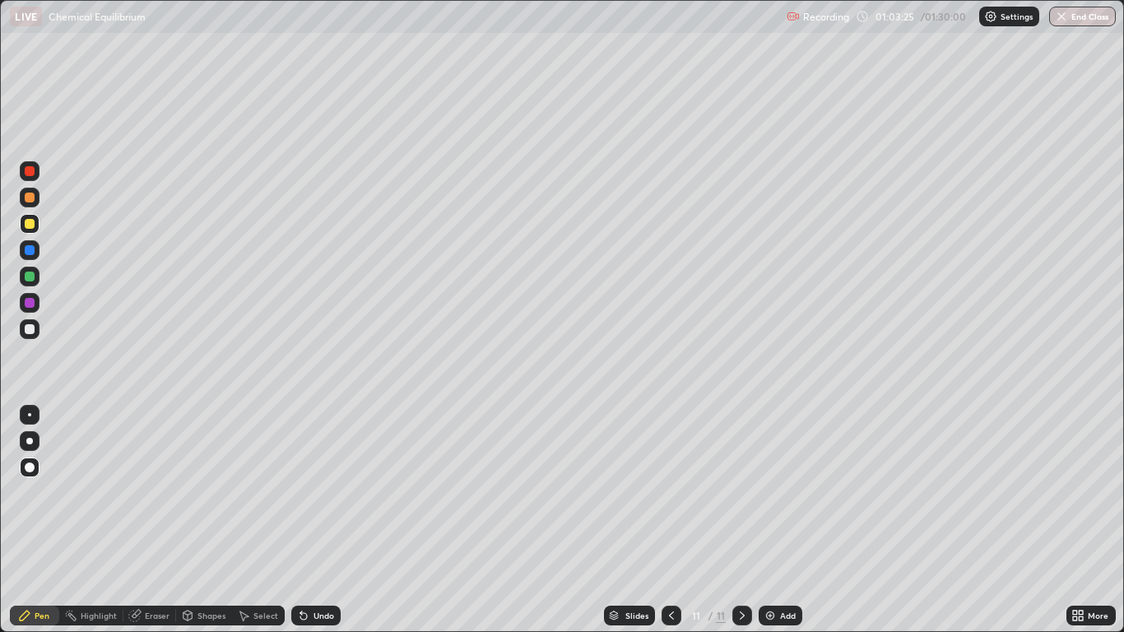
click at [323, 520] on div "Undo" at bounding box center [323, 615] width 21 height 8
click at [780, 520] on div "Add" at bounding box center [788, 615] width 16 height 8
click at [31, 278] on div at bounding box center [30, 277] width 10 height 10
click at [313, 520] on div "Undo" at bounding box center [323, 615] width 21 height 8
click at [318, 520] on div "Undo" at bounding box center [323, 615] width 21 height 8
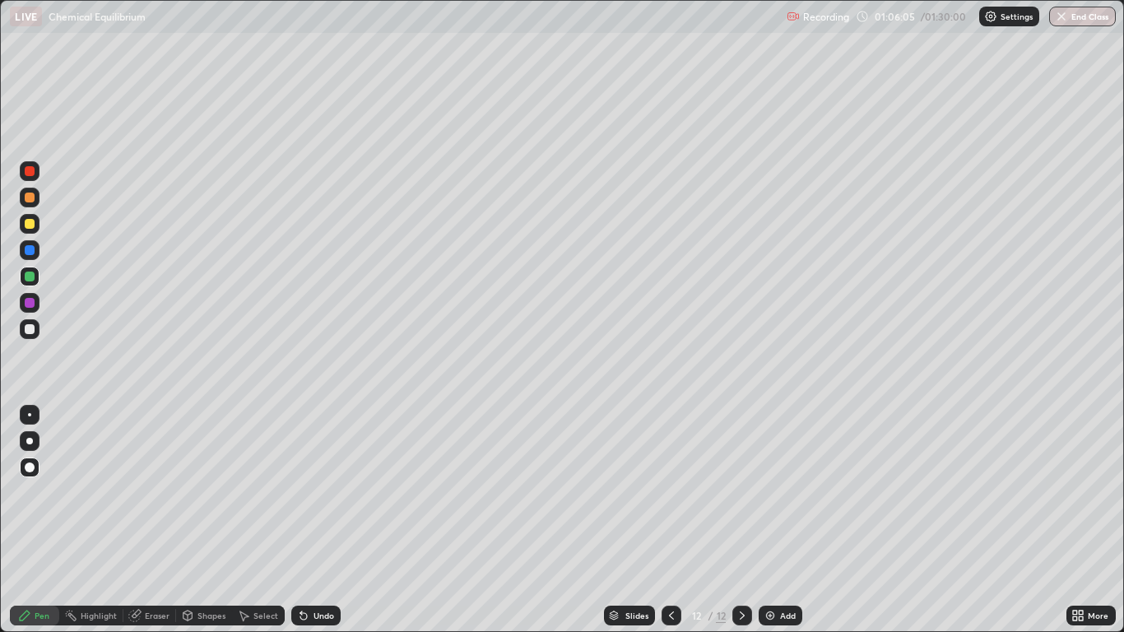
click at [323, 520] on div "Undo" at bounding box center [315, 616] width 49 height 20
click at [320, 520] on div "Undo" at bounding box center [323, 615] width 21 height 8
click at [258, 520] on div "Select" at bounding box center [258, 616] width 53 height 20
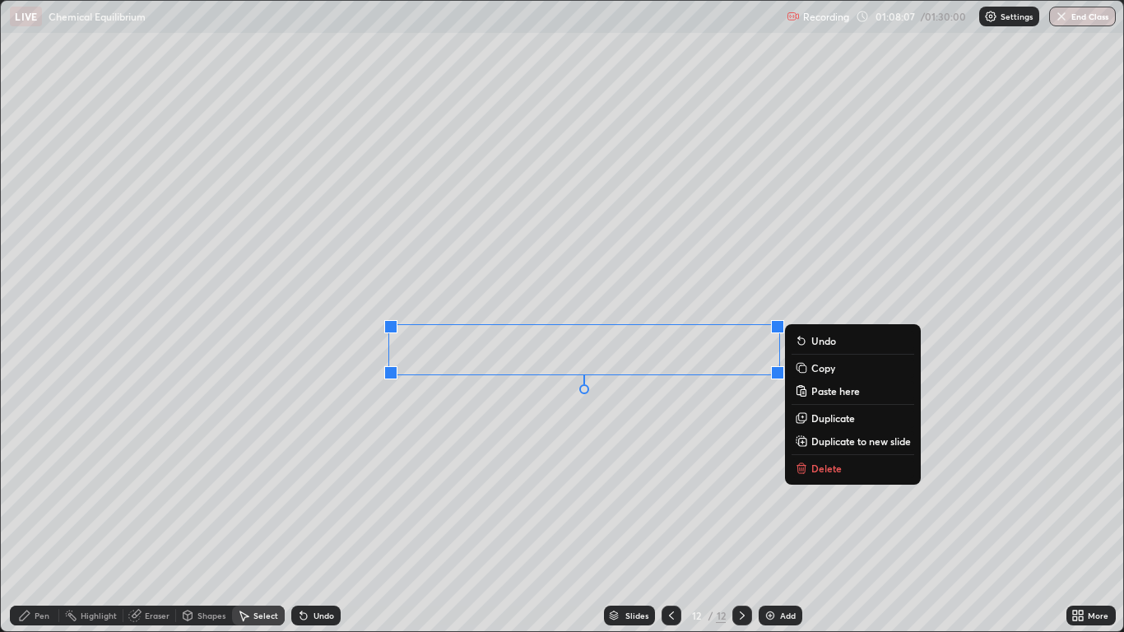
click at [837, 370] on button "Copy" at bounding box center [853, 368] width 123 height 20
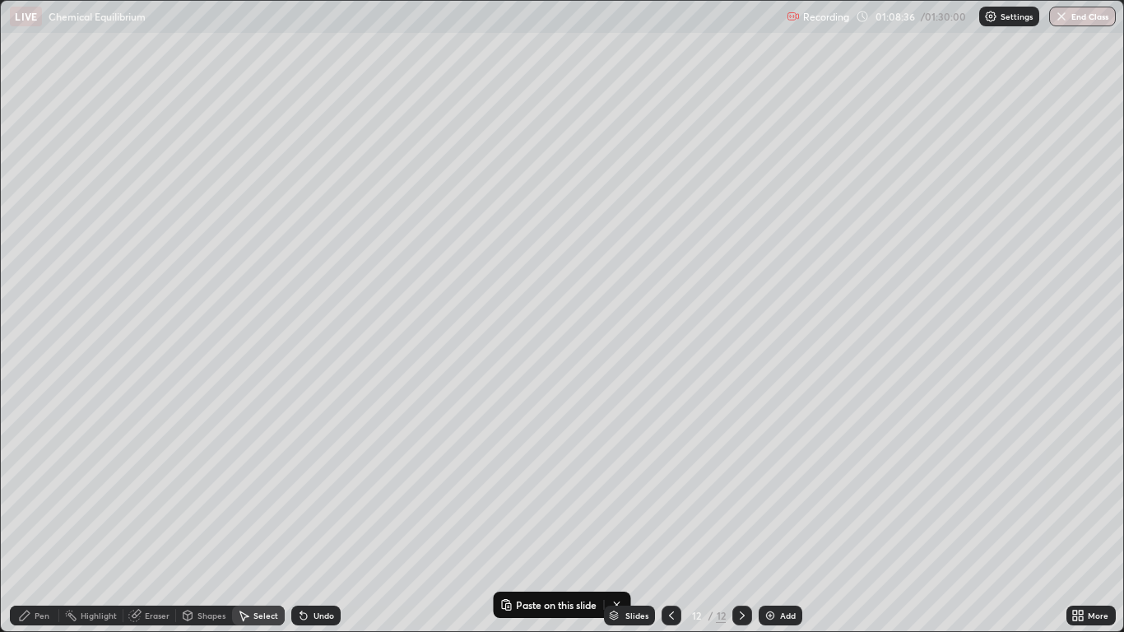
click at [778, 520] on div "Add" at bounding box center [781, 616] width 44 height 20
click at [429, 109] on p "Paste here" at bounding box center [433, 113] width 49 height 13
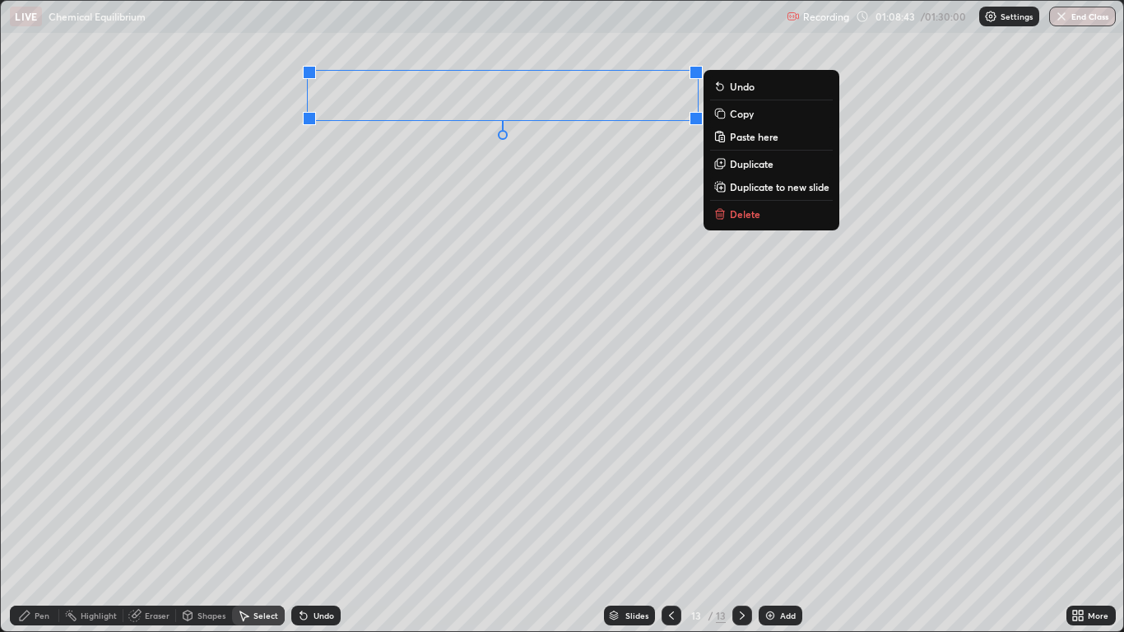
click at [43, 520] on div "Pen" at bounding box center [42, 615] width 15 height 8
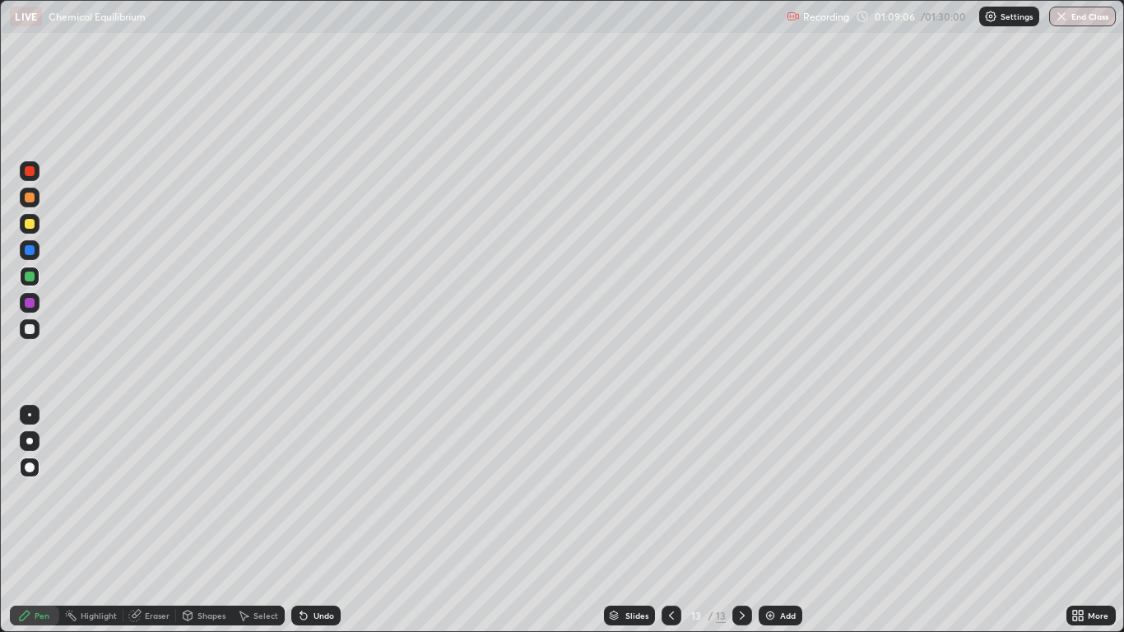
click at [318, 520] on div "Undo" at bounding box center [323, 615] width 21 height 8
click at [321, 520] on div "Undo" at bounding box center [323, 615] width 21 height 8
click at [673, 520] on icon at bounding box center [671, 615] width 13 height 13
click at [742, 520] on icon at bounding box center [742, 615] width 5 height 8
click at [30, 225] on div at bounding box center [30, 224] width 10 height 10
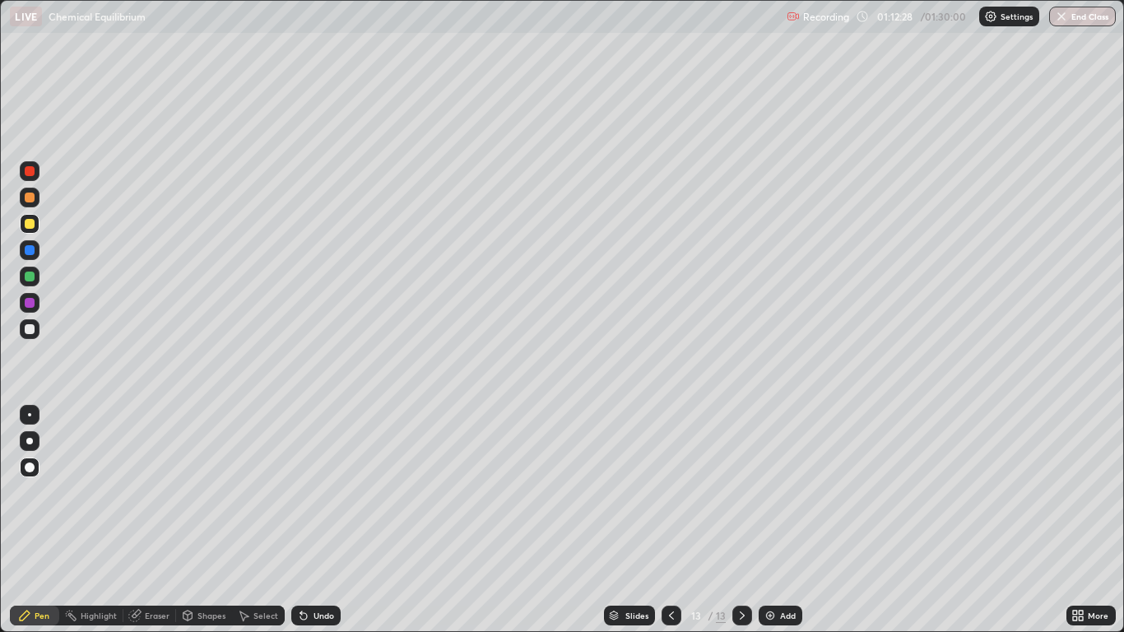
click at [30, 303] on div at bounding box center [30, 303] width 10 height 10
click at [784, 520] on div "Add" at bounding box center [788, 615] width 16 height 8
click at [23, 222] on div at bounding box center [30, 224] width 20 height 20
click at [324, 520] on div "Undo" at bounding box center [323, 615] width 21 height 8
click at [319, 520] on div "Undo" at bounding box center [323, 615] width 21 height 8
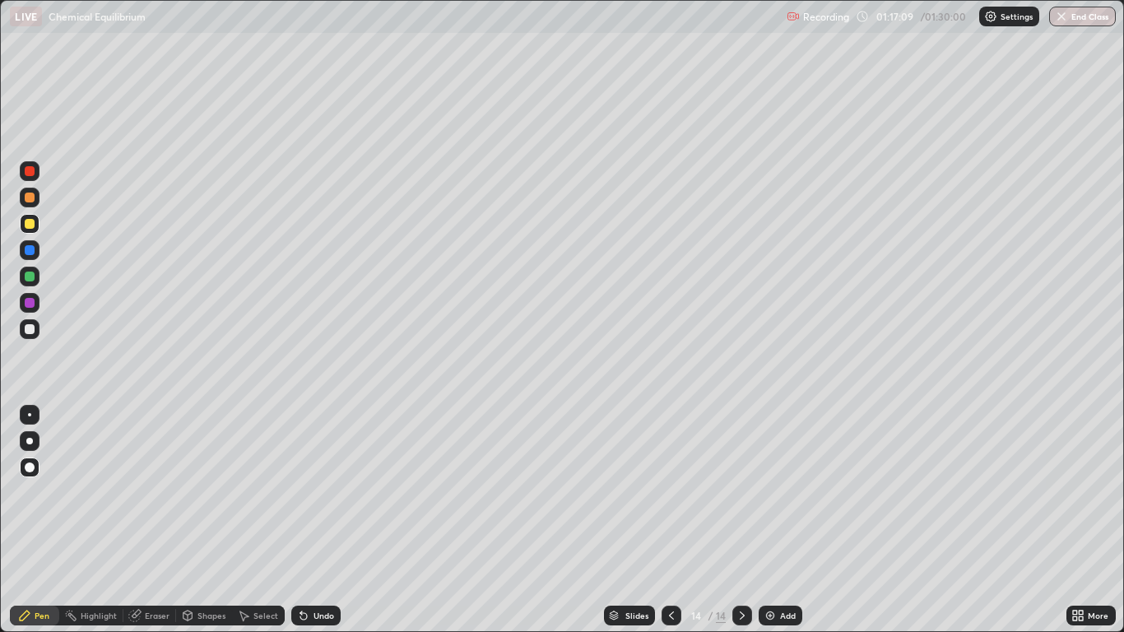
click at [315, 520] on div "Undo" at bounding box center [323, 615] width 21 height 8
click at [671, 520] on icon at bounding box center [671, 615] width 13 height 13
click at [740, 520] on icon at bounding box center [742, 615] width 13 height 13
click at [735, 520] on div at bounding box center [742, 616] width 20 height 20
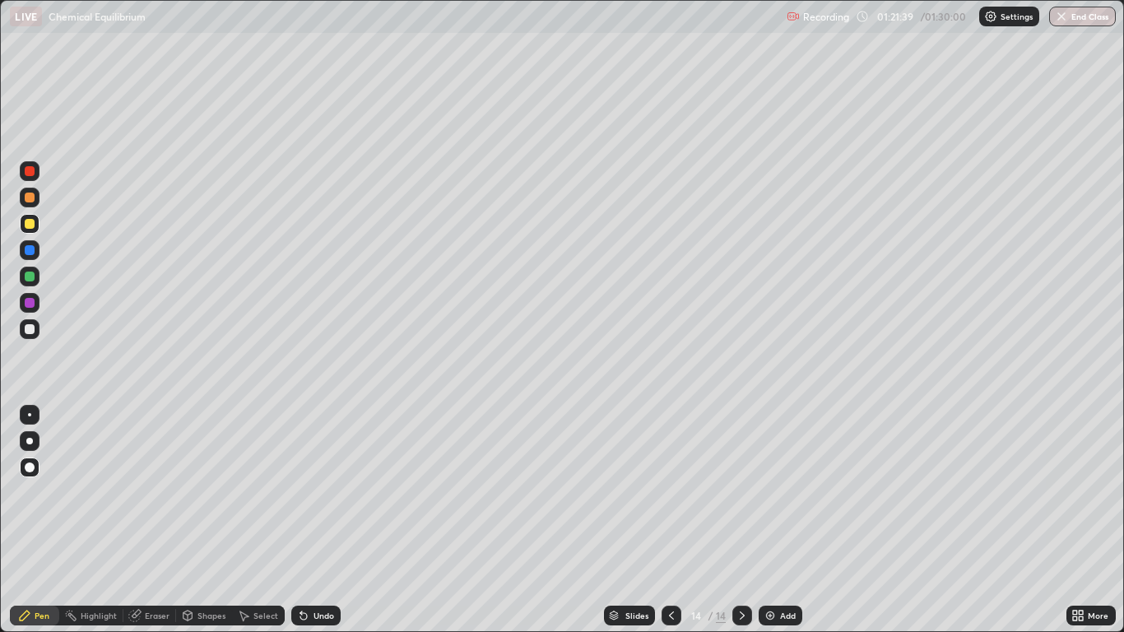
click at [783, 520] on div "Add" at bounding box center [788, 615] width 16 height 8
click at [207, 520] on div "Shapes" at bounding box center [211, 615] width 28 height 8
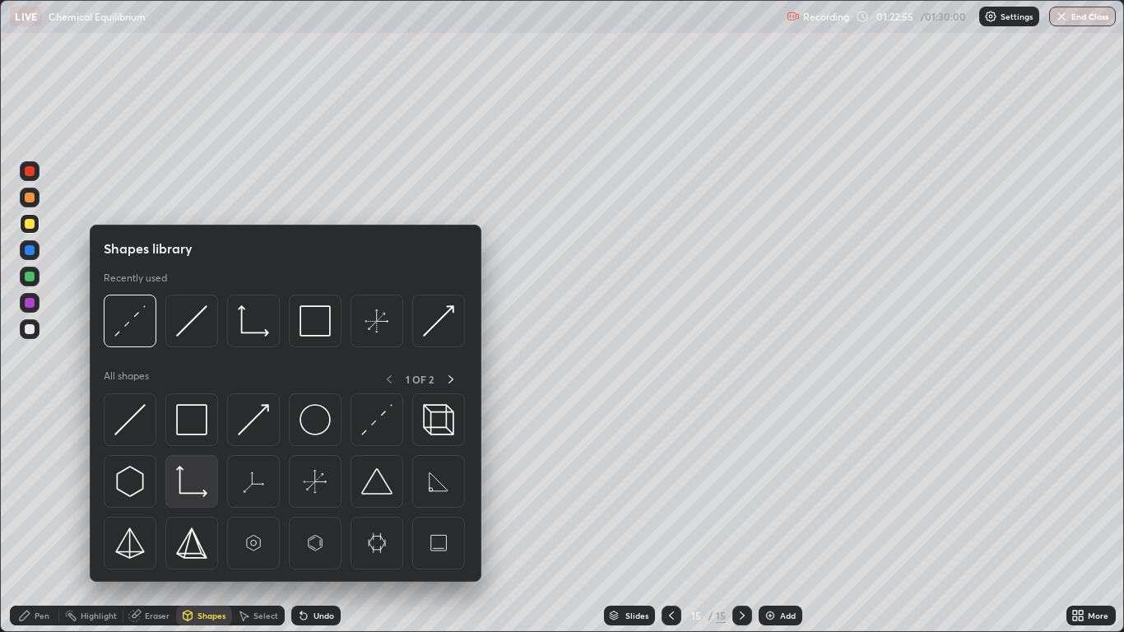
click at [192, 489] on img at bounding box center [191, 481] width 31 height 31
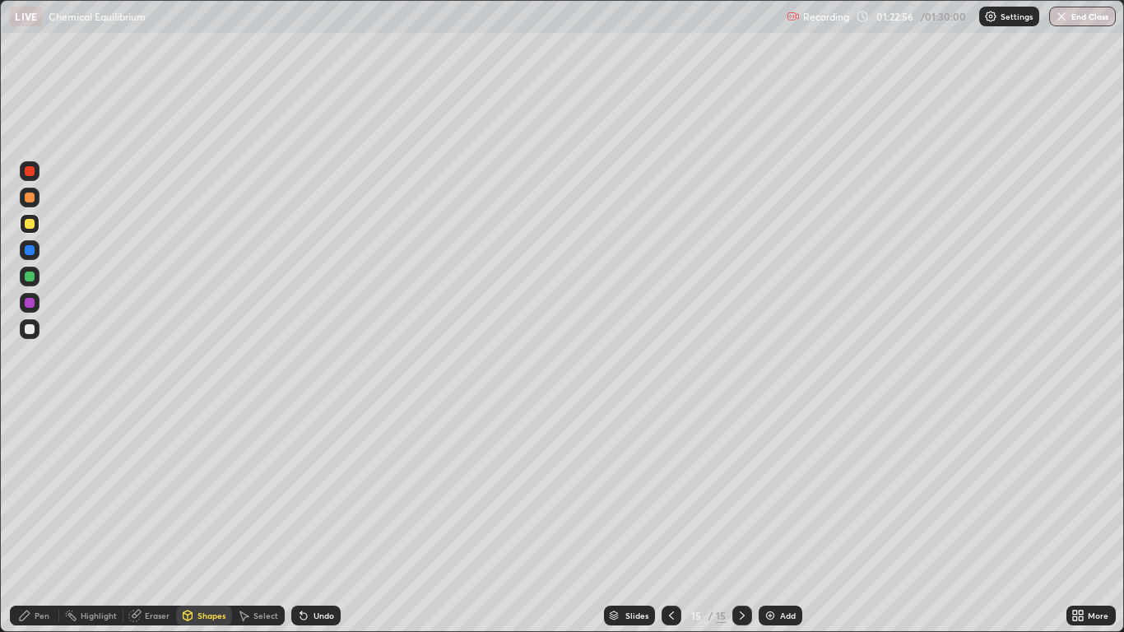
click at [31, 330] on div at bounding box center [30, 329] width 10 height 10
click at [52, 520] on div "Pen" at bounding box center [34, 616] width 49 height 20
click at [30, 224] on div at bounding box center [30, 224] width 10 height 10
click at [313, 520] on div "Undo" at bounding box center [323, 615] width 21 height 8
click at [33, 276] on div at bounding box center [30, 277] width 10 height 10
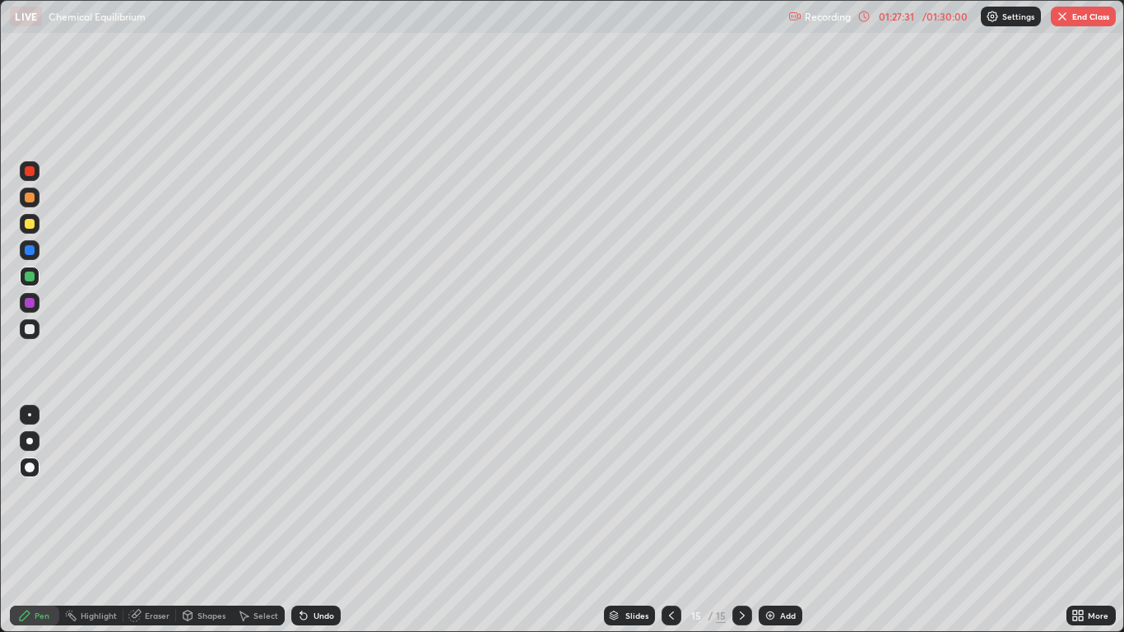
click at [778, 520] on div "Add" at bounding box center [781, 616] width 44 height 20
click at [317, 520] on div "Undo" at bounding box center [323, 615] width 21 height 8
click at [318, 520] on div "Undo" at bounding box center [323, 615] width 21 height 8
click at [313, 520] on div "Undo" at bounding box center [323, 615] width 21 height 8
click at [314, 520] on div "Undo" at bounding box center [323, 615] width 21 height 8
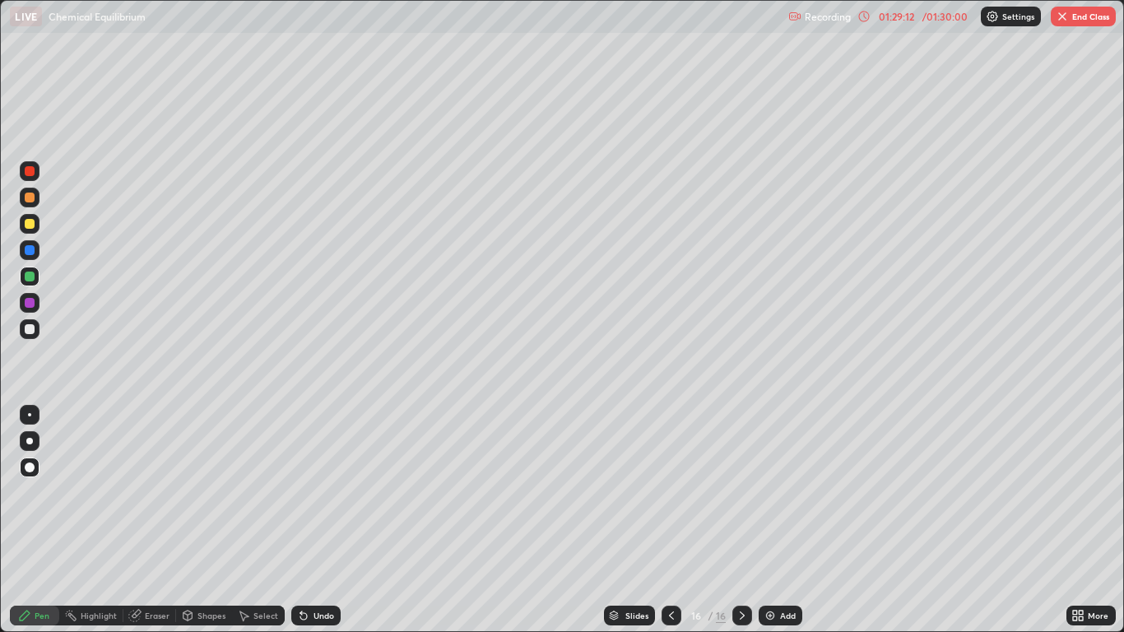
click at [154, 520] on div "Eraser" at bounding box center [157, 615] width 25 height 8
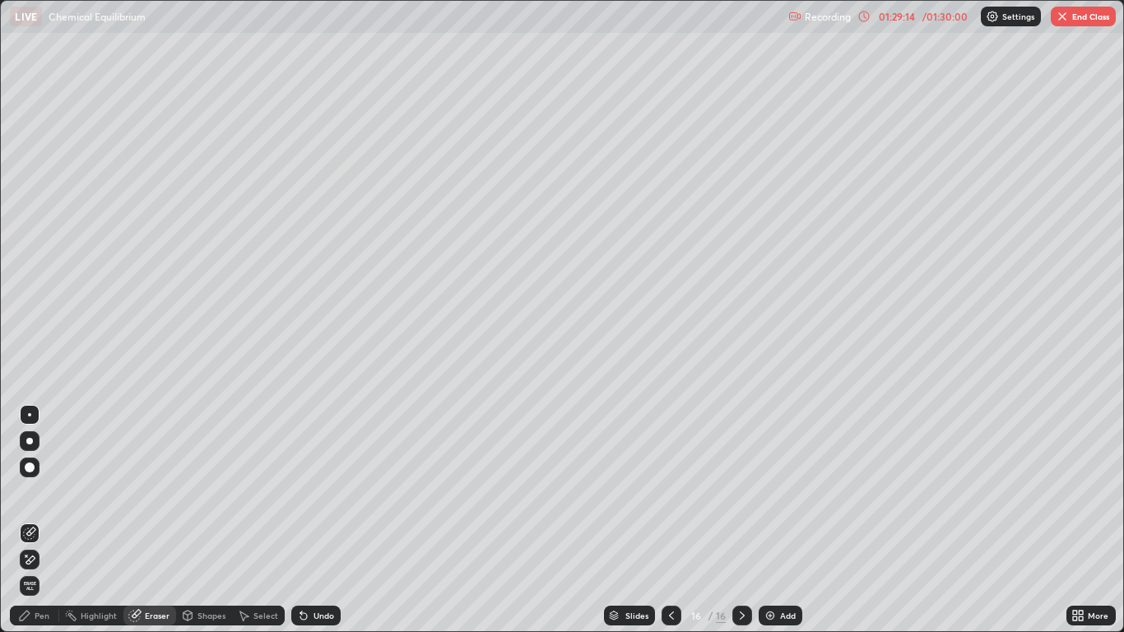
click at [41, 520] on div "Pen" at bounding box center [42, 615] width 15 height 8
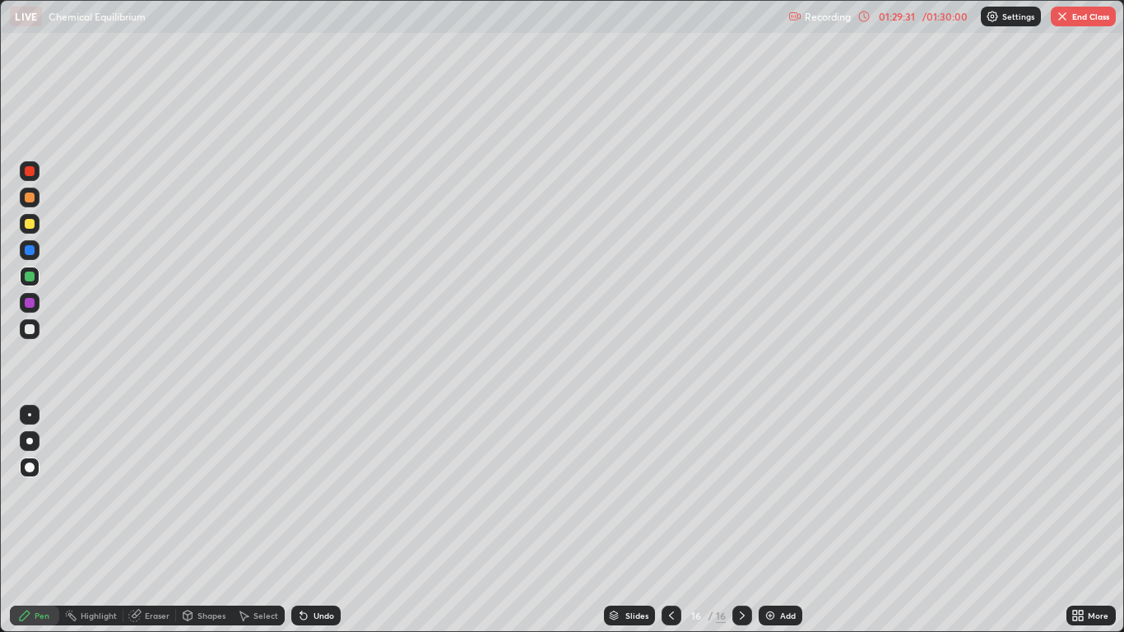
click at [142, 520] on div "Eraser" at bounding box center [149, 616] width 53 height 20
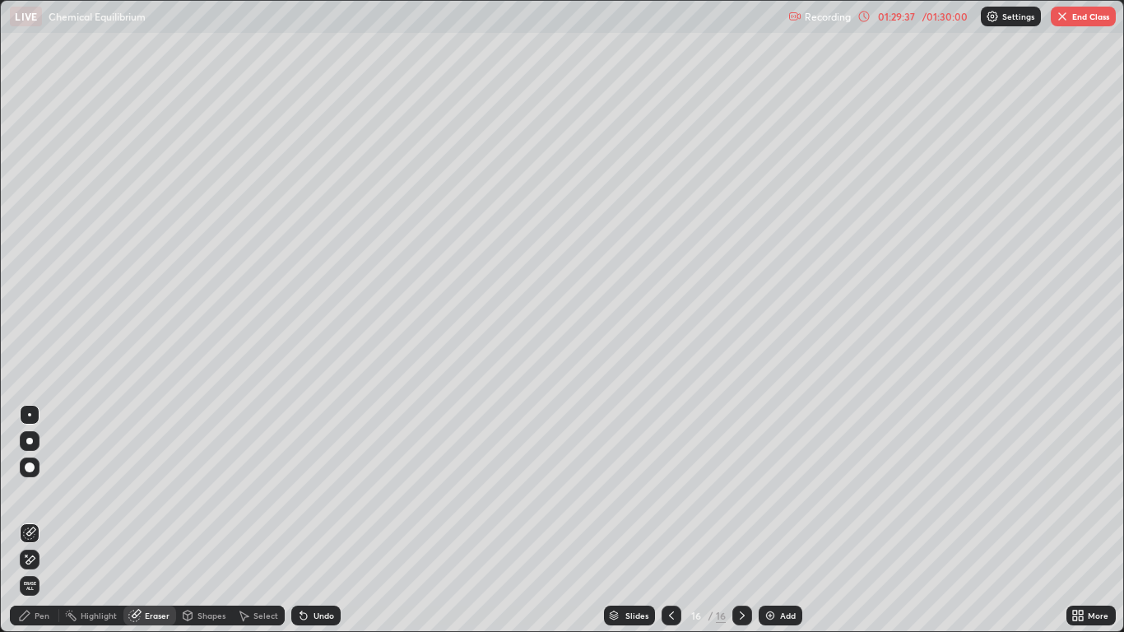
click at [26, 520] on icon at bounding box center [25, 615] width 10 height 10
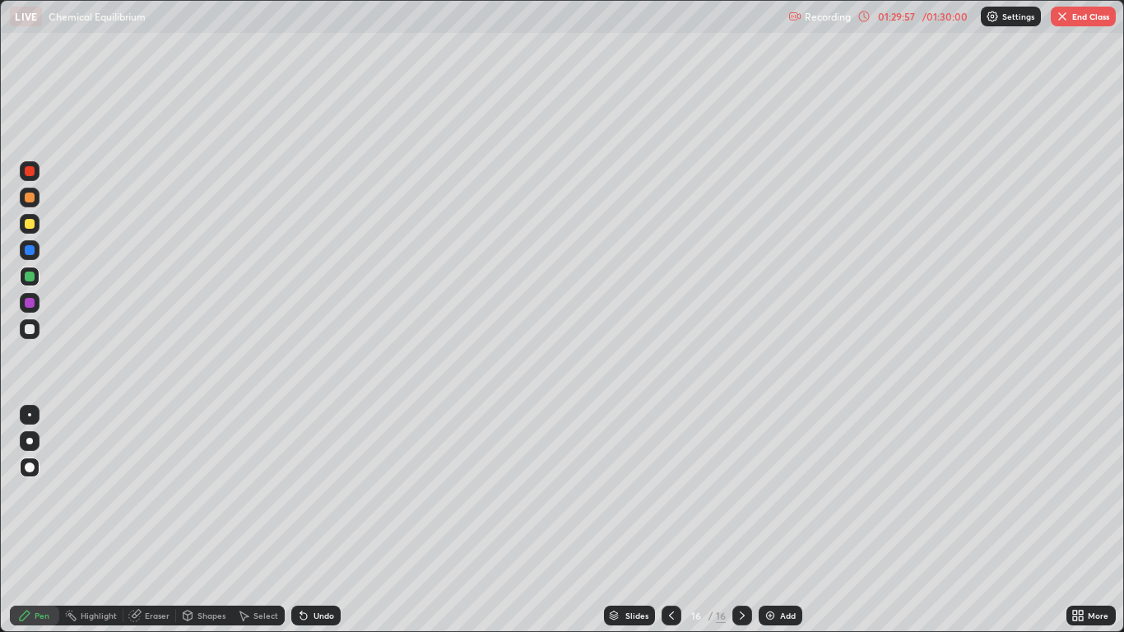
click at [152, 520] on div "Eraser" at bounding box center [157, 615] width 25 height 8
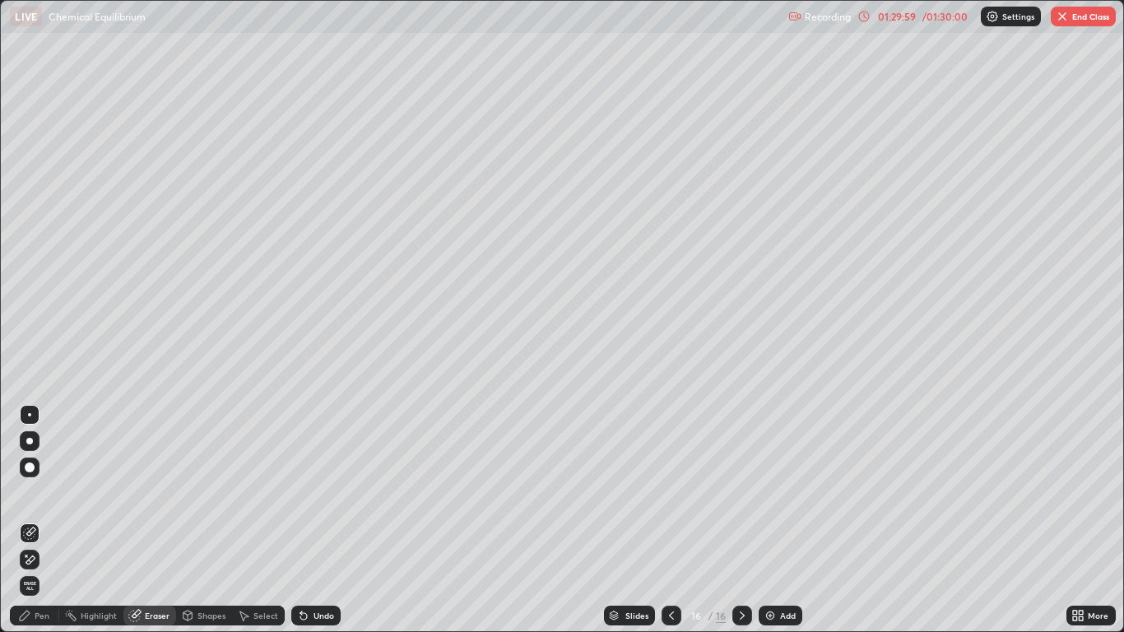
click at [27, 520] on icon at bounding box center [25, 615] width 10 height 10
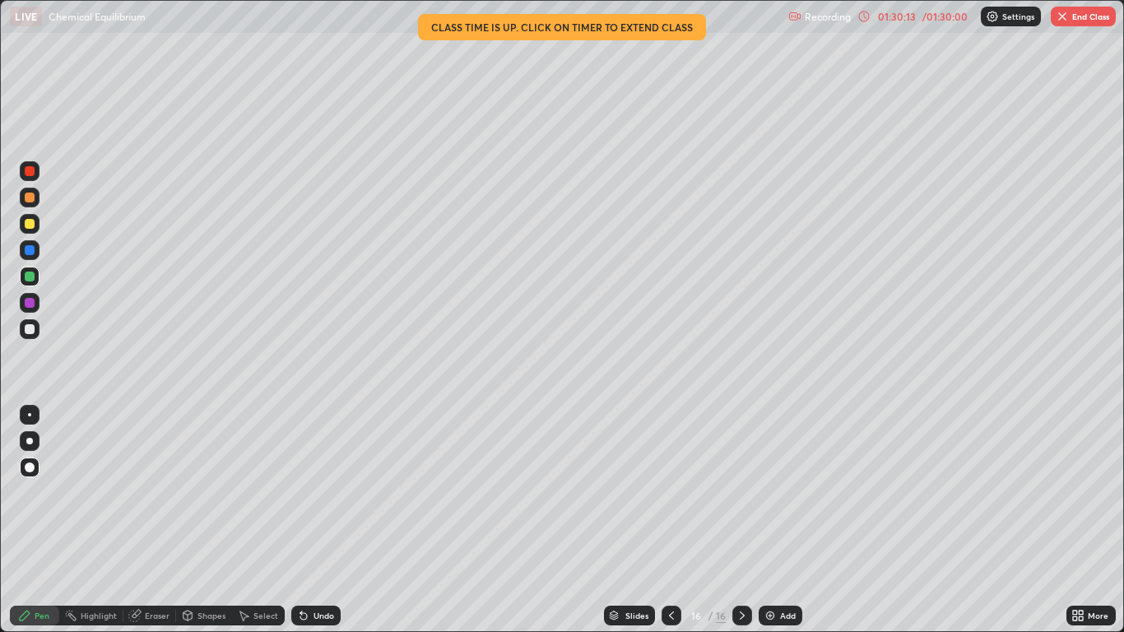
click at [150, 520] on div "Eraser" at bounding box center [157, 615] width 25 height 8
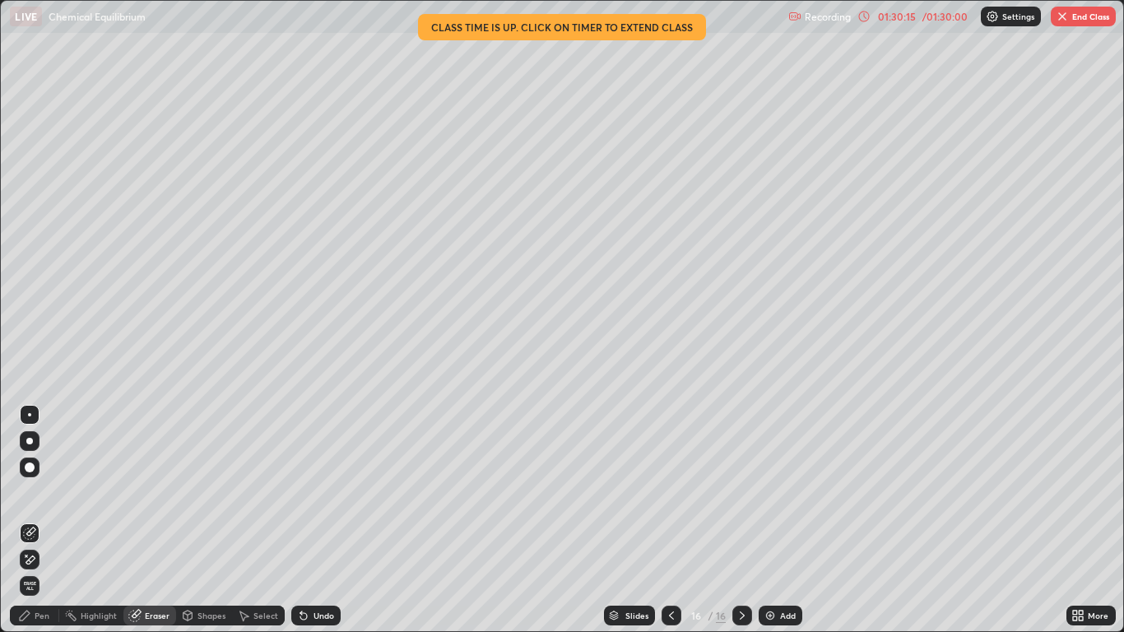
click at [50, 520] on div "Pen" at bounding box center [34, 616] width 49 height 20
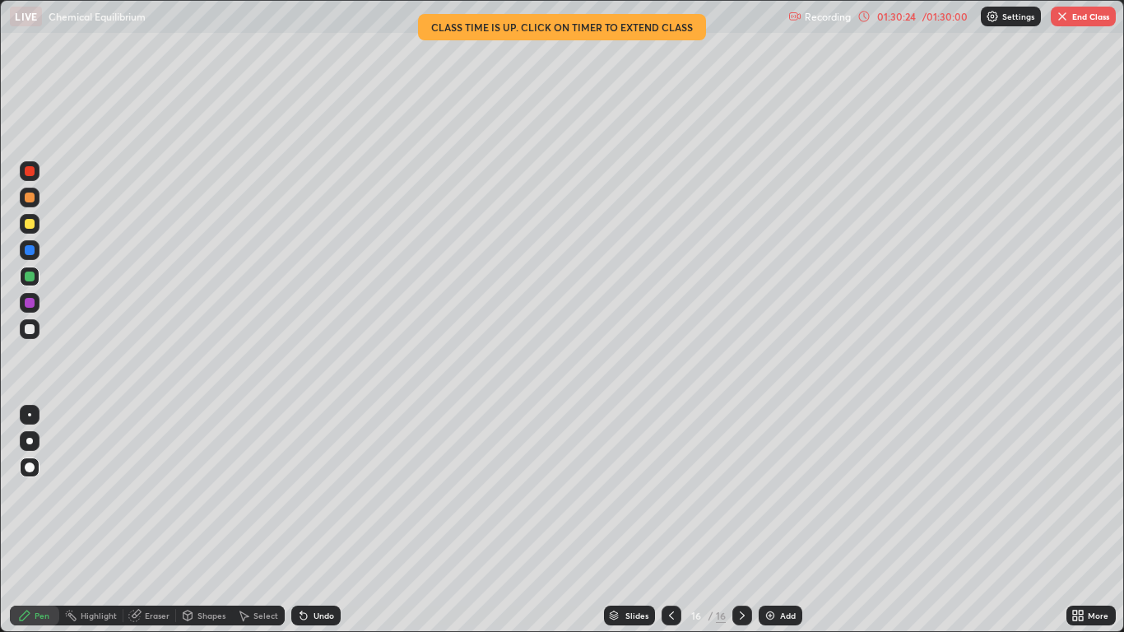
click at [325, 520] on div "Undo" at bounding box center [323, 615] width 21 height 8
click at [153, 520] on div "Eraser" at bounding box center [157, 615] width 25 height 8
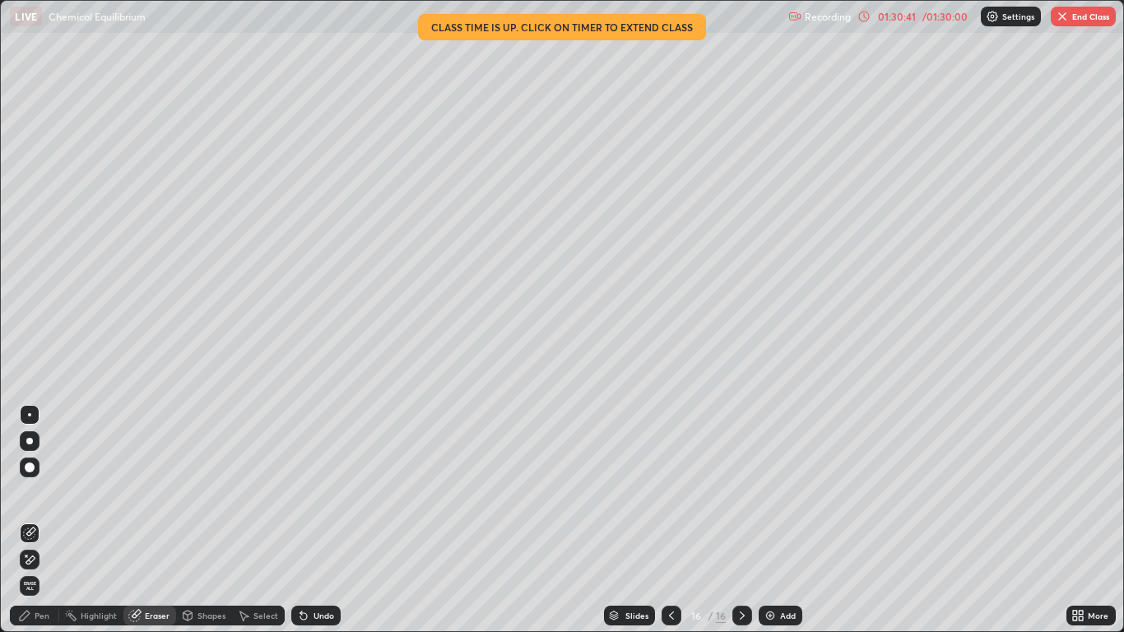
click at [44, 520] on div "Pen" at bounding box center [42, 615] width 15 height 8
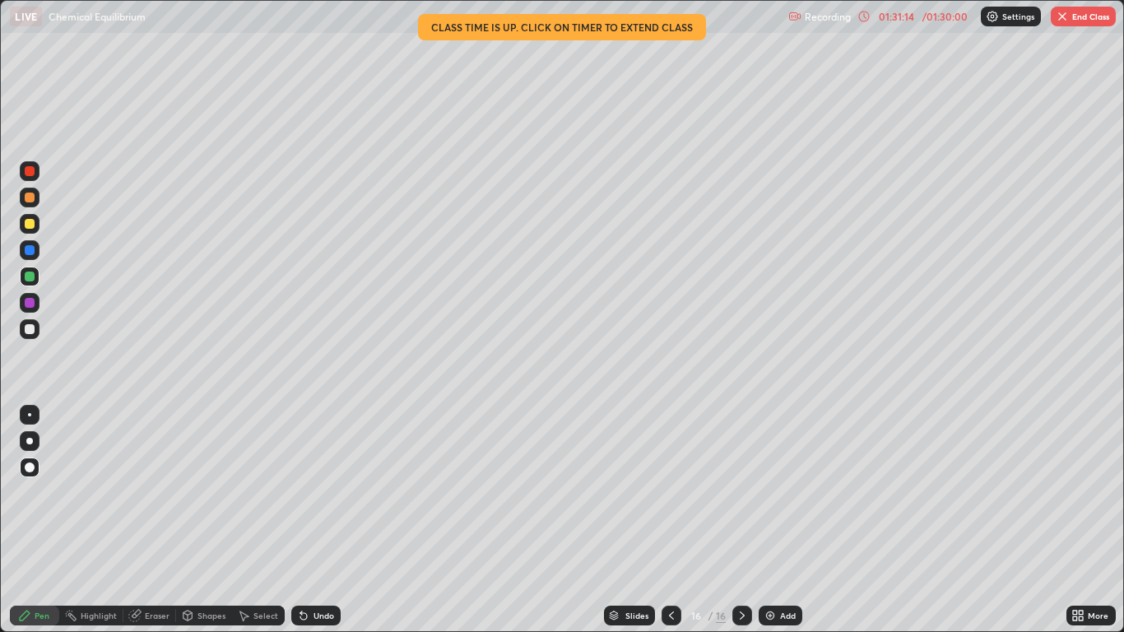
click at [146, 520] on div "Eraser" at bounding box center [157, 615] width 25 height 8
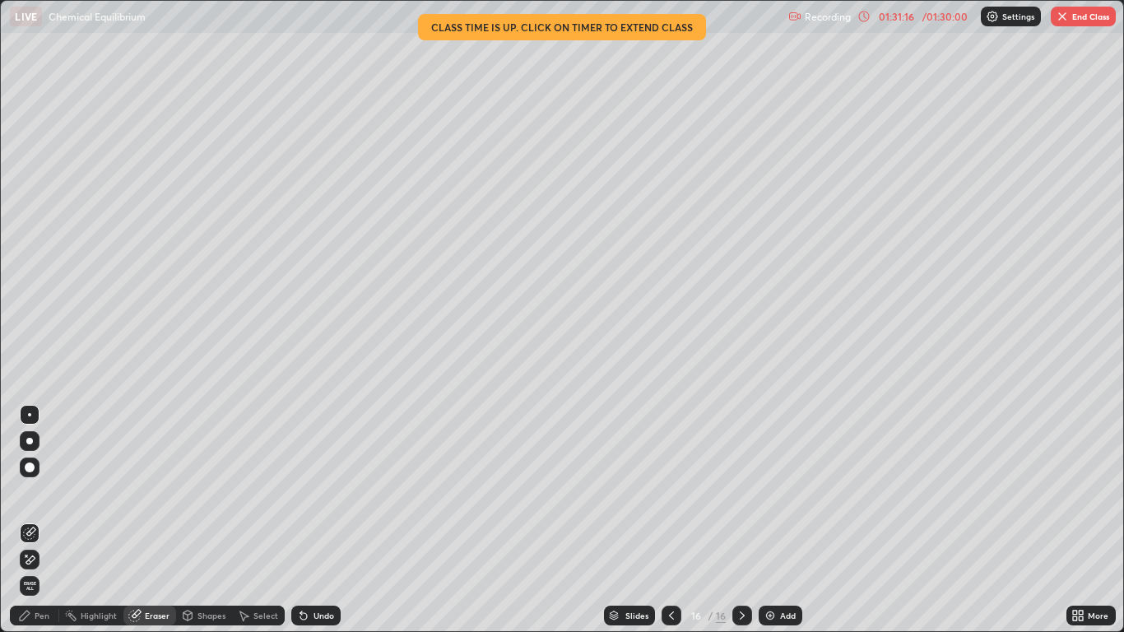
click at [41, 520] on div "Pen" at bounding box center [42, 615] width 15 height 8
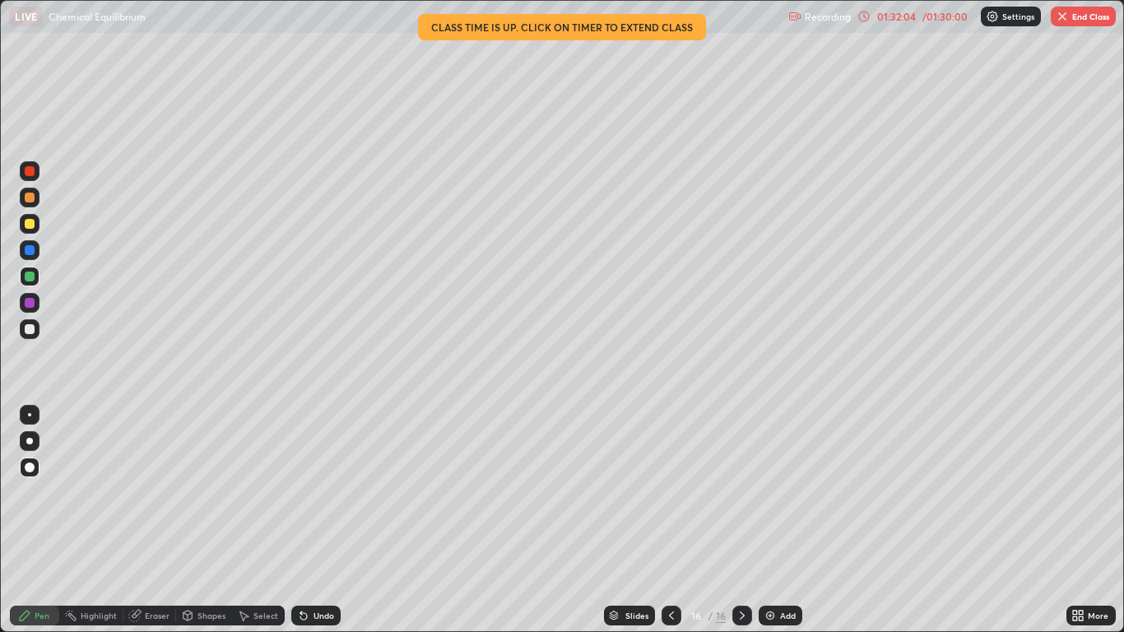
click at [1089, 17] on button "End Class" at bounding box center [1083, 17] width 65 height 20
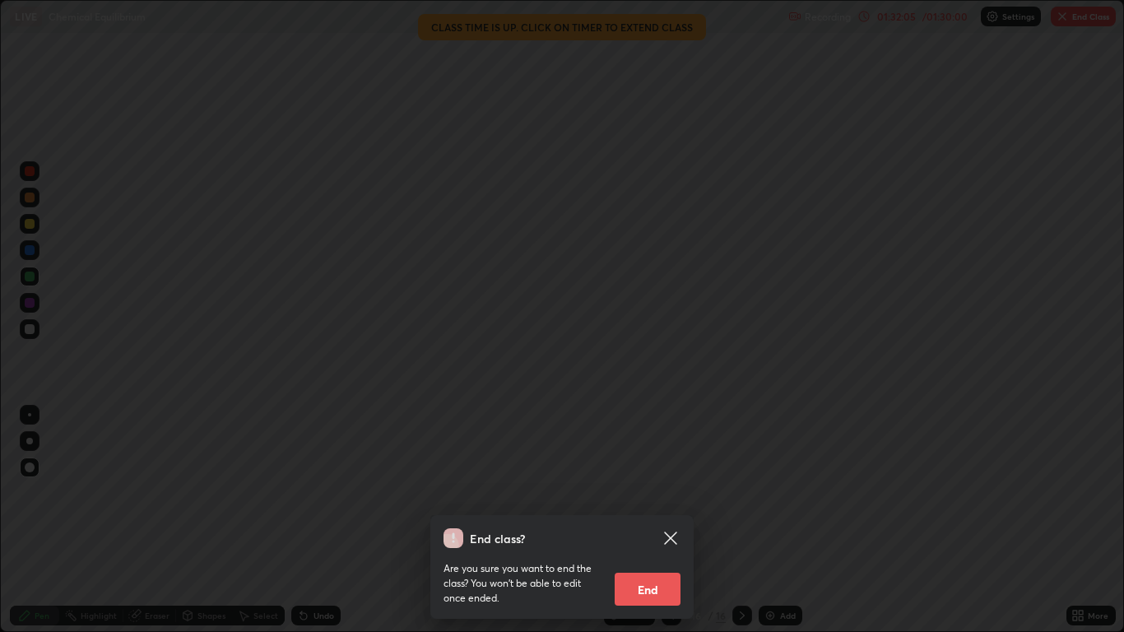
click at [648, 520] on button "End" at bounding box center [648, 589] width 66 height 33
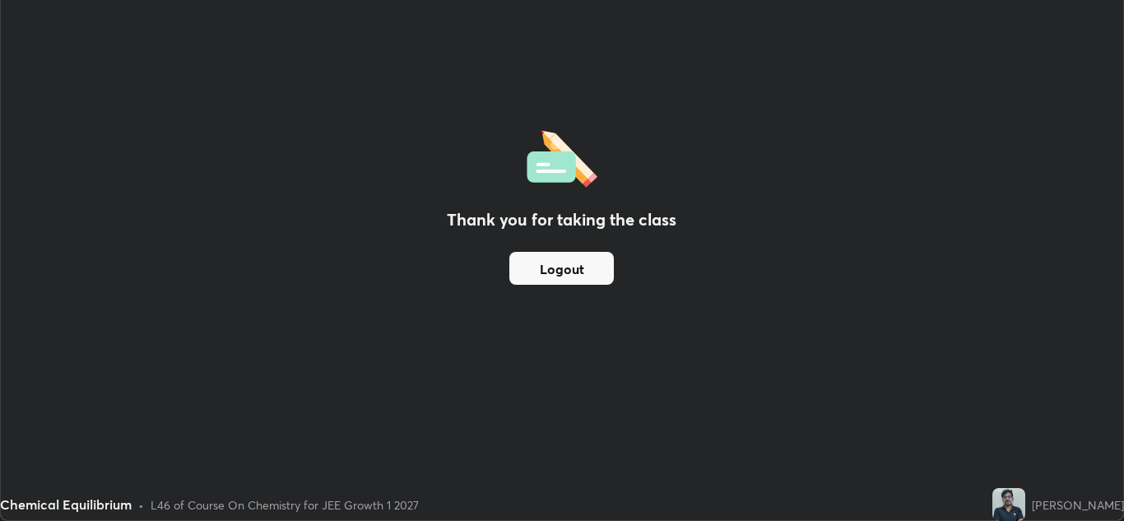
scroll to position [81756, 81153]
